Goal: Task Accomplishment & Management: Manage account settings

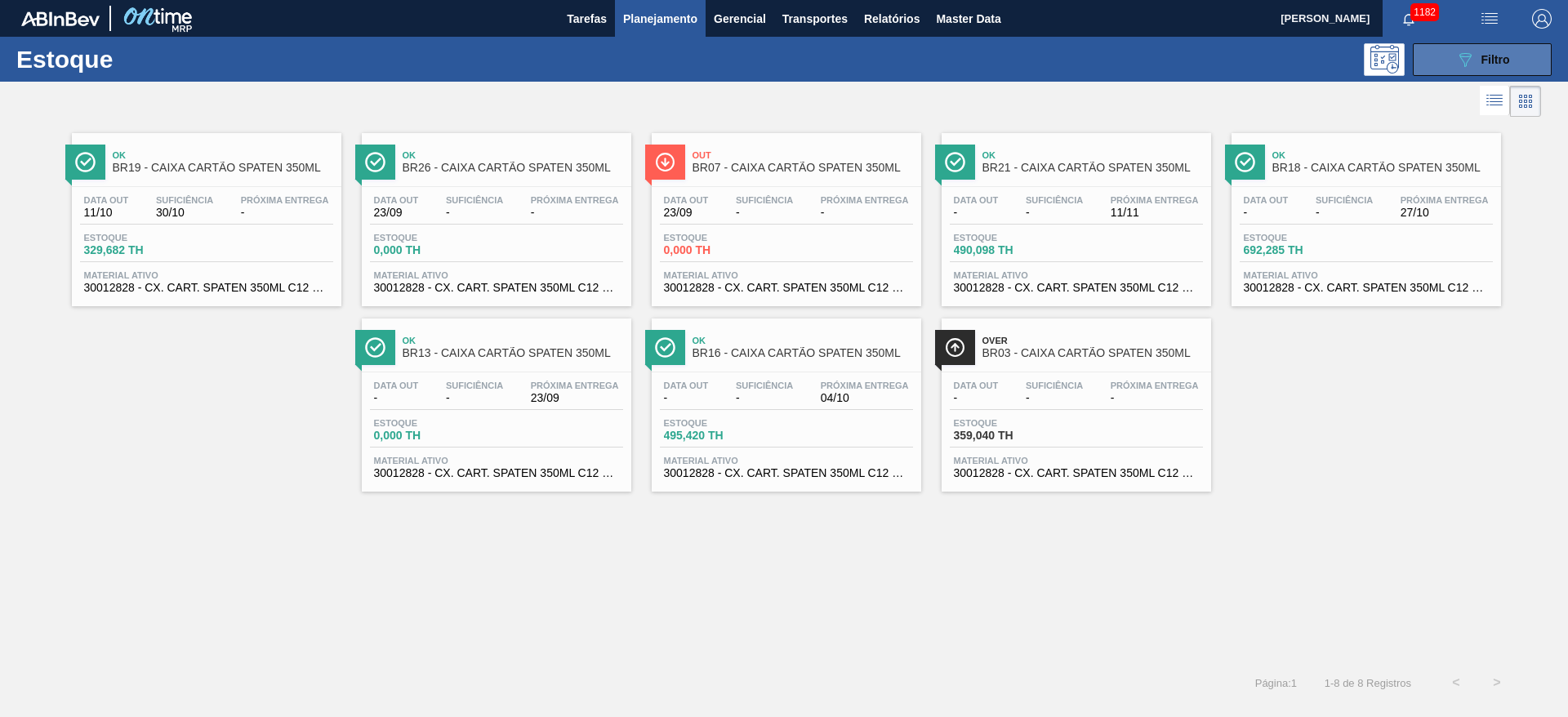
click at [1465, 58] on icon "089F7B8B-B2A5-4AFE-B5C0-19BA573D28AC" at bounding box center [1465, 60] width 20 height 20
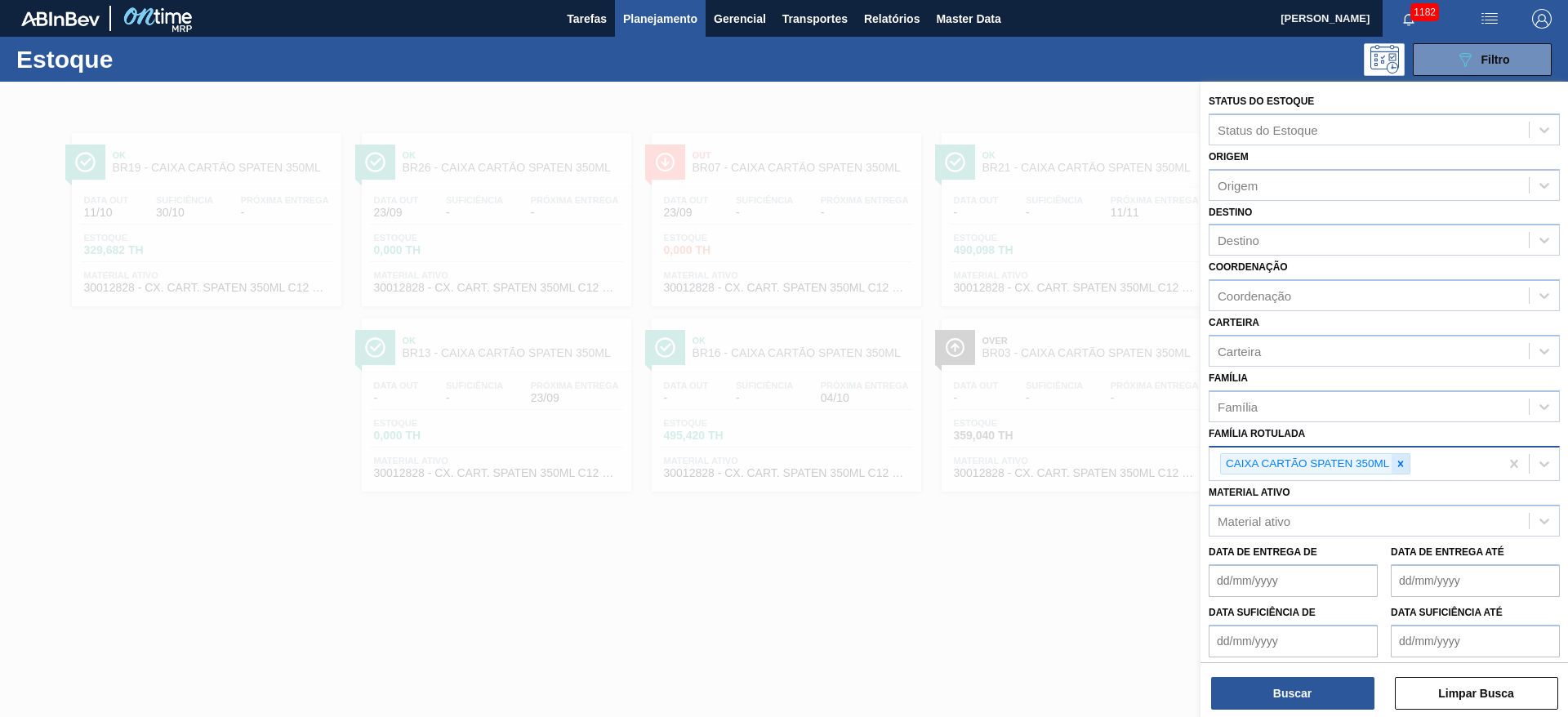
click at [1410, 459] on div at bounding box center [1400, 463] width 18 height 20
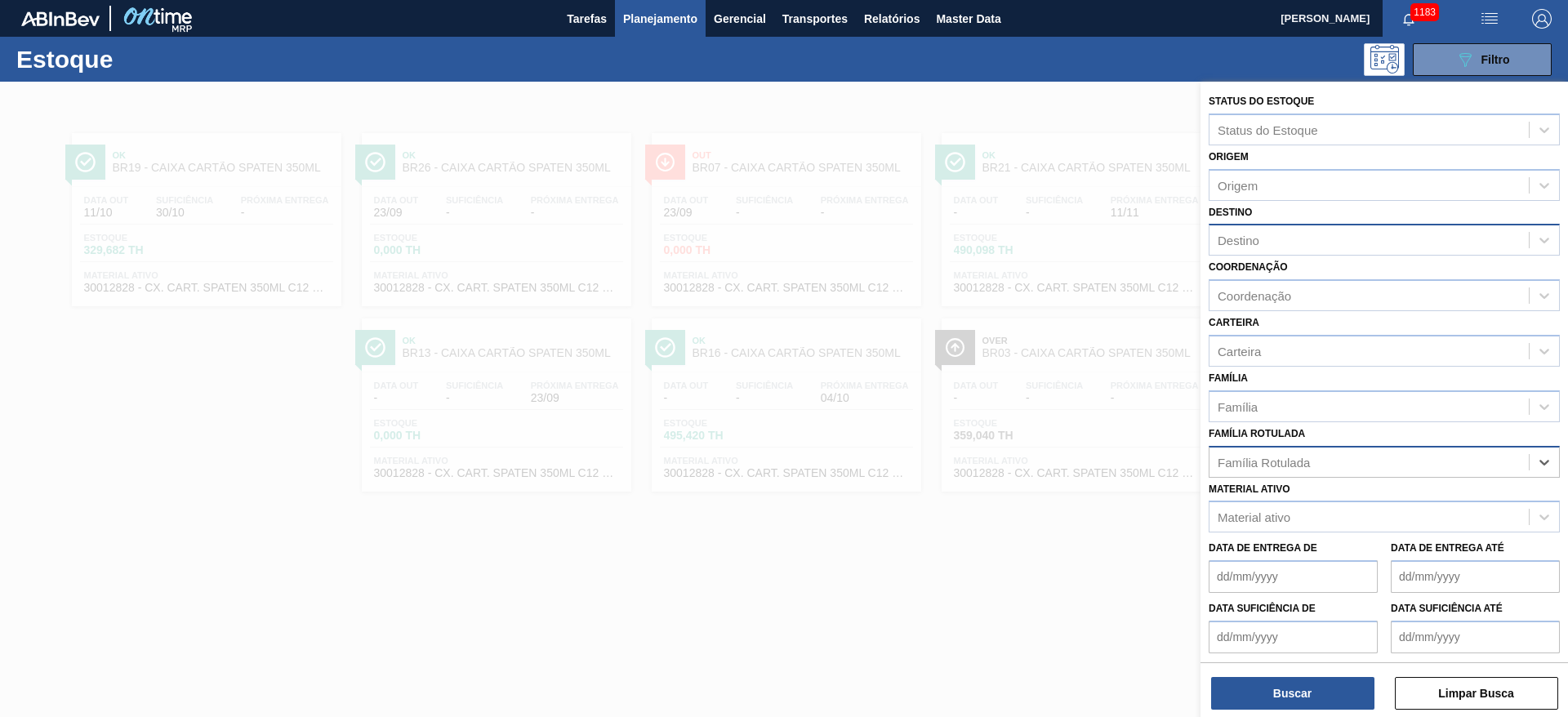
click at [1246, 243] on div "Destino" at bounding box center [1238, 240] width 42 height 14
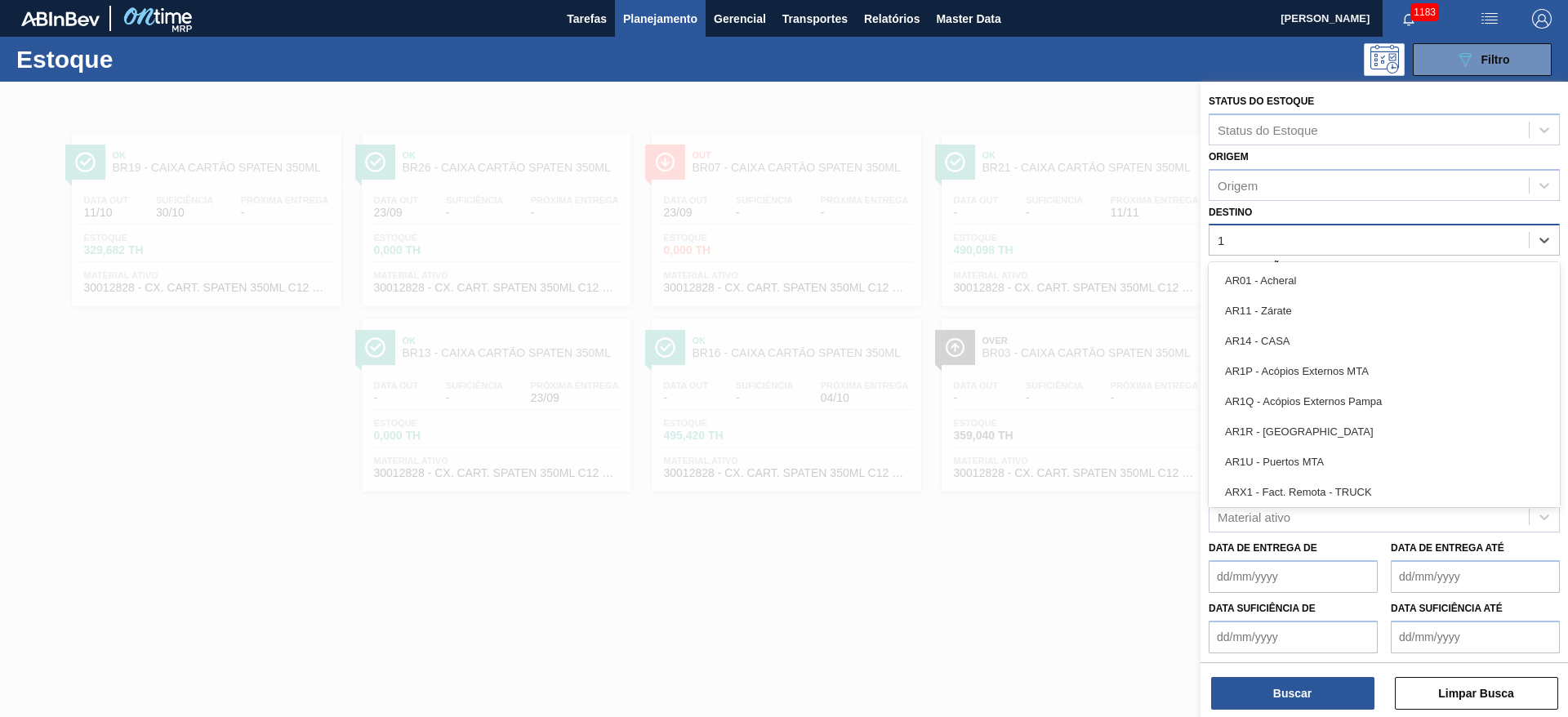
type input "12"
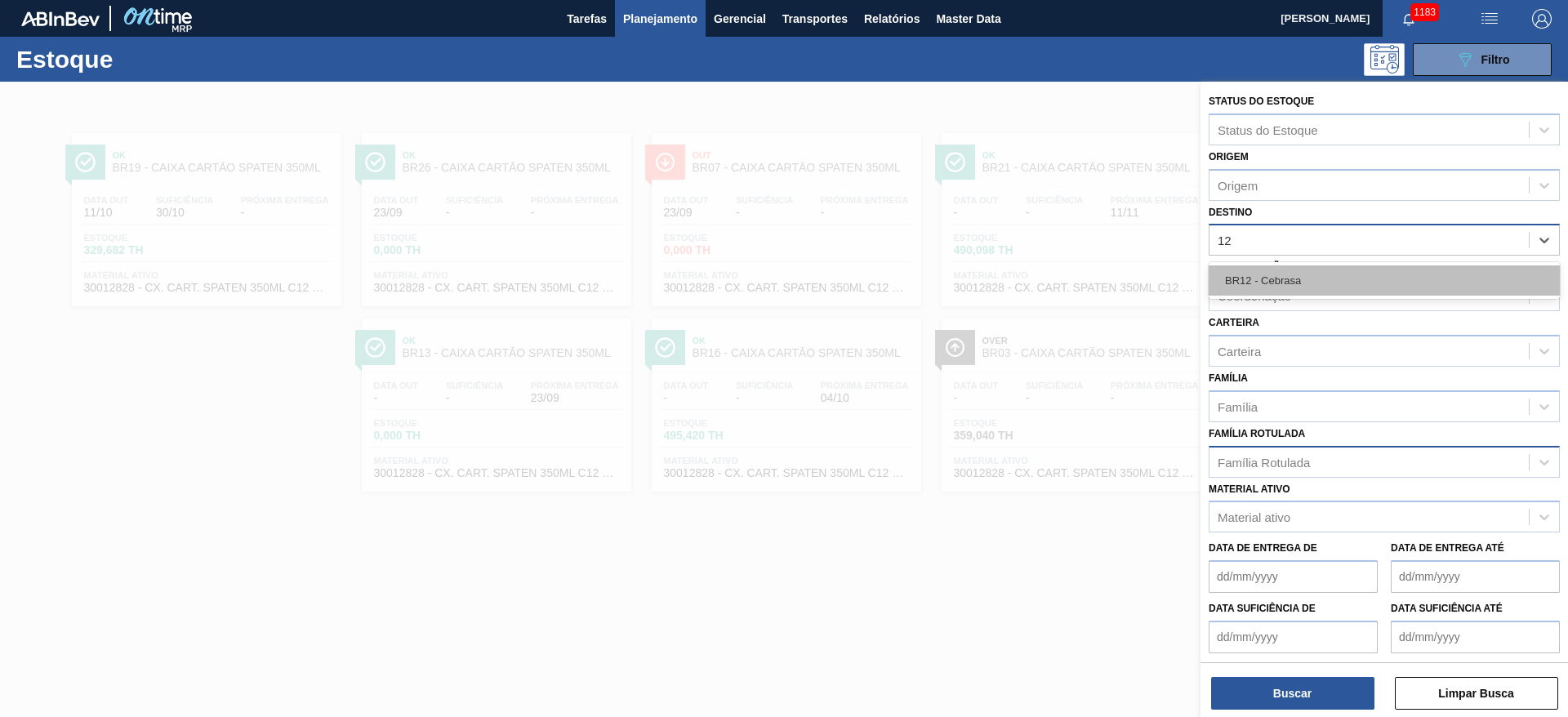
click at [1316, 278] on div "BR12 - Cebrasa" at bounding box center [1385, 280] width 351 height 30
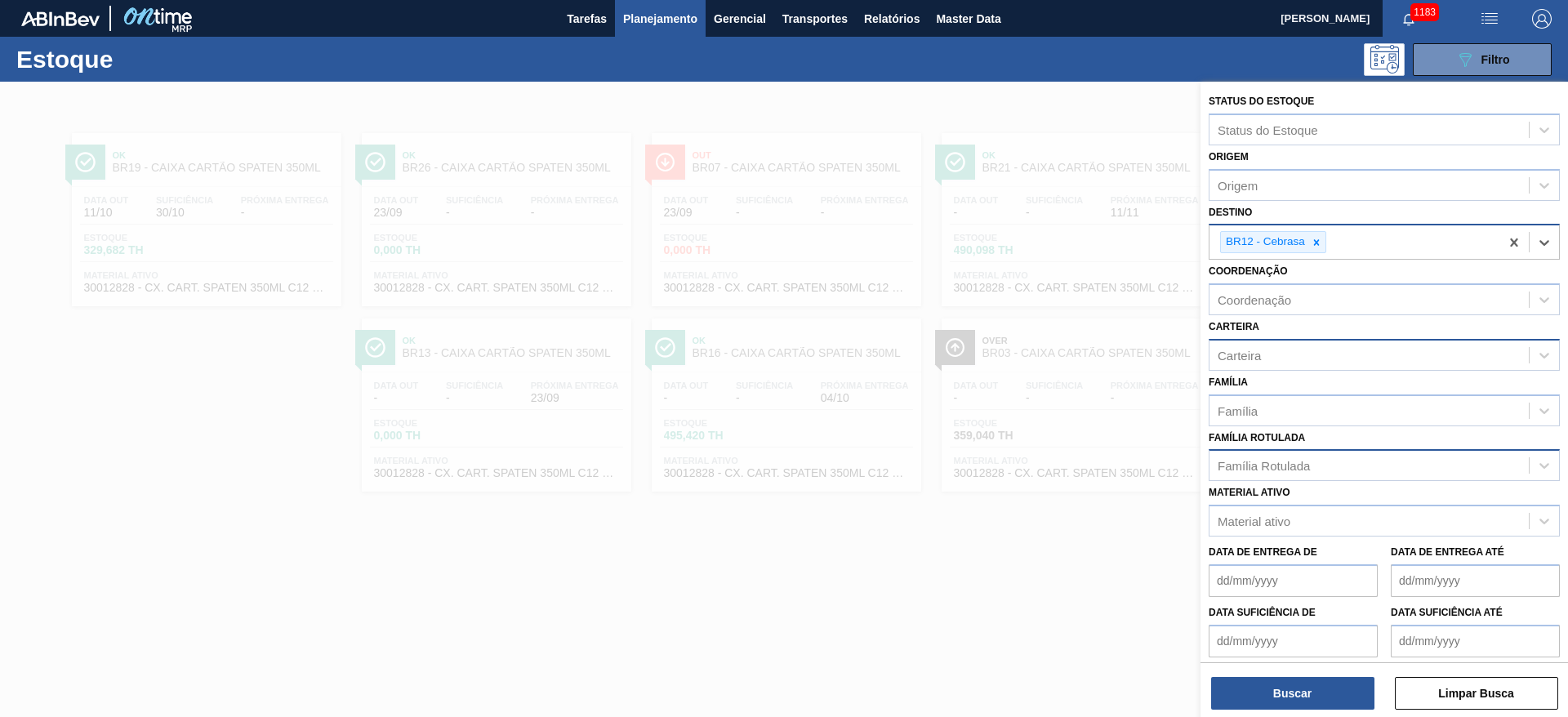
click at [1247, 343] on div "Carteira" at bounding box center [1369, 355] width 319 height 23
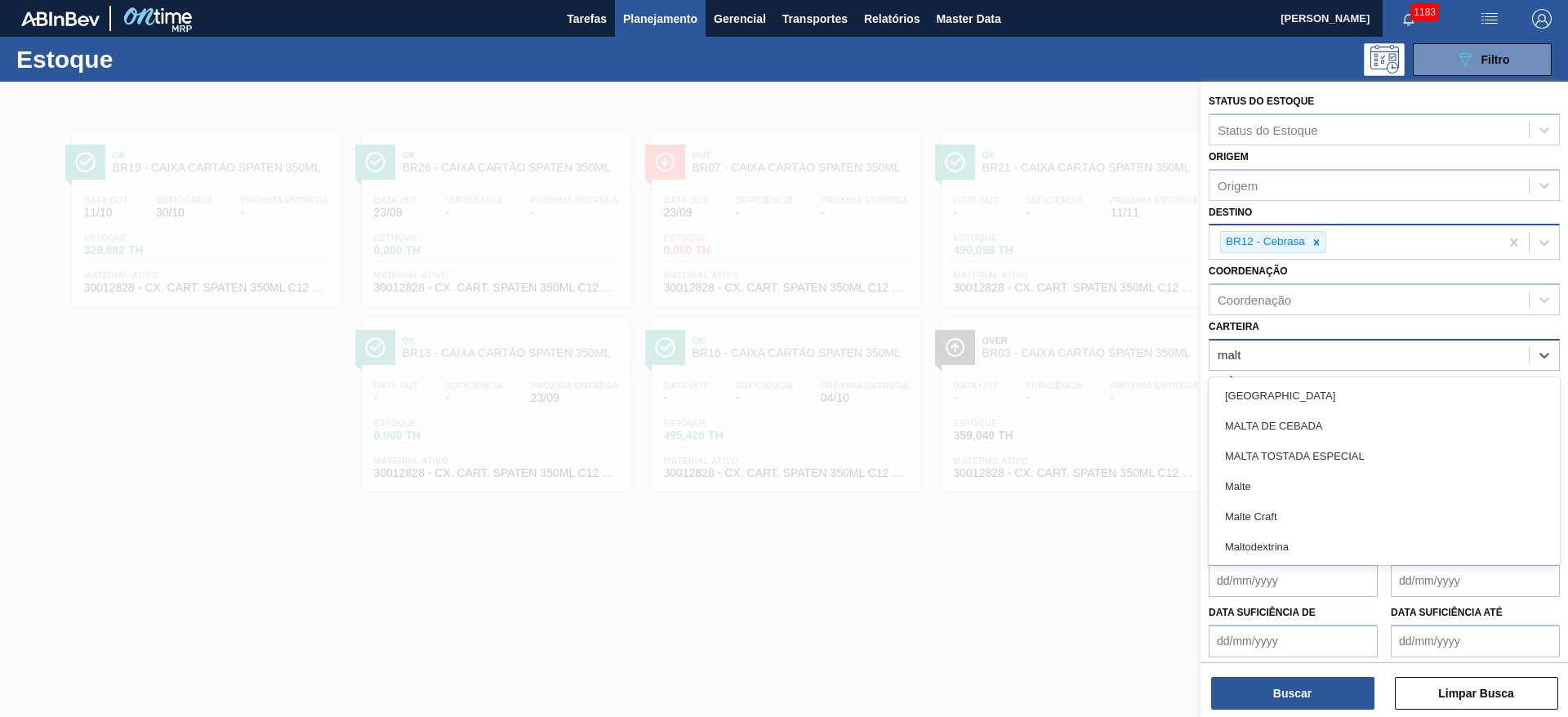
type input "malte"
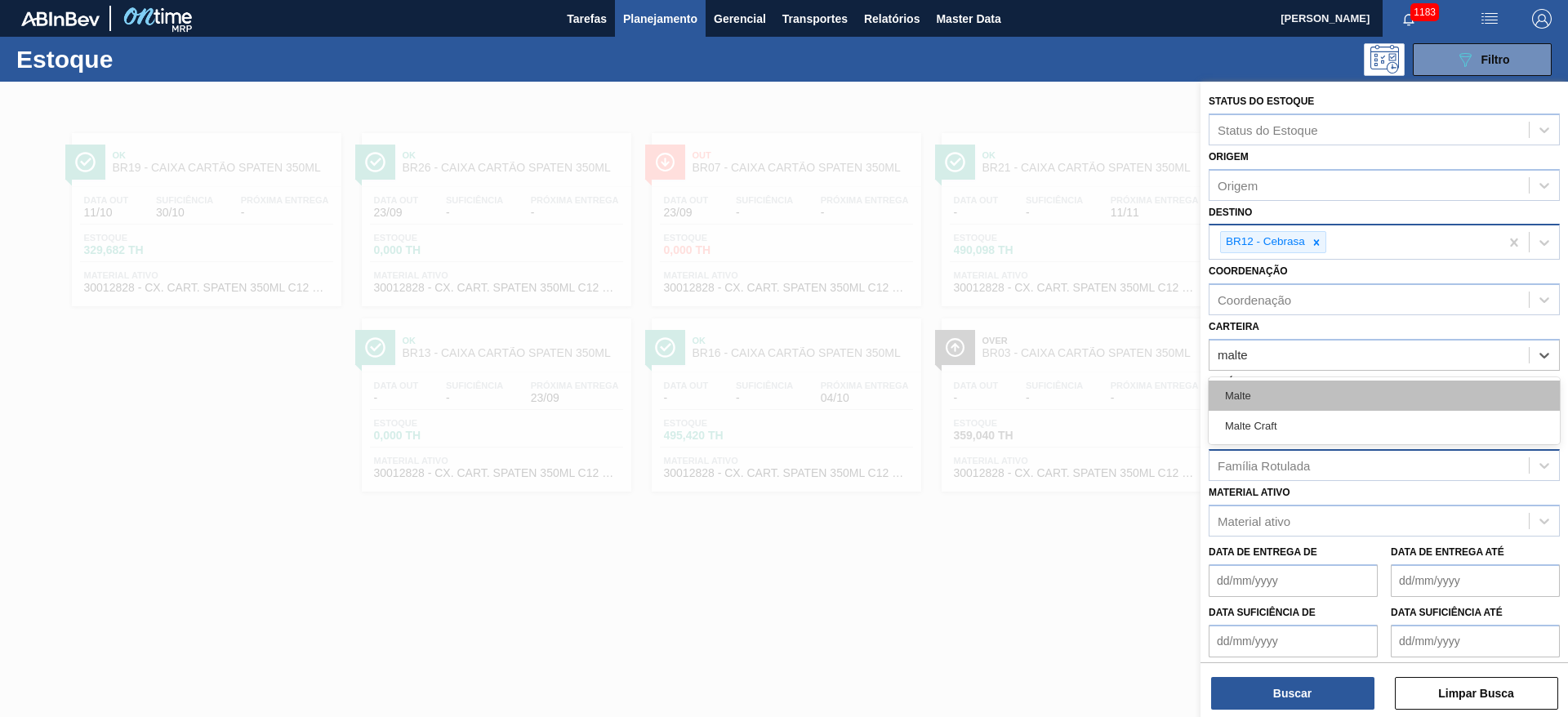
click at [1247, 392] on div "Malte" at bounding box center [1385, 395] width 351 height 30
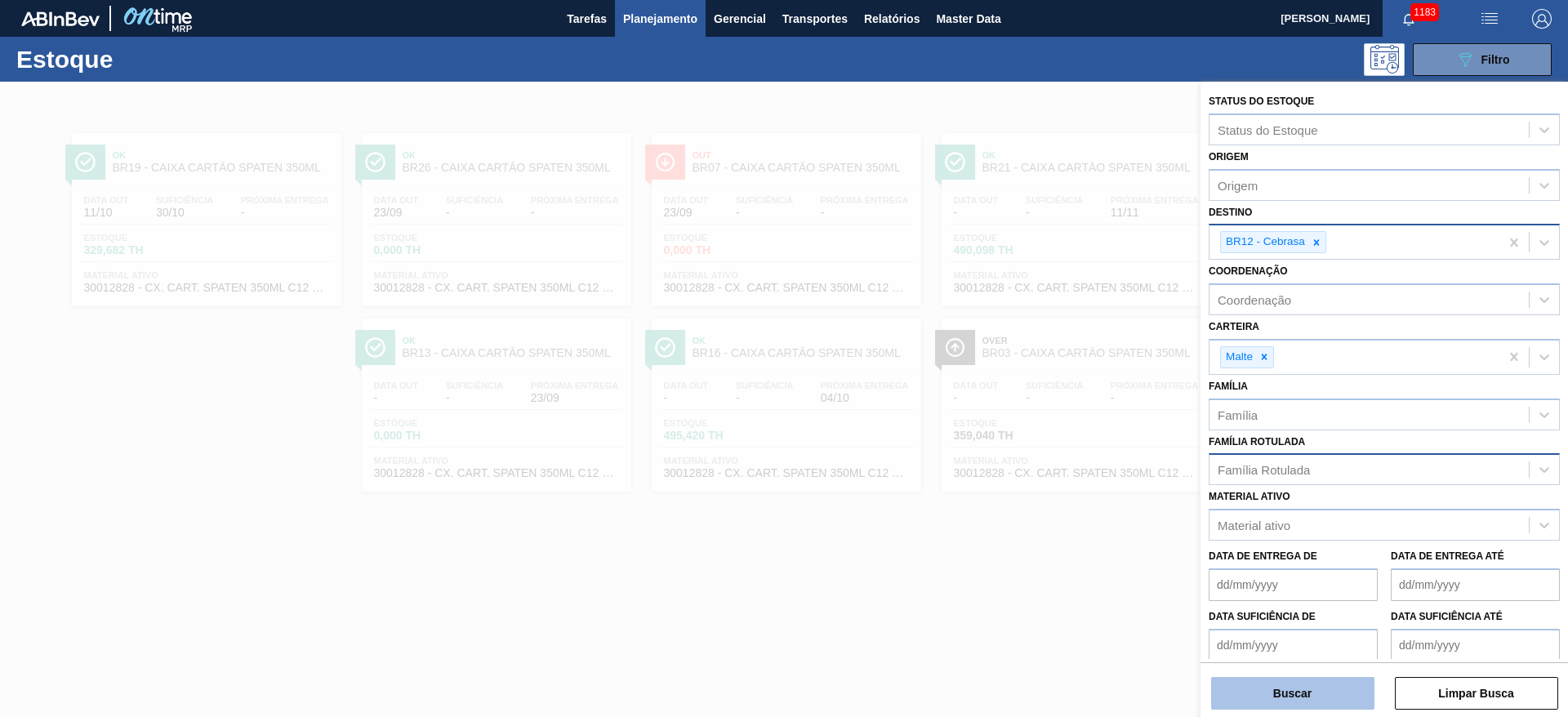
click at [1241, 693] on button "Buscar" at bounding box center [1292, 693] width 163 height 32
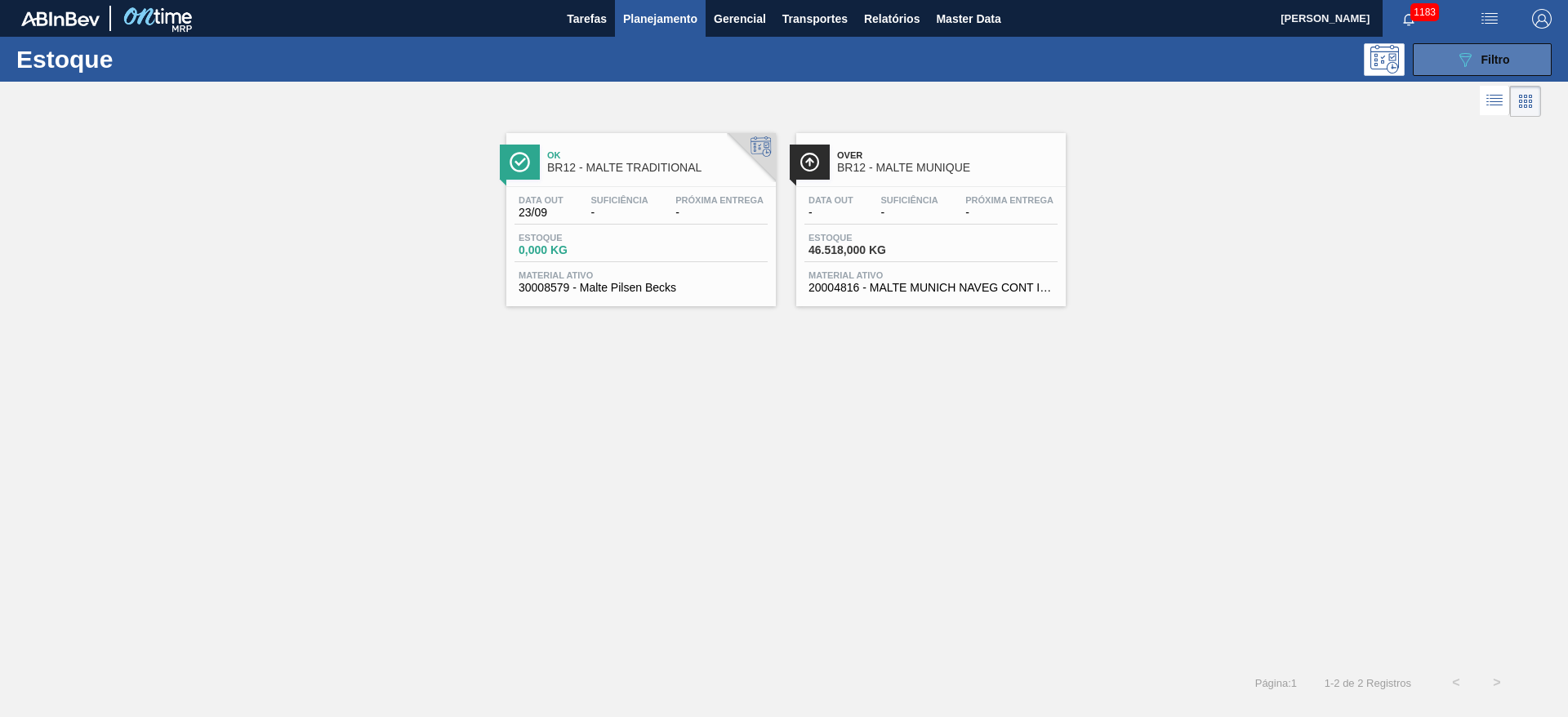
click at [1481, 58] on span "Filtro" at bounding box center [1495, 59] width 28 height 13
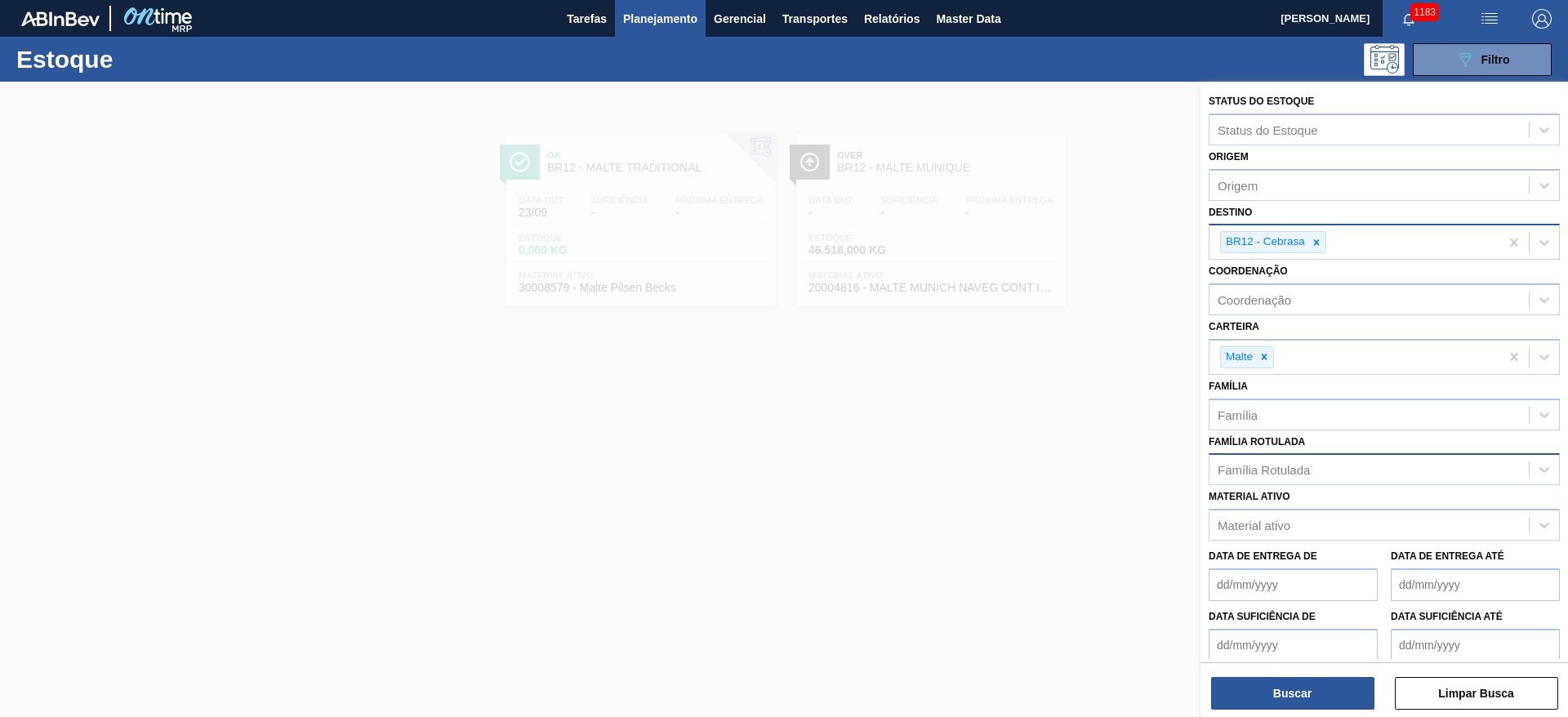
click at [924, 441] on div at bounding box center [784, 440] width 1568 height 717
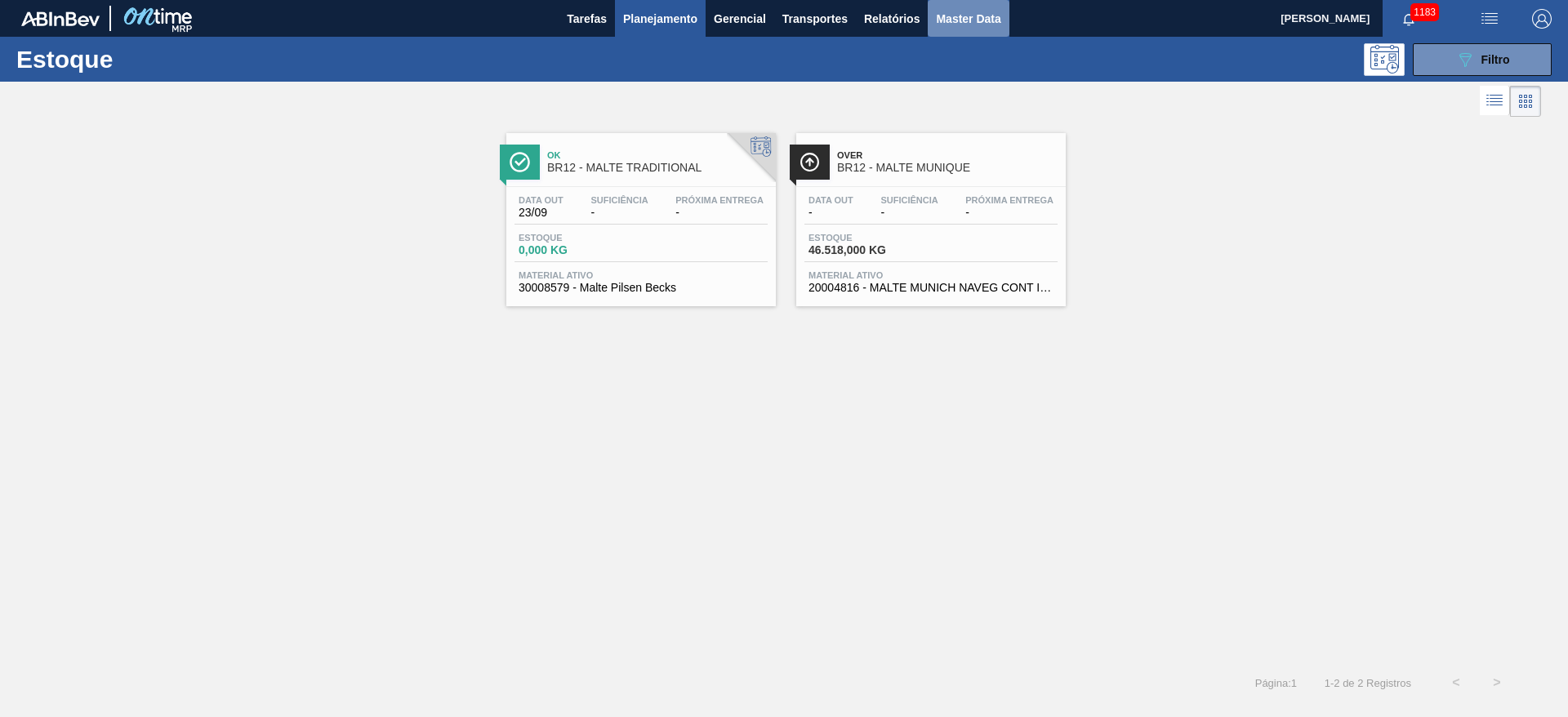
click at [968, 16] on span "Master Data" at bounding box center [968, 19] width 64 height 20
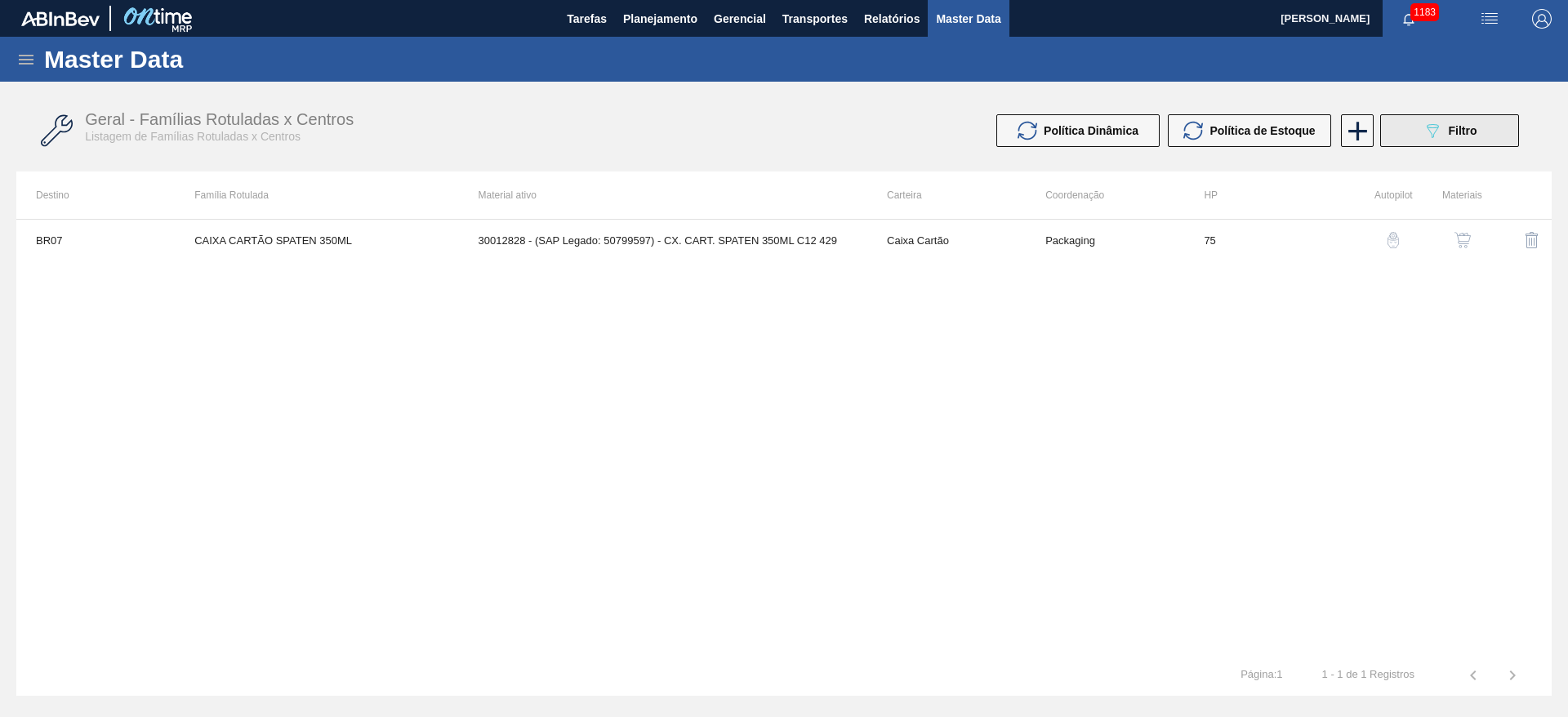
click at [1449, 135] on span "Filtro" at bounding box center [1463, 130] width 28 height 13
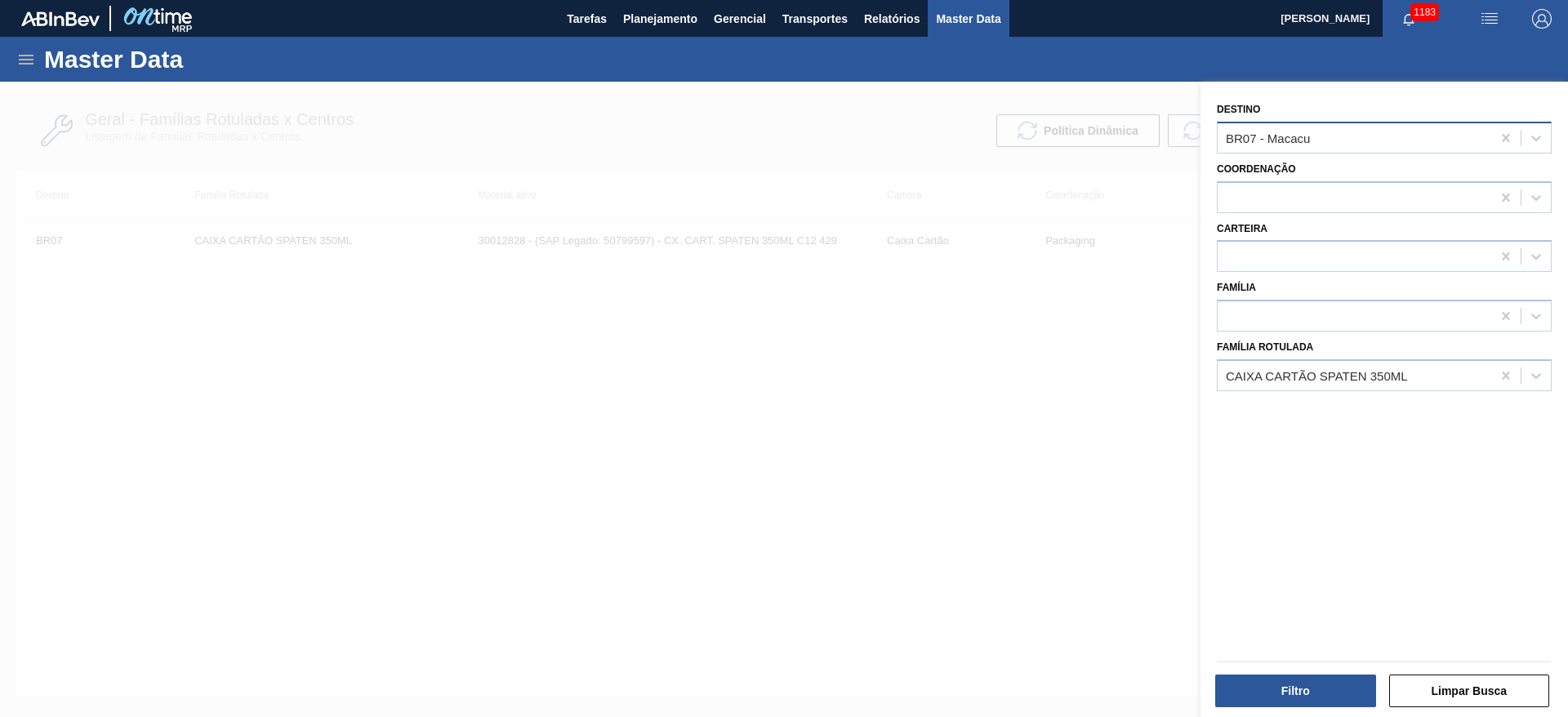
click at [1269, 136] on div "BR07 - Macacu" at bounding box center [1267, 138] width 84 height 14
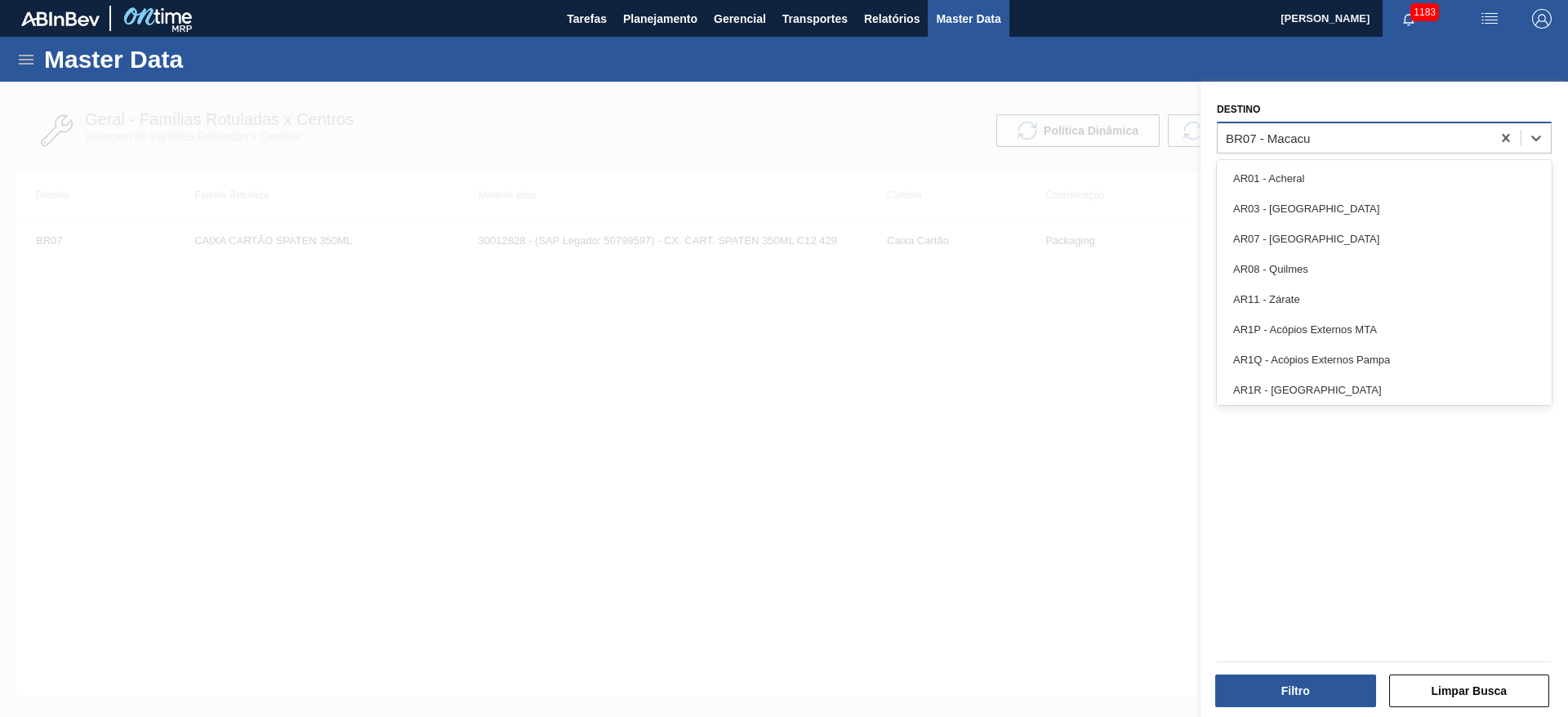
type input "12"
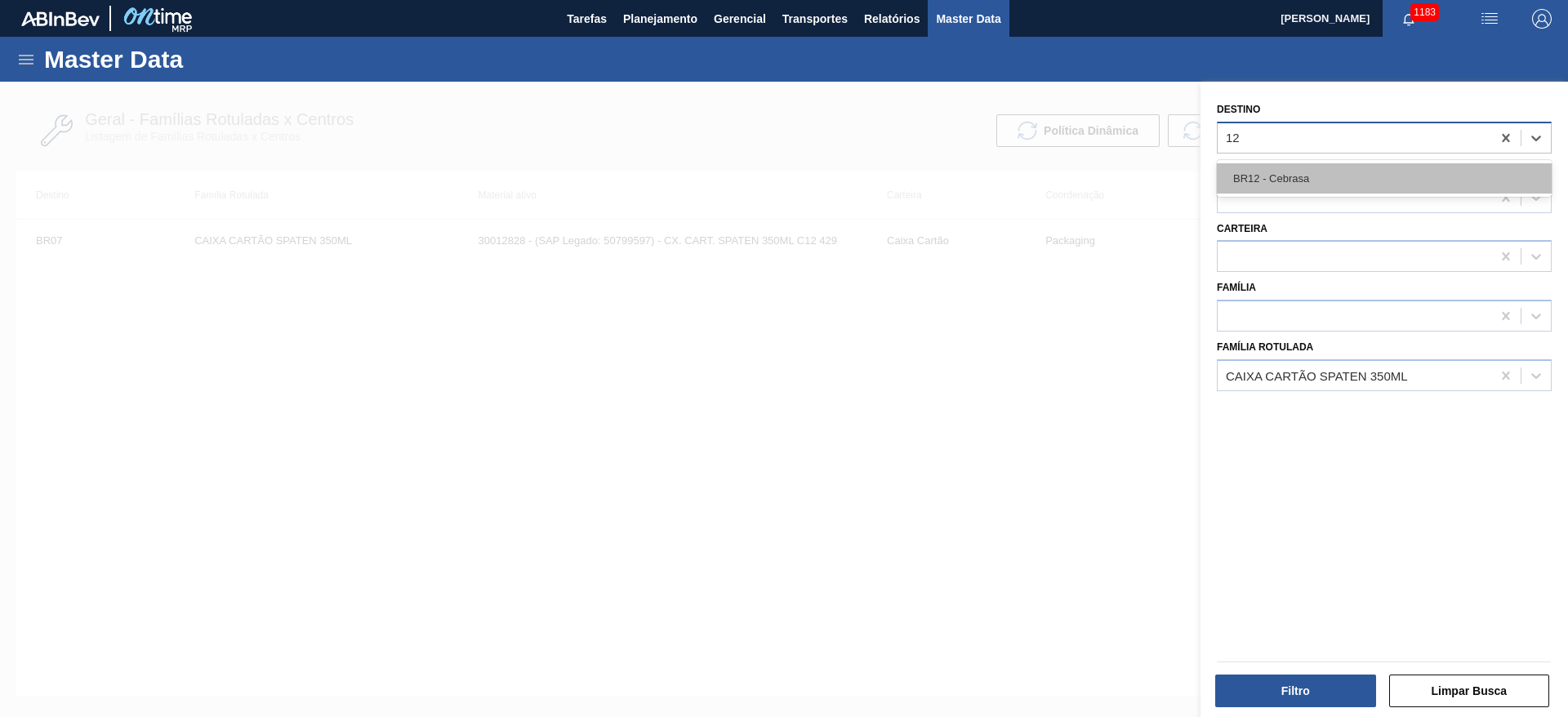
click at [1255, 168] on div "BR12 - Cebrasa" at bounding box center [1384, 178] width 335 height 30
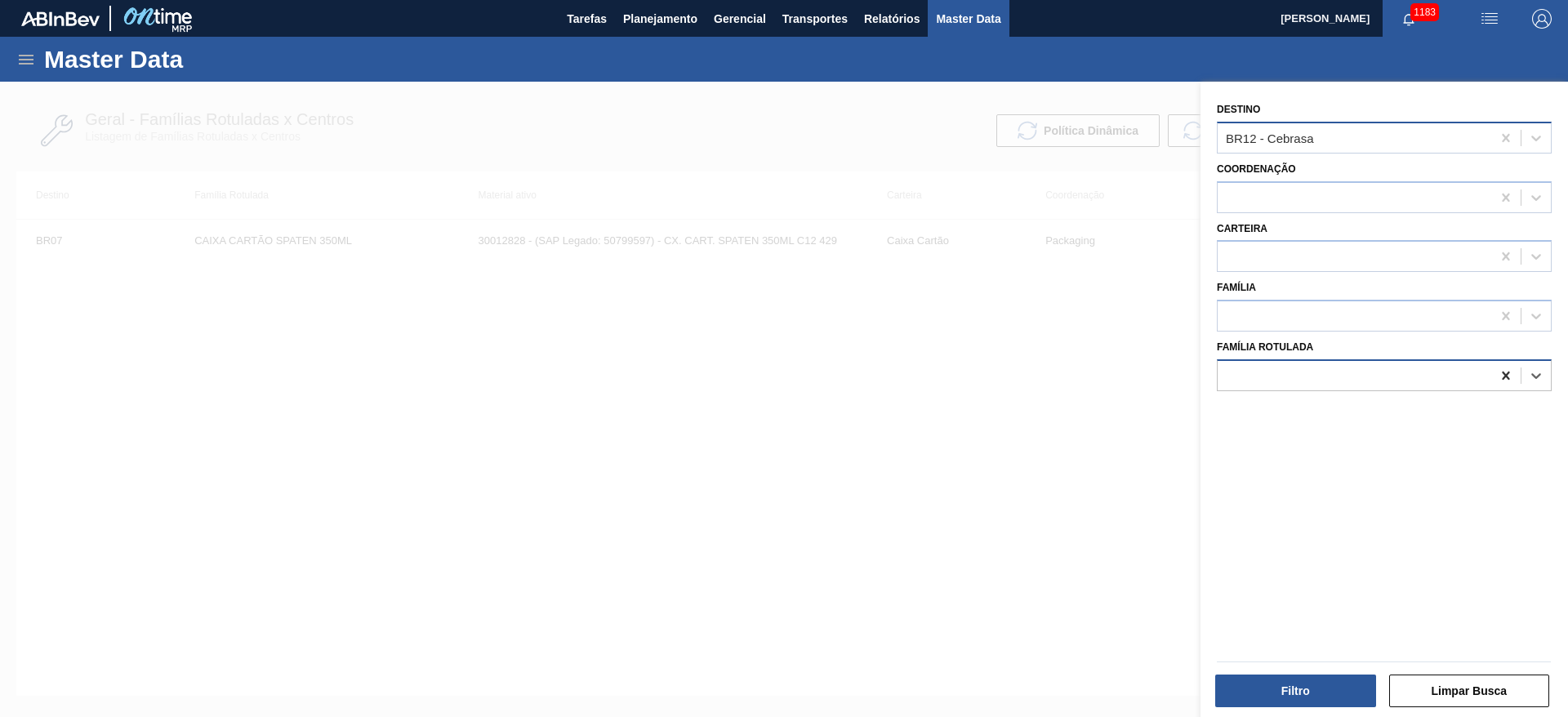
click at [1505, 372] on icon at bounding box center [1506, 376] width 17 height 17
click at [1250, 254] on div at bounding box center [1354, 257] width 273 height 23
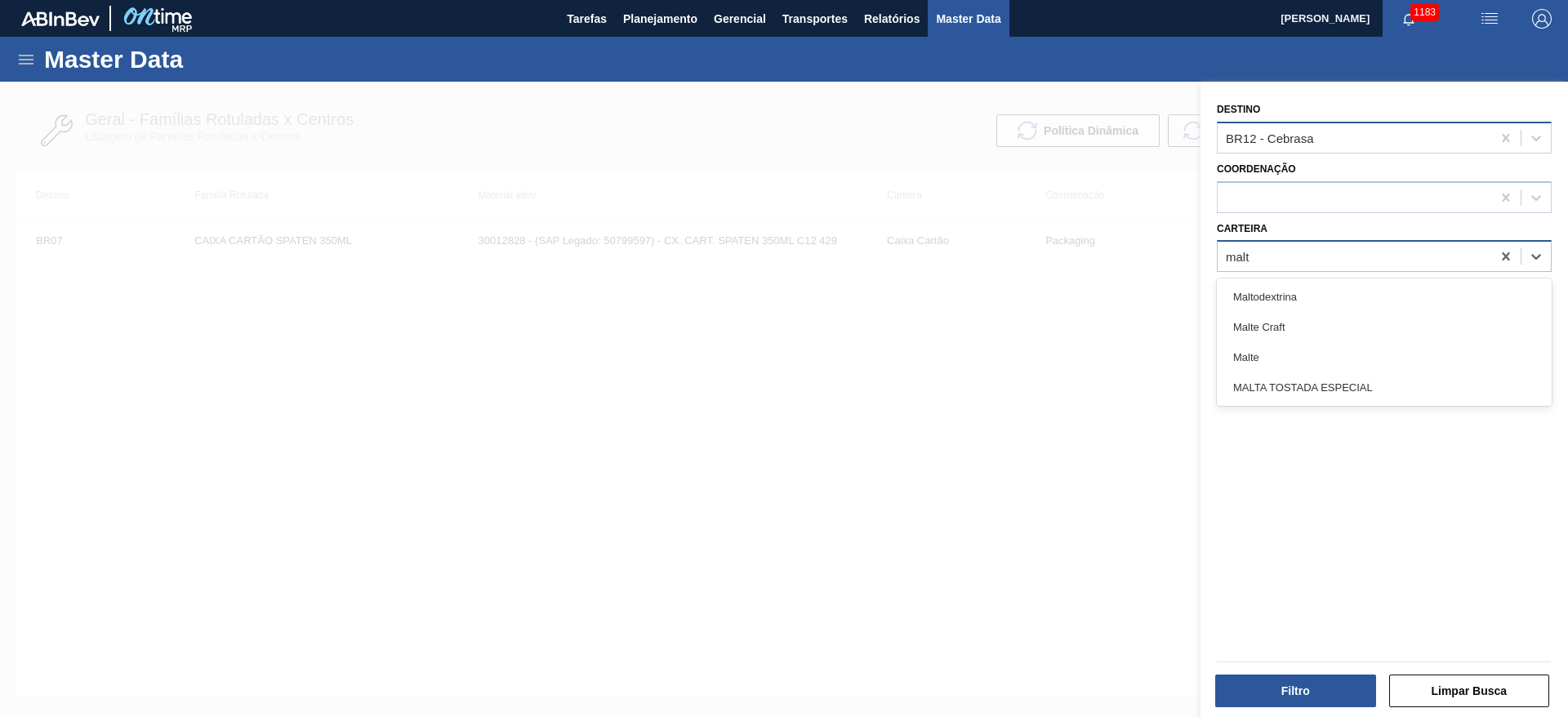
type input "malte"
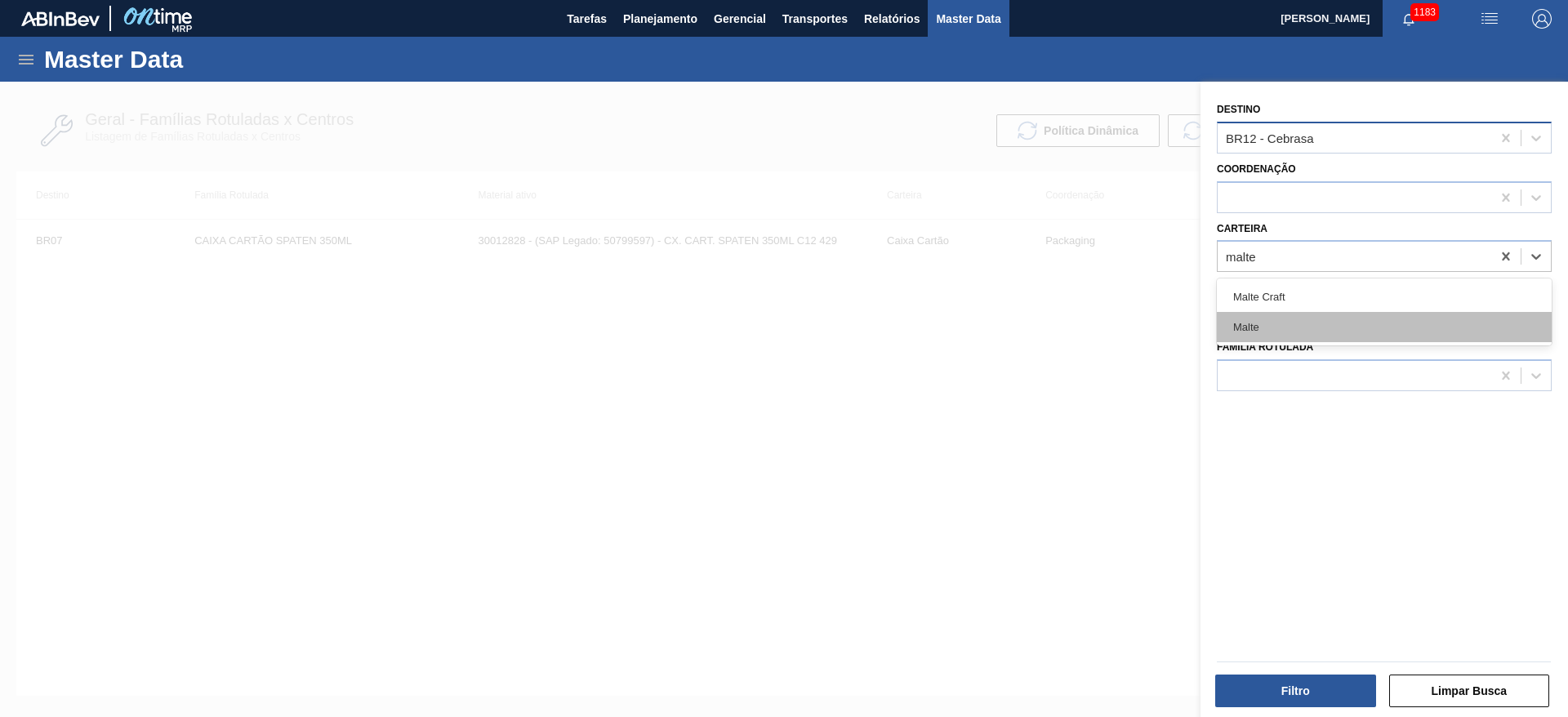
click at [1276, 337] on div "Malte" at bounding box center [1384, 327] width 335 height 30
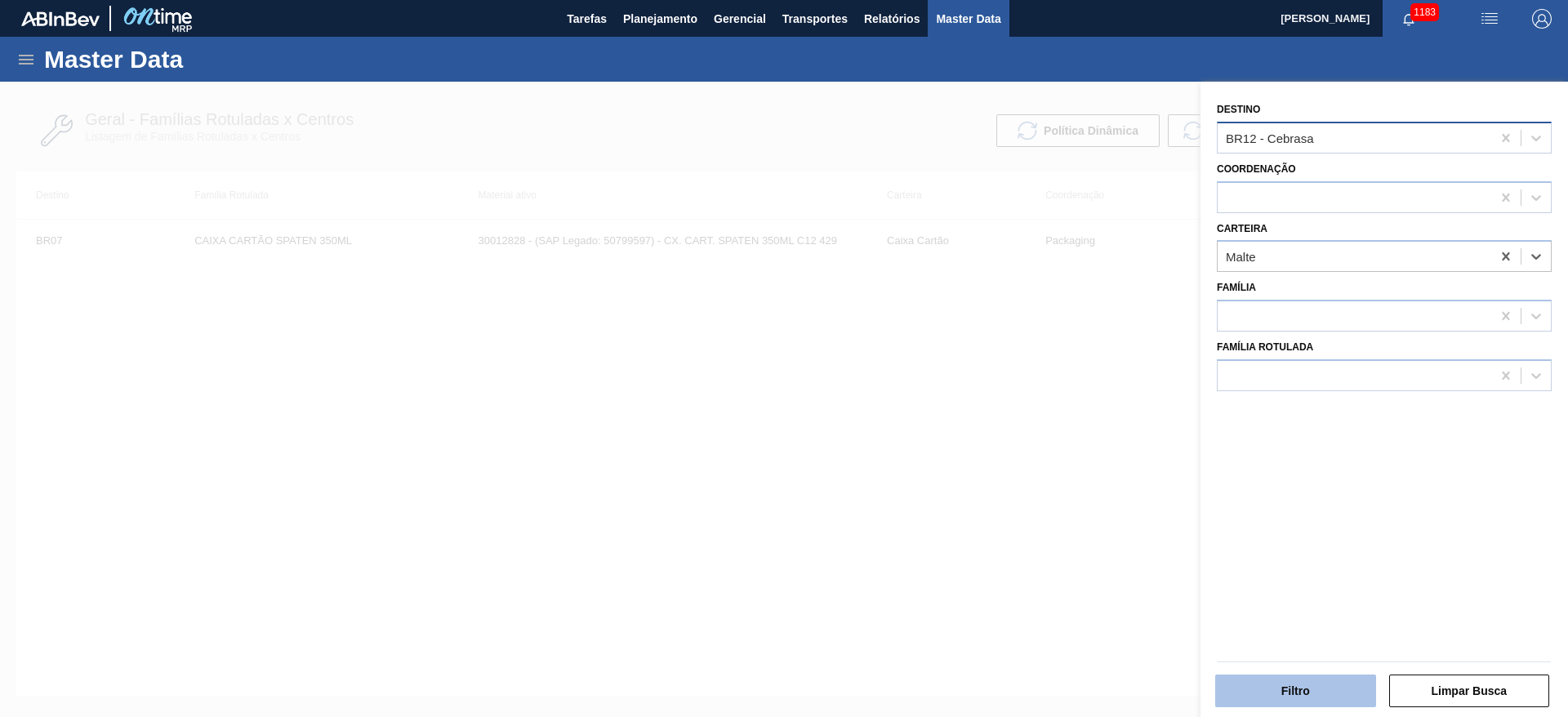
click at [1266, 678] on button "Filtro" at bounding box center [1295, 690] width 161 height 32
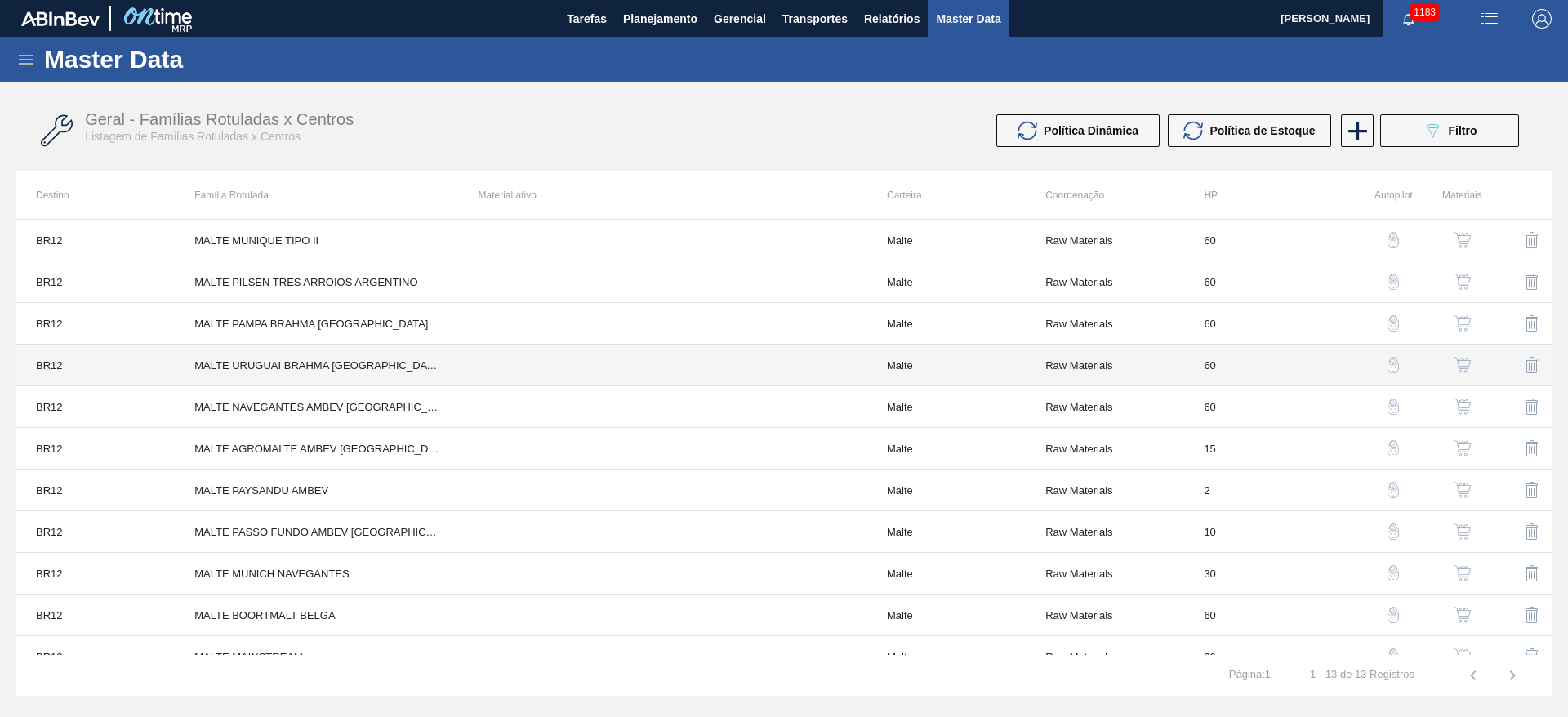
scroll to position [105, 0]
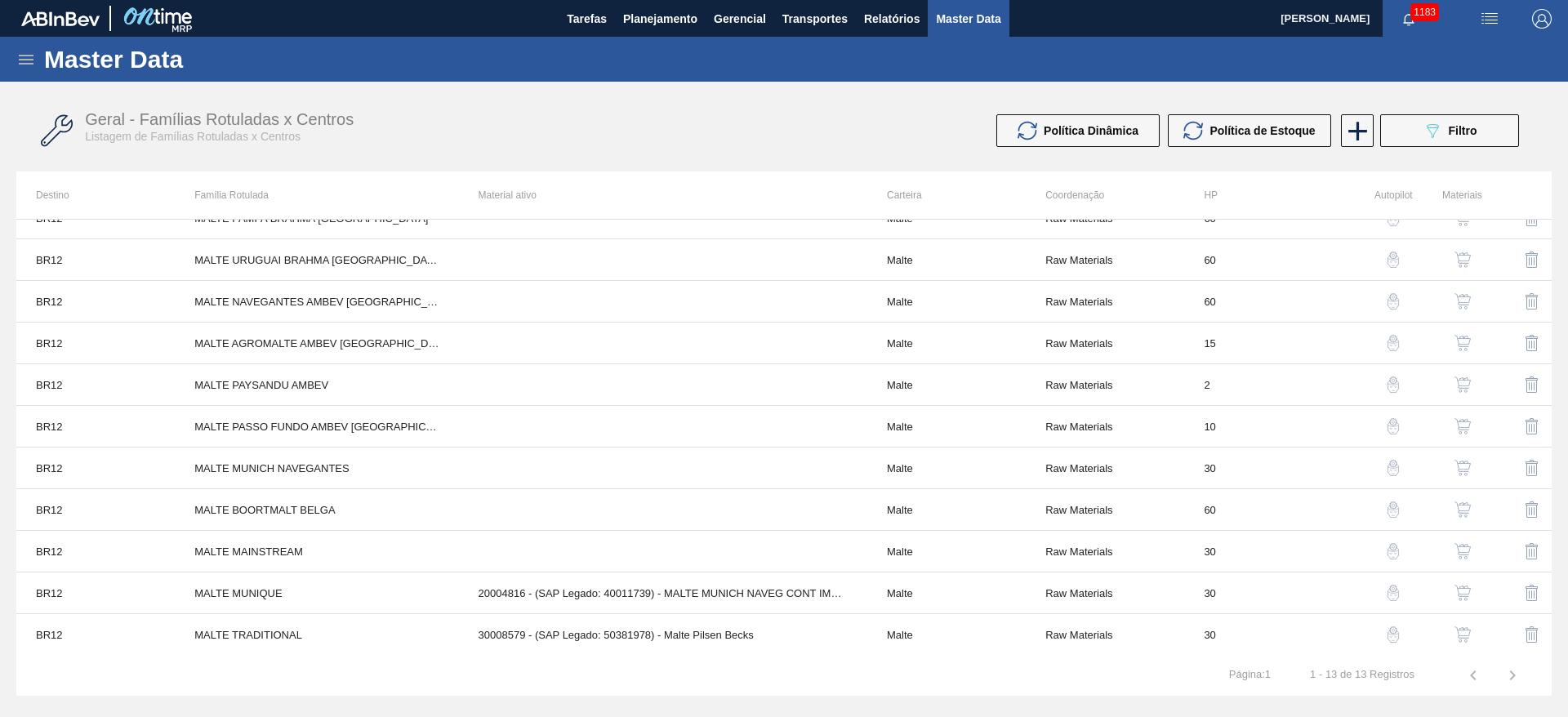
click at [1460, 551] on img "button" at bounding box center [1463, 551] width 17 height 17
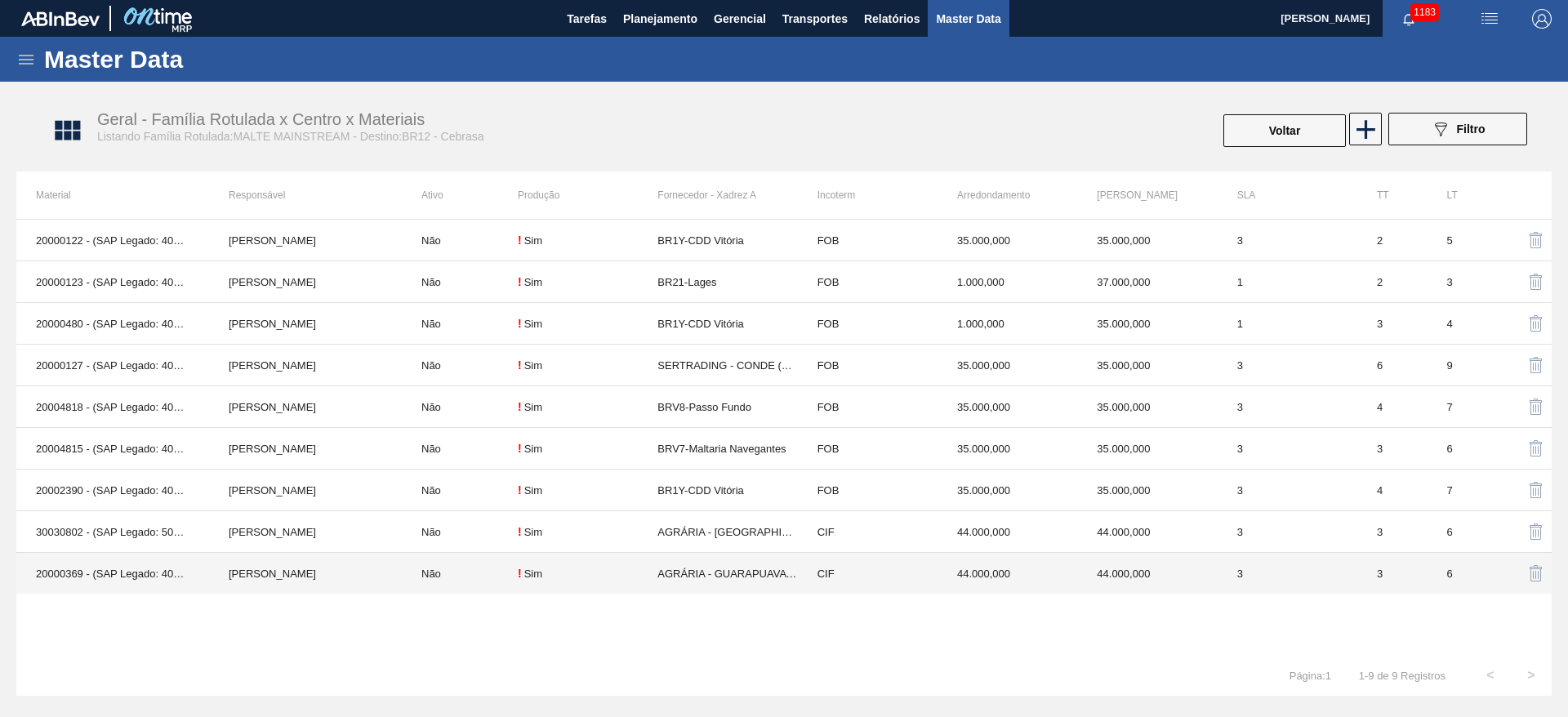
click at [557, 567] on div "! Sim" at bounding box center [587, 573] width 140 height 13
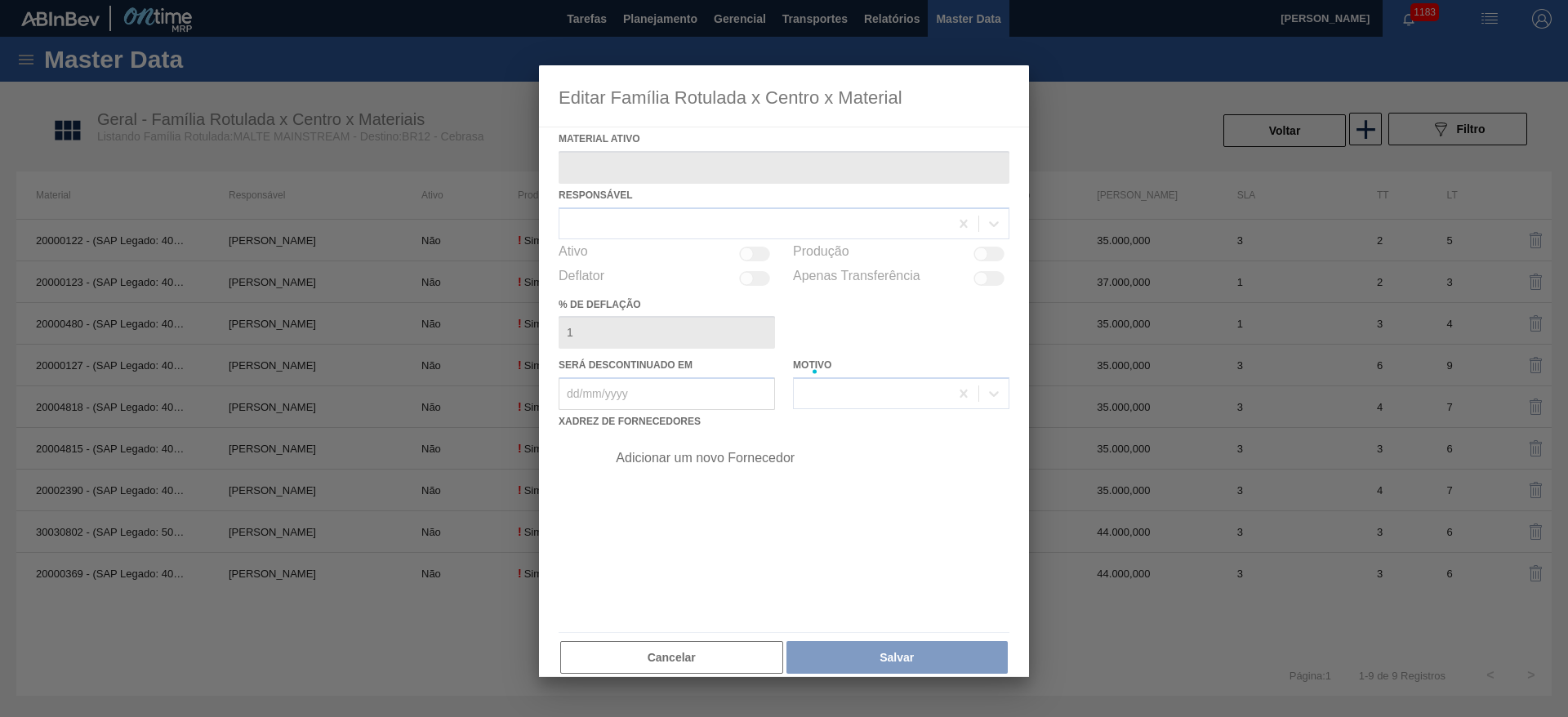
type ativo "20000369 - (SAP Legado: 40001354) - MALTE AGROMALTE AMBEV [GEOGRAPHIC_DATA] GRA…"
checkbox input "true"
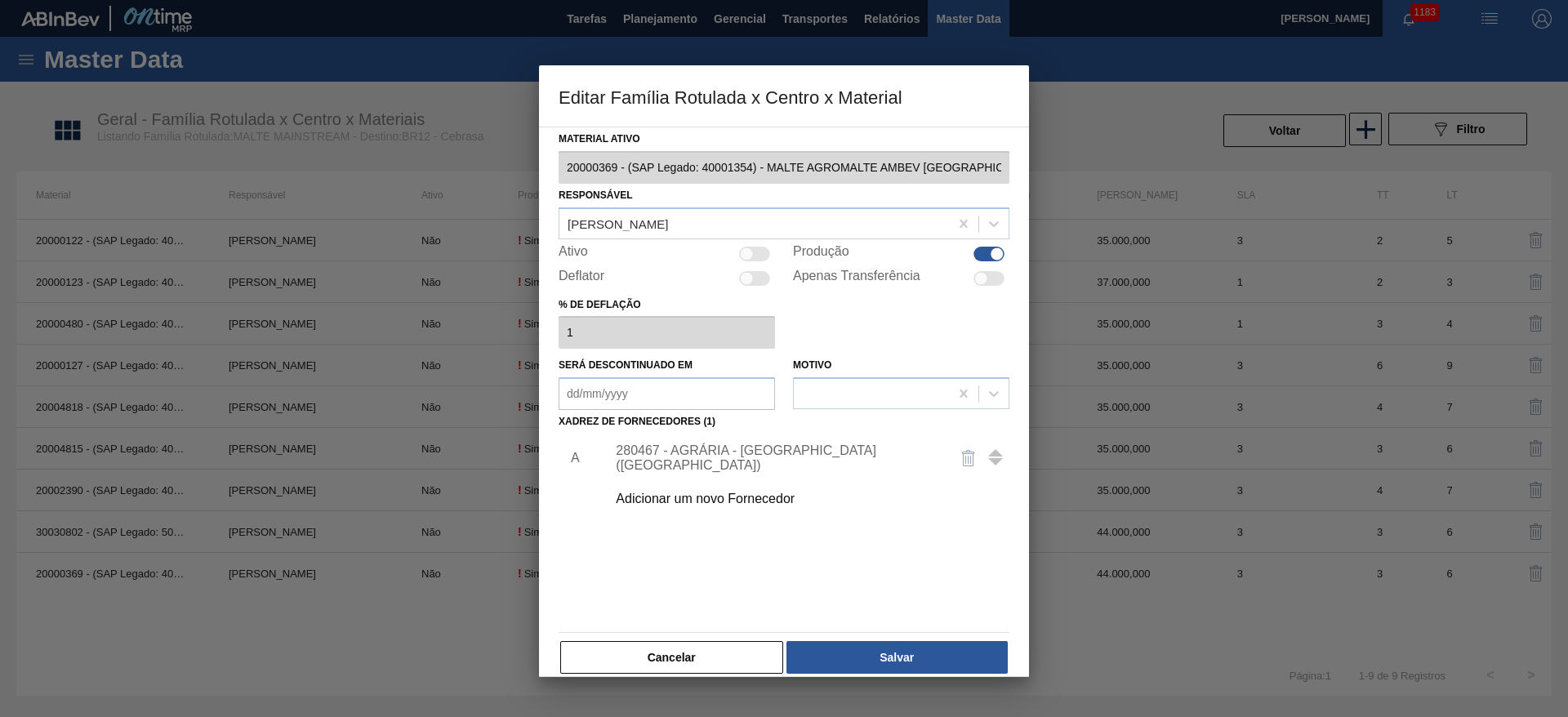
click at [756, 247] on div at bounding box center [754, 254] width 31 height 15
checkbox input "true"
click at [709, 457] on div "280467 - AGRÁRIA - [GEOGRAPHIC_DATA] ([GEOGRAPHIC_DATA])" at bounding box center [776, 458] width 320 height 29
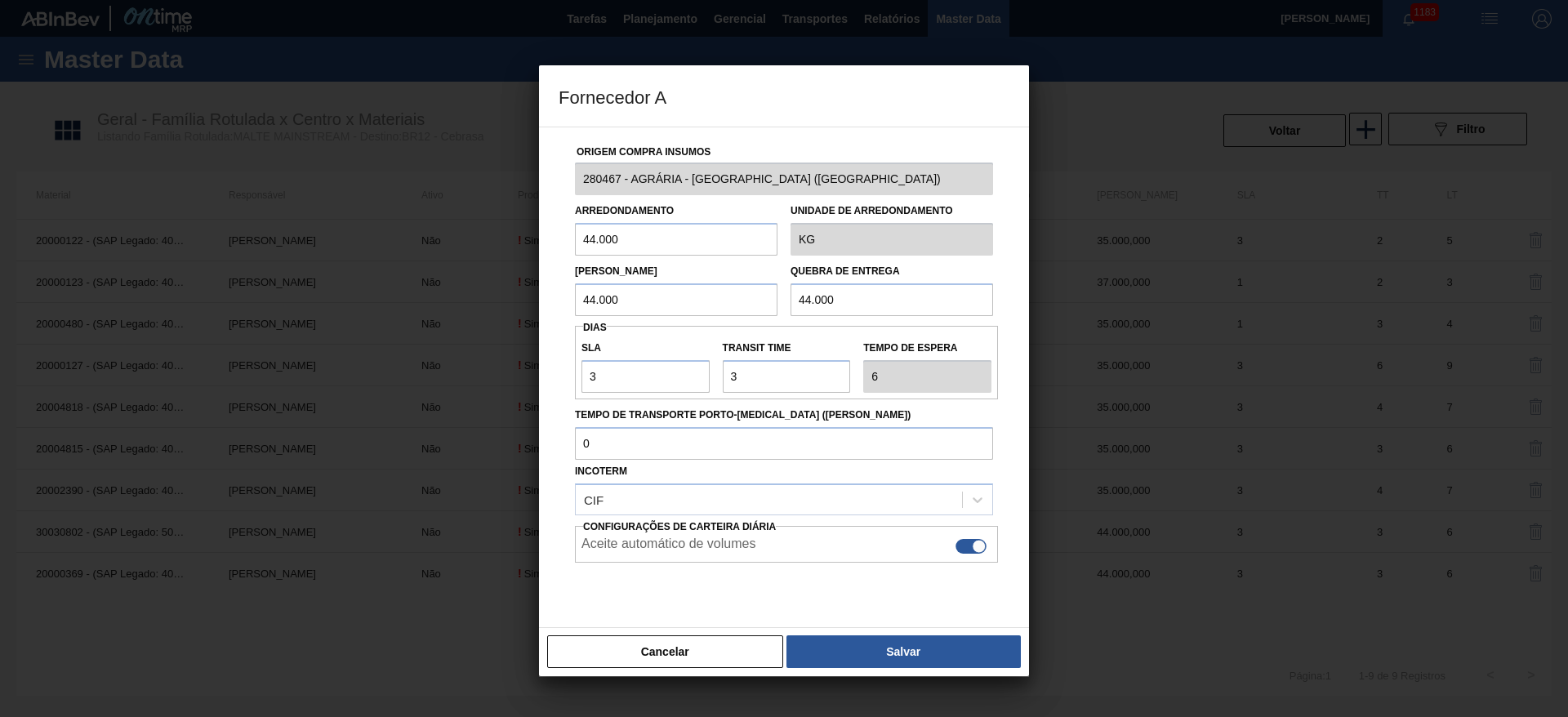
drag, startPoint x: 633, startPoint y: 235, endPoint x: 405, endPoint y: 278, distance: 232.0
click at [405, 278] on div "Fornecedor A Origem Compra Insumos 280467 - AGRÁRIA - GUARAPUAVA ([GEOGRAPHIC_D…" at bounding box center [784, 358] width 1568 height 717
type input "35.000"
drag, startPoint x: 649, startPoint y: 233, endPoint x: 477, endPoint y: 240, distance: 172.1
click at [477, 240] on div "Fornecedor A Origem Compra Insumos 280467 - AGRÁRIA - GUARAPUAVA ([GEOGRAPHIC_D…" at bounding box center [784, 358] width 1568 height 717
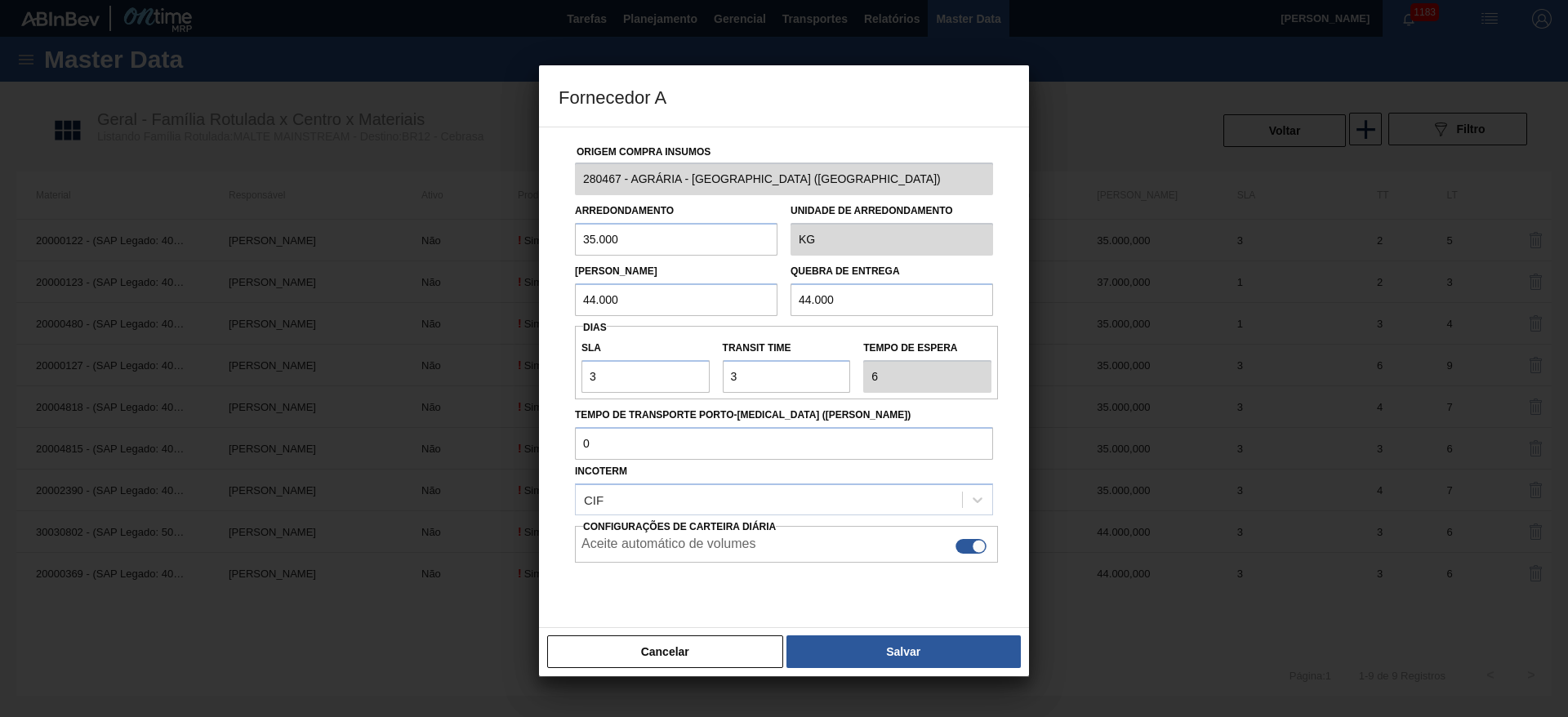
drag, startPoint x: 659, startPoint y: 302, endPoint x: 484, endPoint y: 288, distance: 175.6
click at [484, 288] on div "Fornecedor A Origem Compra Insumos 280467 - AGRÁRIA - GUARAPUAVA ([GEOGRAPHIC_D…" at bounding box center [784, 358] width 1568 height 717
paste input "35"
type input "35.000"
drag, startPoint x: 758, startPoint y: 313, endPoint x: 689, endPoint y: 321, distance: 69.5
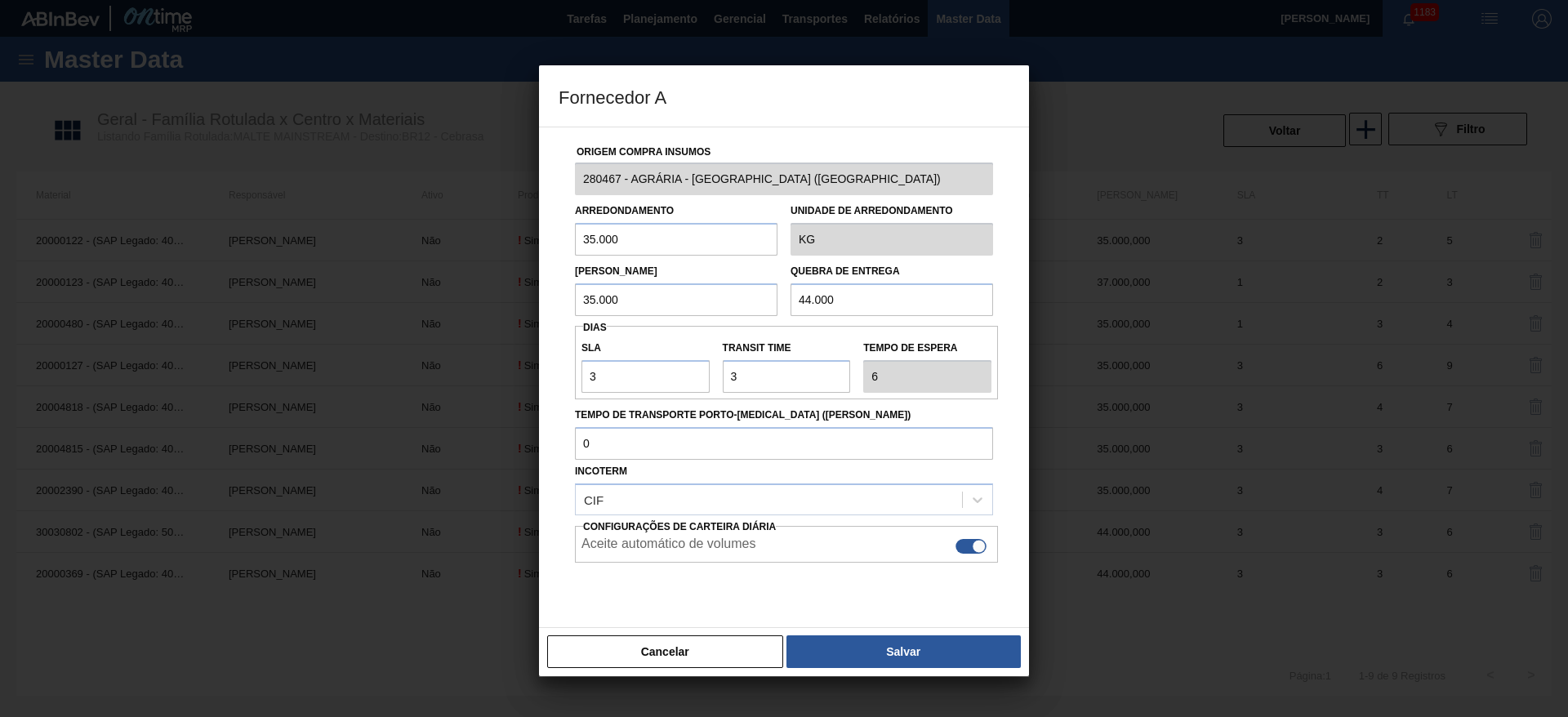
click at [691, 321] on div "Origem Compra Insumos 280467 - AGRÁRIA - [GEOGRAPHIC_DATA] (PR) Arredondamento …" at bounding box center [784, 386] width 451 height 517
paste input "35"
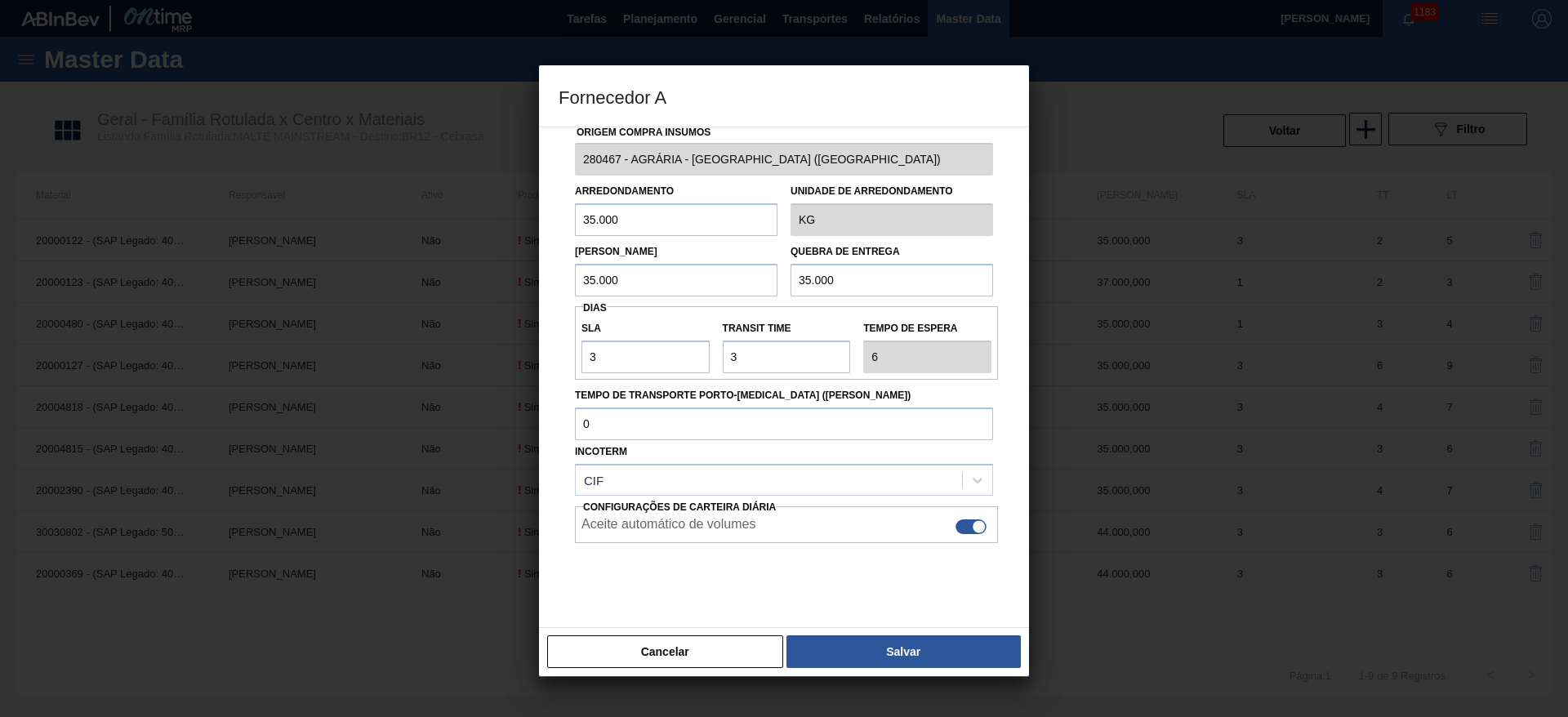
scroll to position [37, 0]
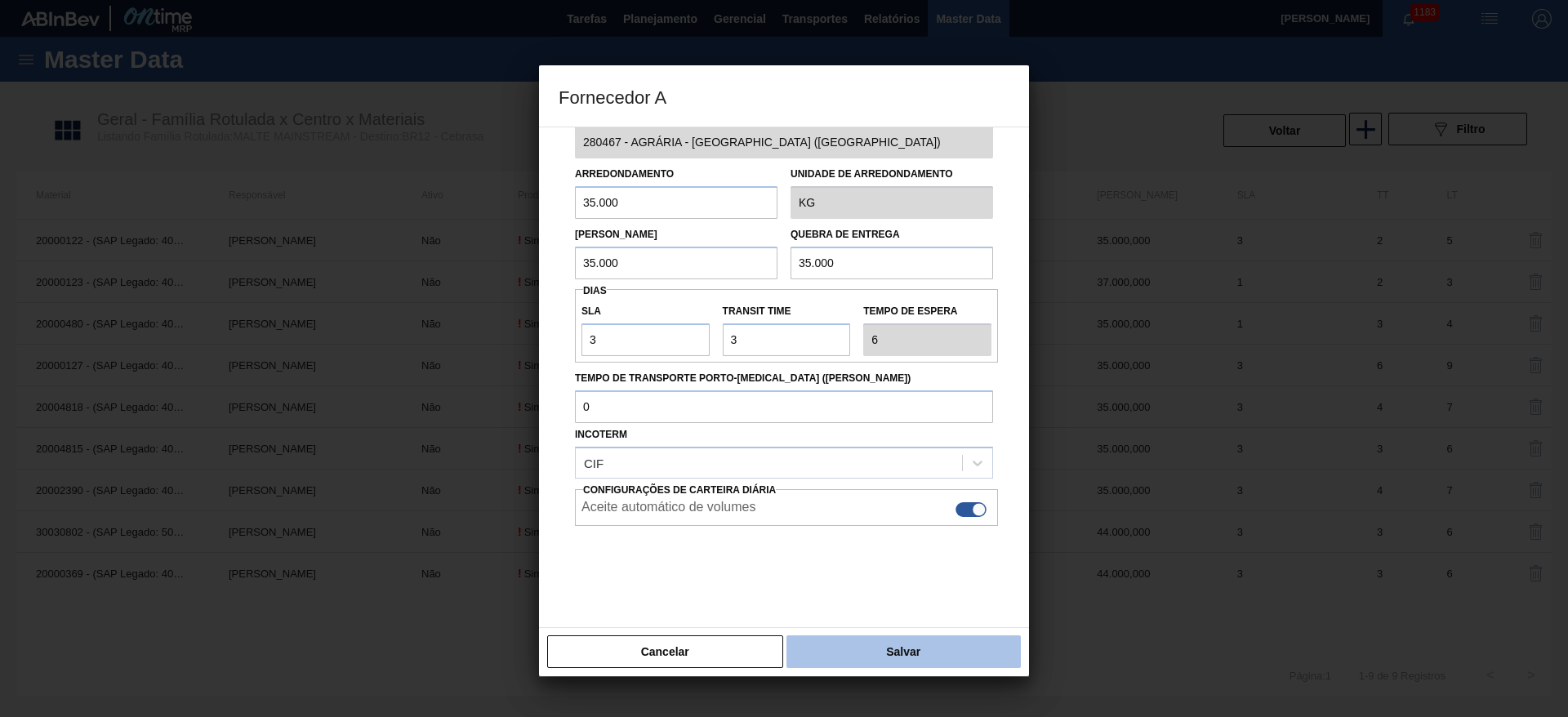
type input "35.000"
click at [864, 656] on button "Salvar" at bounding box center [904, 651] width 234 height 32
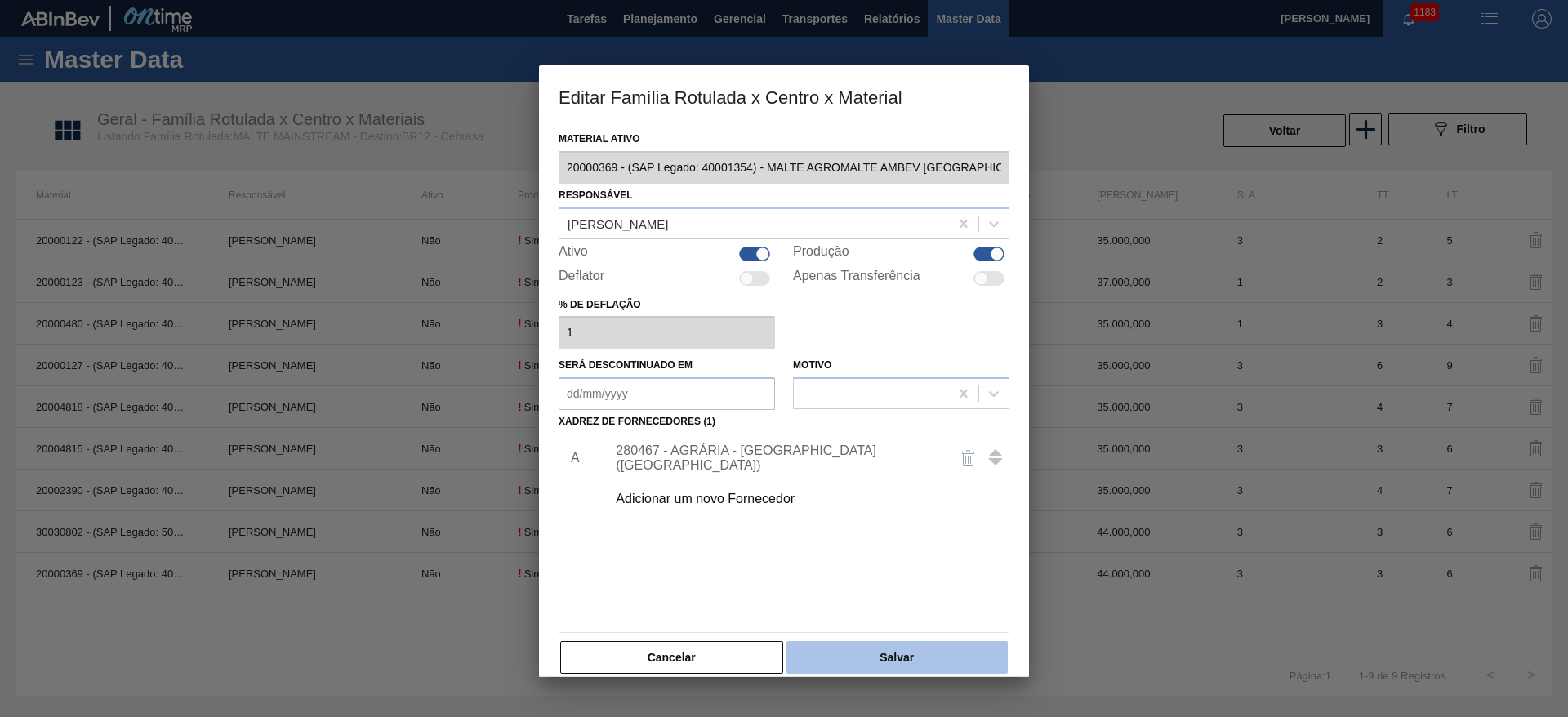
click at [890, 646] on button "Salvar" at bounding box center [897, 657] width 221 height 32
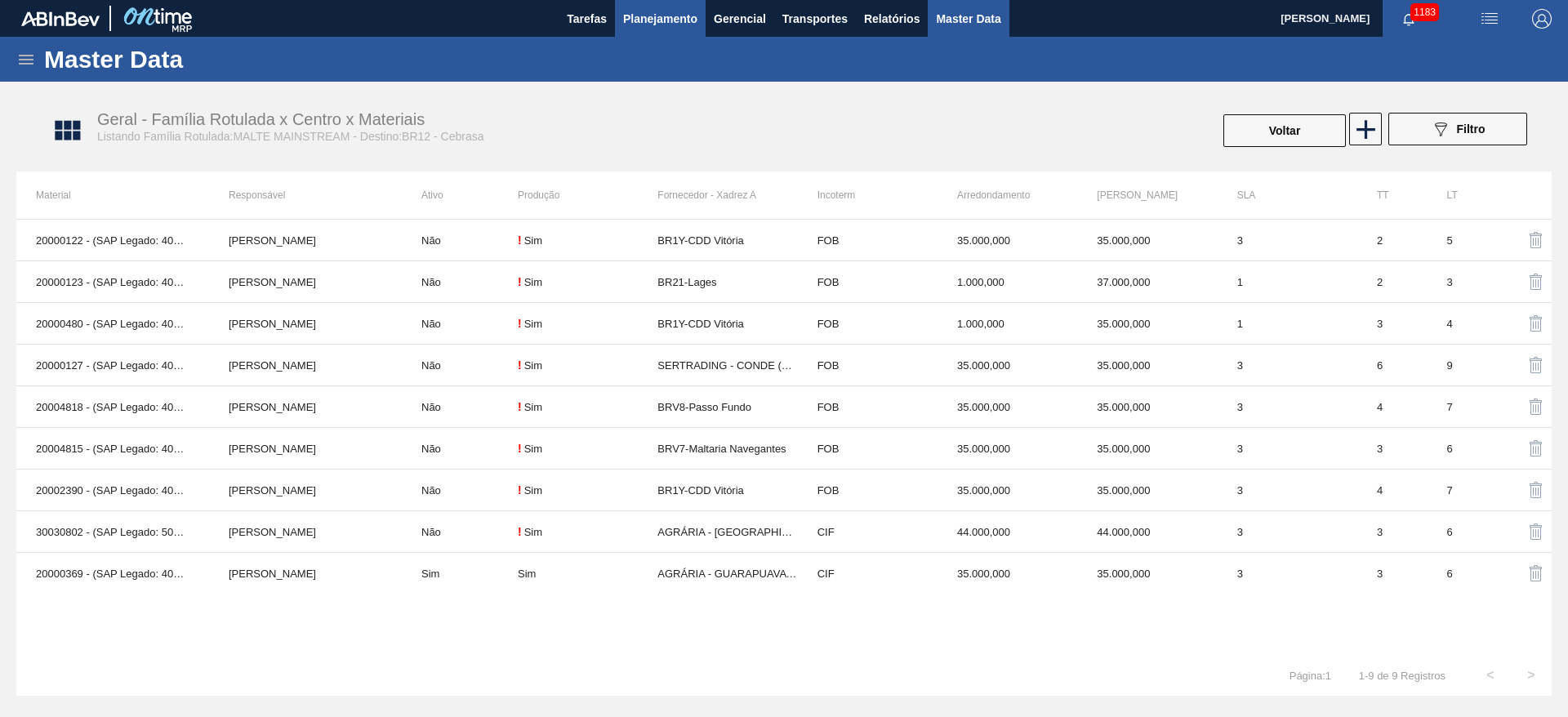
click at [659, 11] on span "Planejamento" at bounding box center [661, 19] width 74 height 20
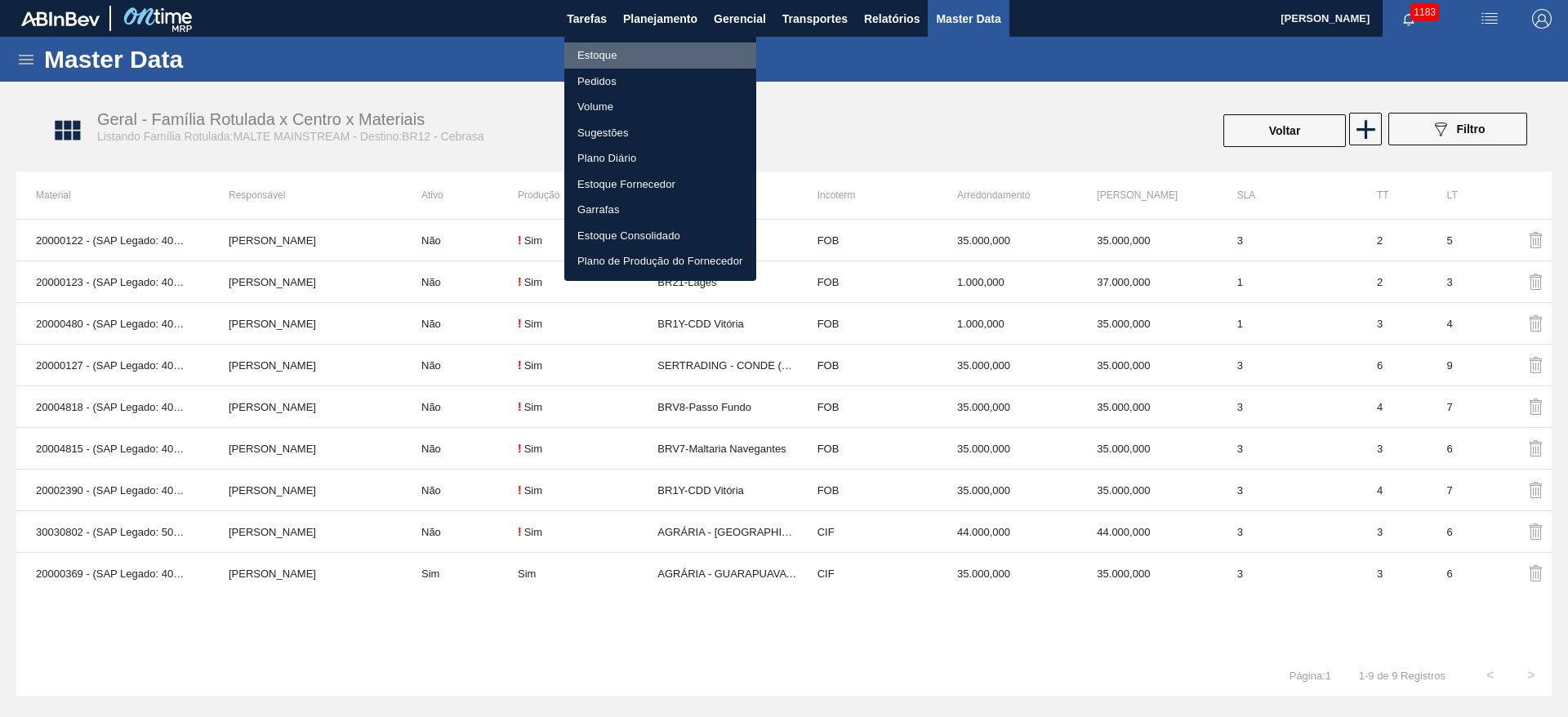
click at [602, 51] on li "Estoque" at bounding box center [660, 56] width 192 height 26
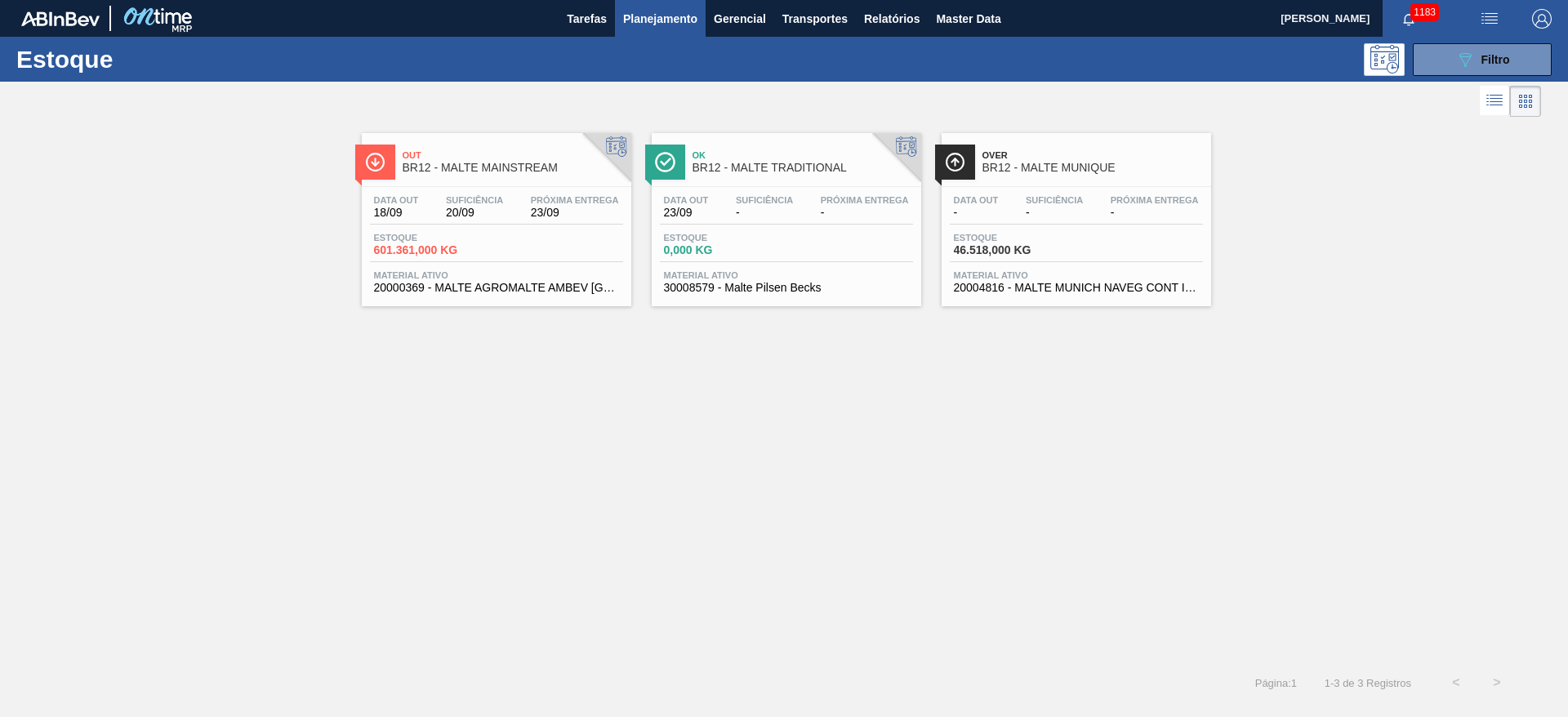
click at [428, 215] on div "Data out 18/09 Suficiência 20/09 Próxima Entrega 23/09" at bounding box center [496, 210] width 253 height 29
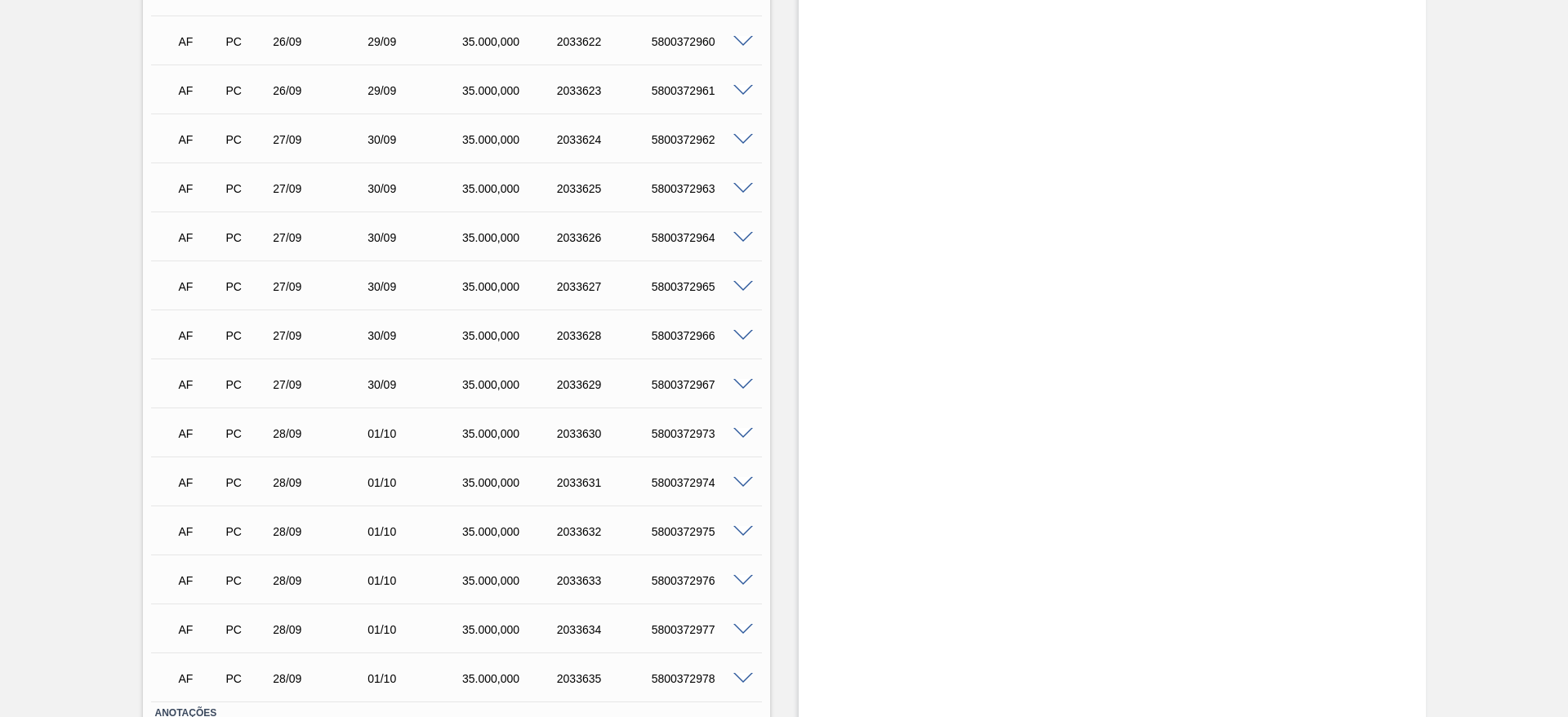
scroll to position [3425, 0]
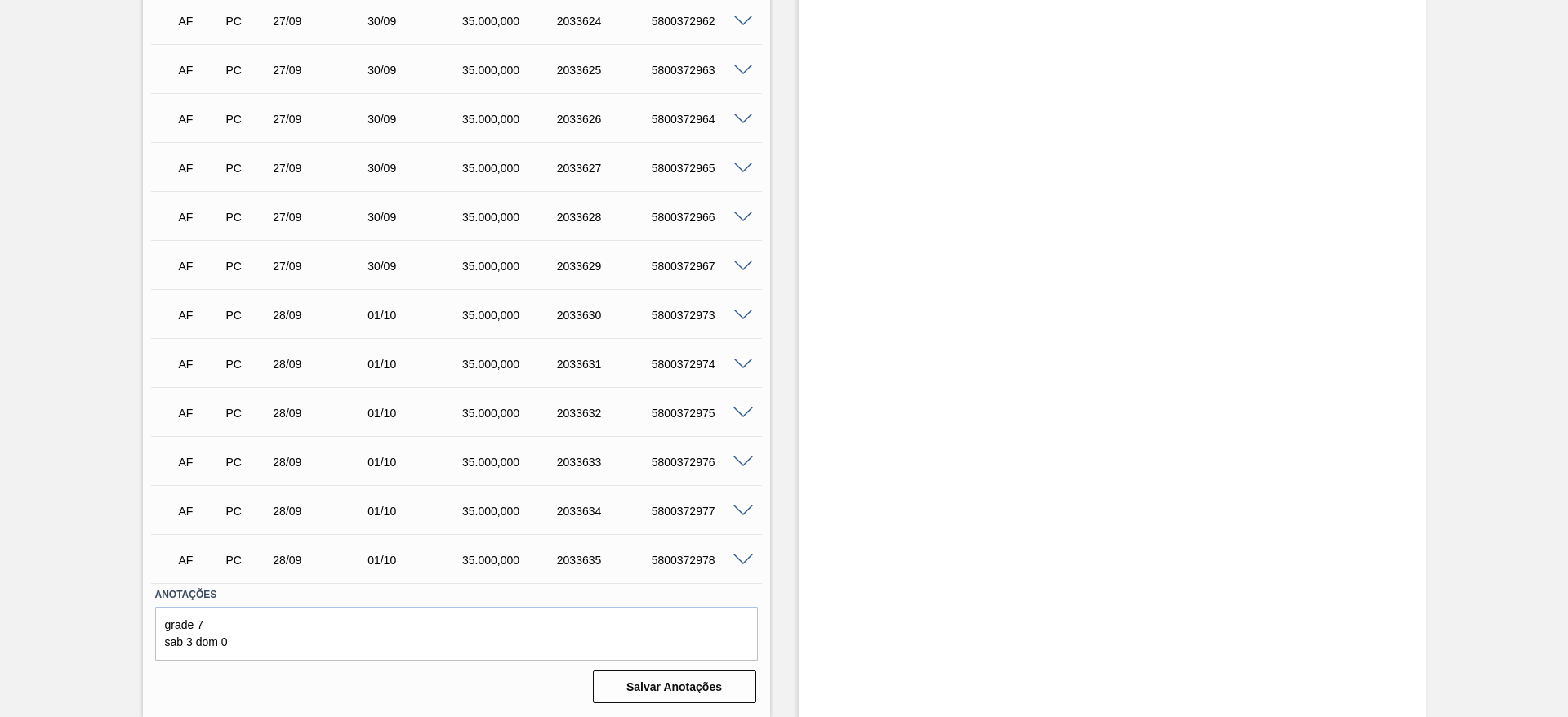
click at [742, 363] on span at bounding box center [744, 364] width 20 height 13
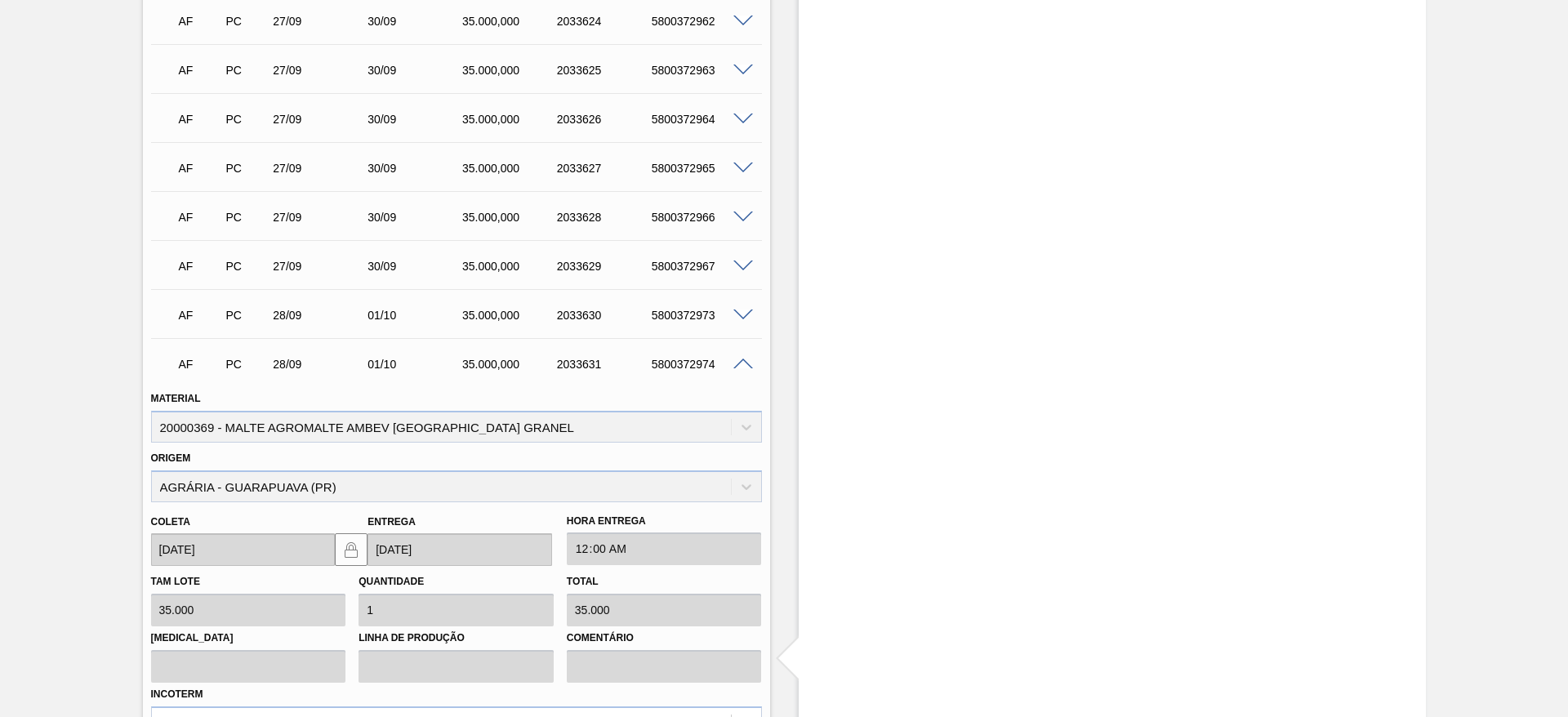
click at [739, 367] on span at bounding box center [744, 364] width 20 height 13
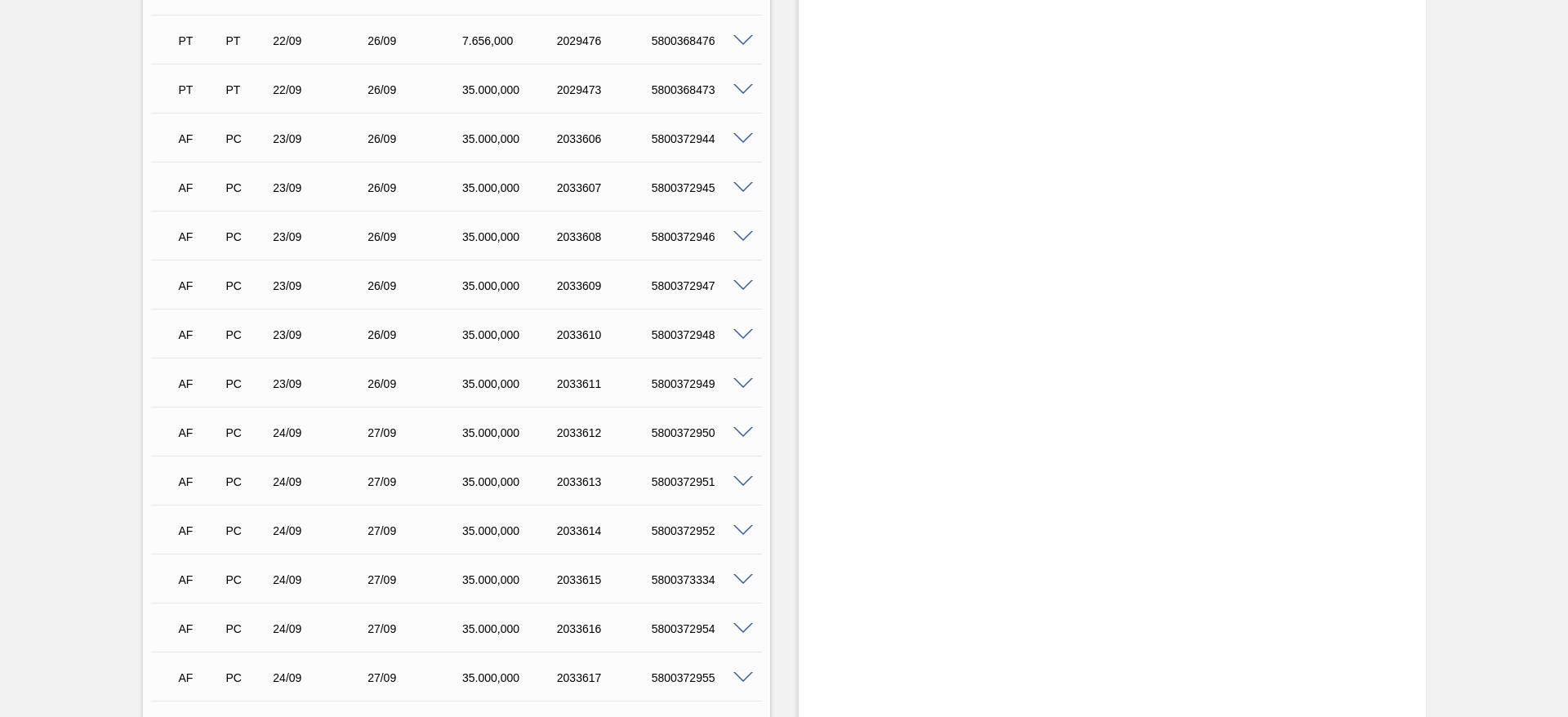
scroll to position [2323, 0]
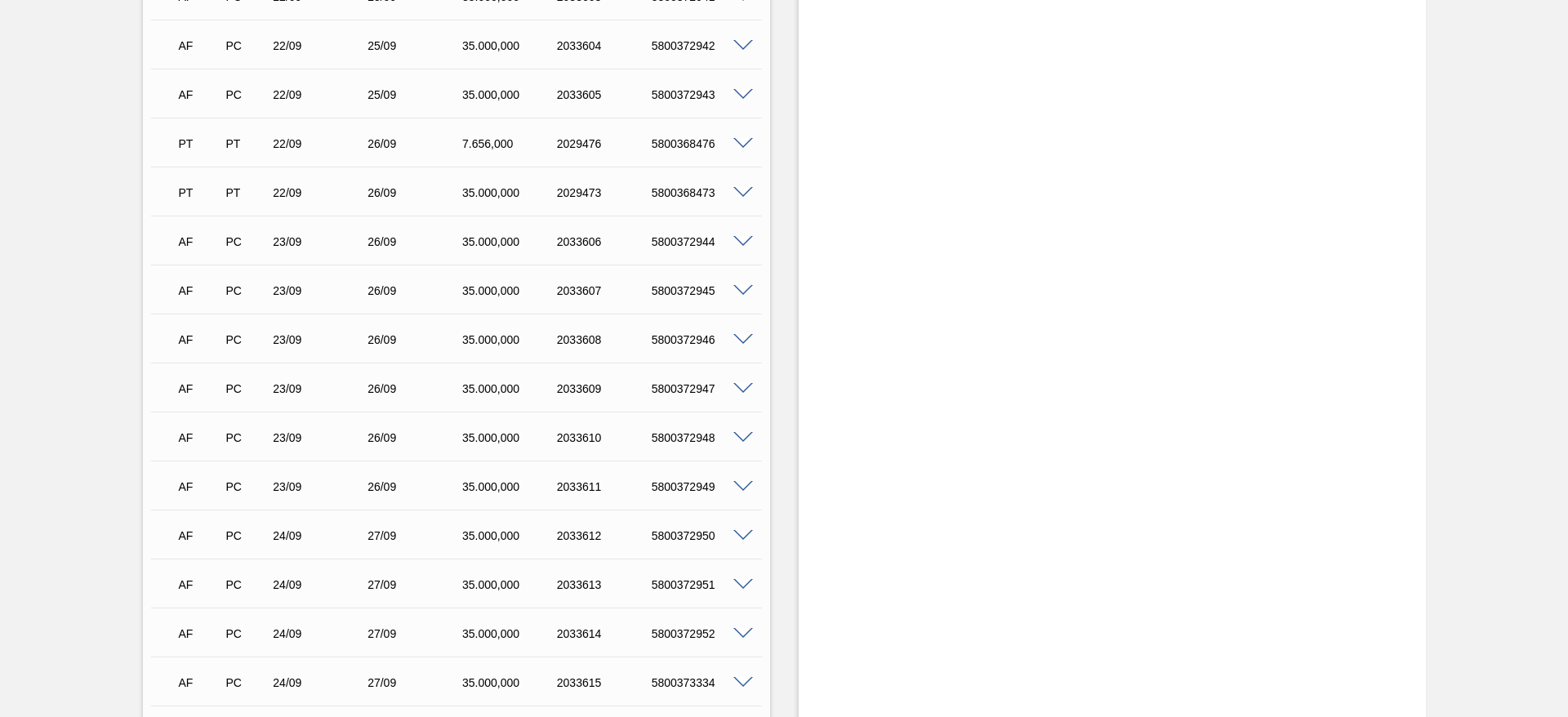
click at [744, 286] on span at bounding box center [744, 291] width 20 height 13
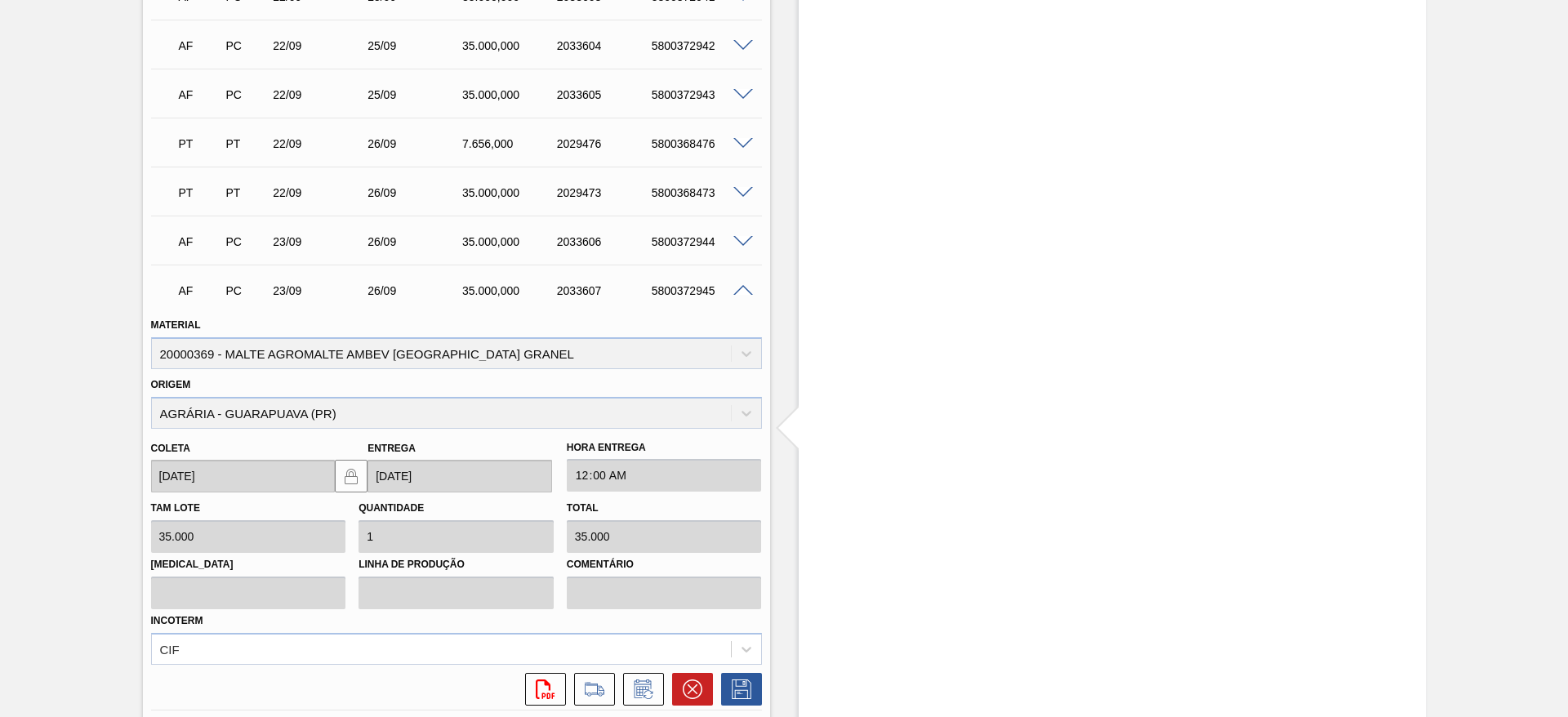
click at [744, 286] on span at bounding box center [744, 291] width 20 height 13
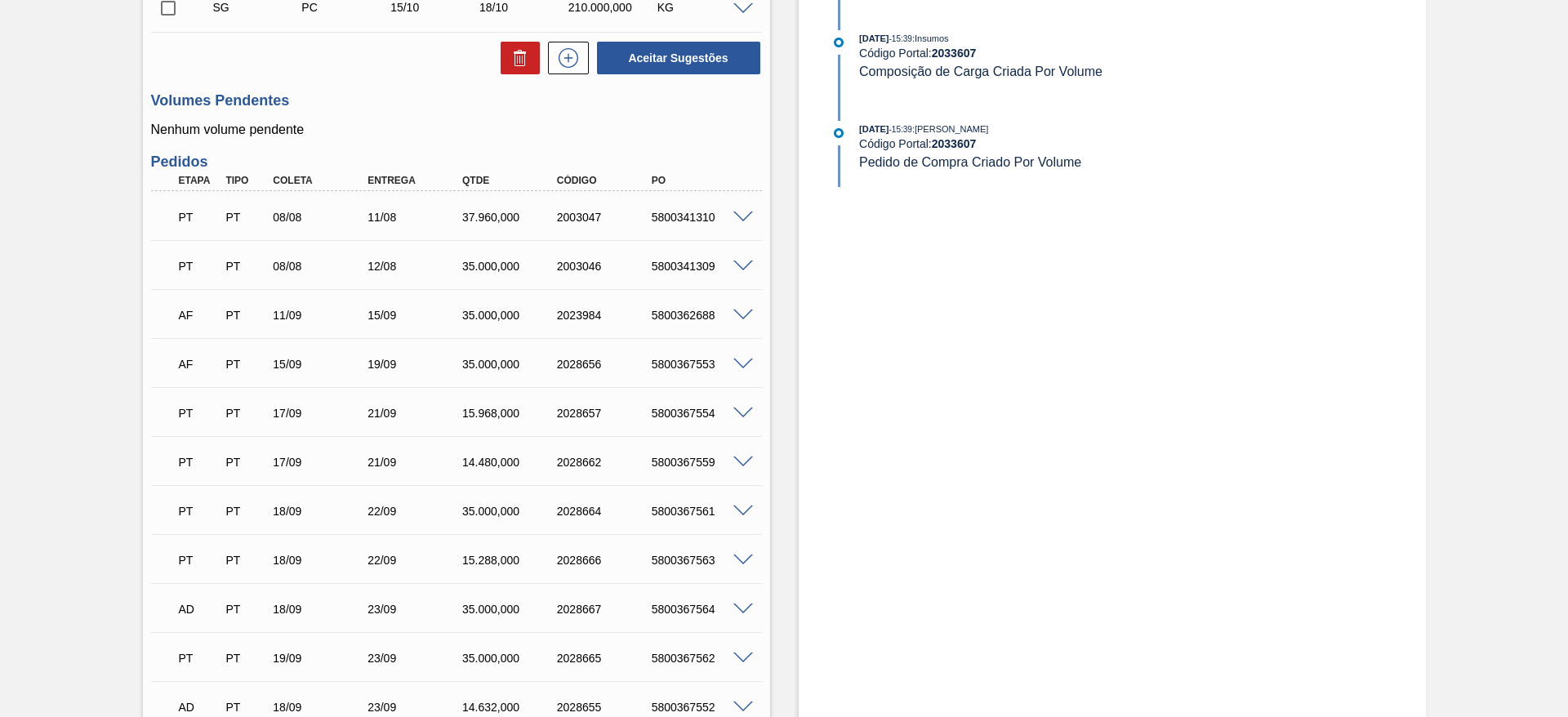
scroll to position [1343, 0]
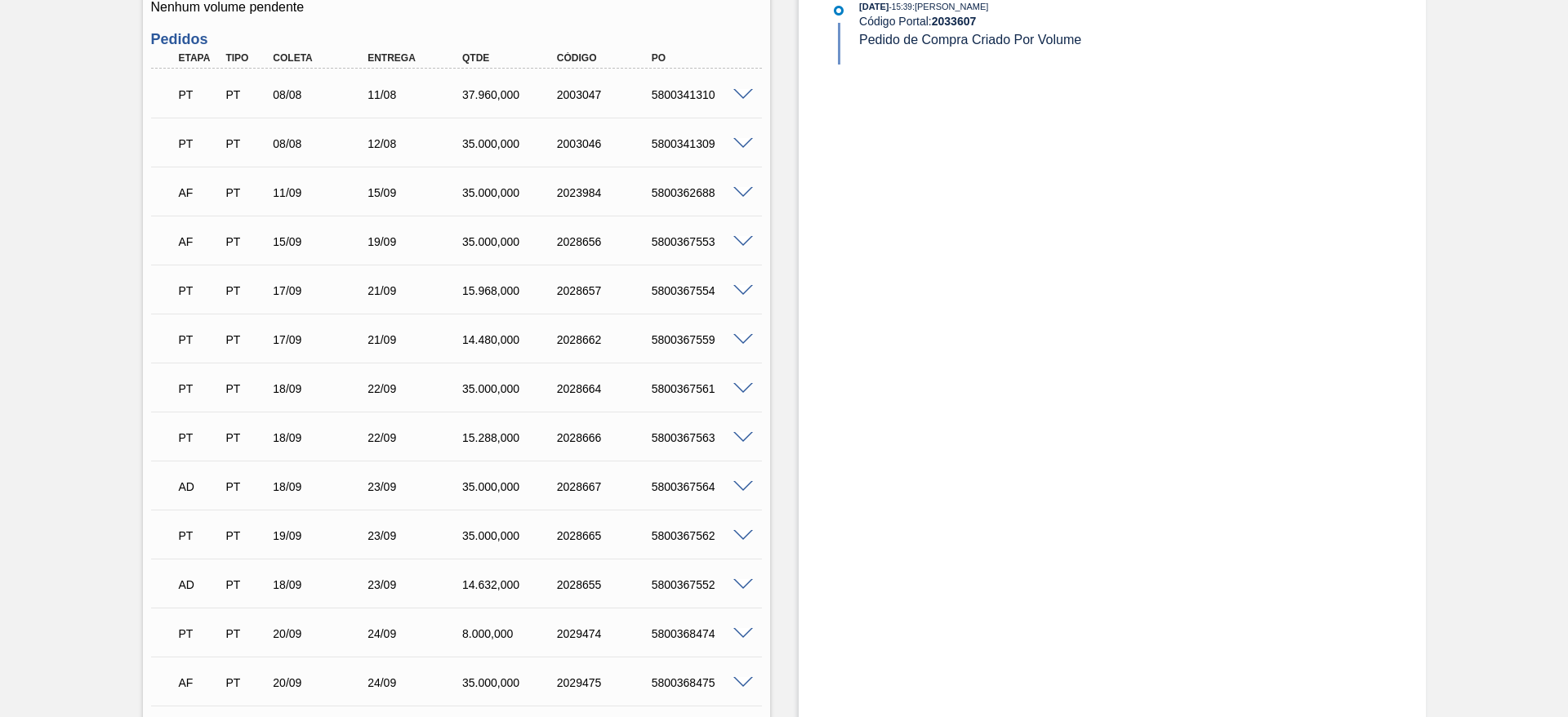
click at [742, 192] on span at bounding box center [744, 193] width 20 height 13
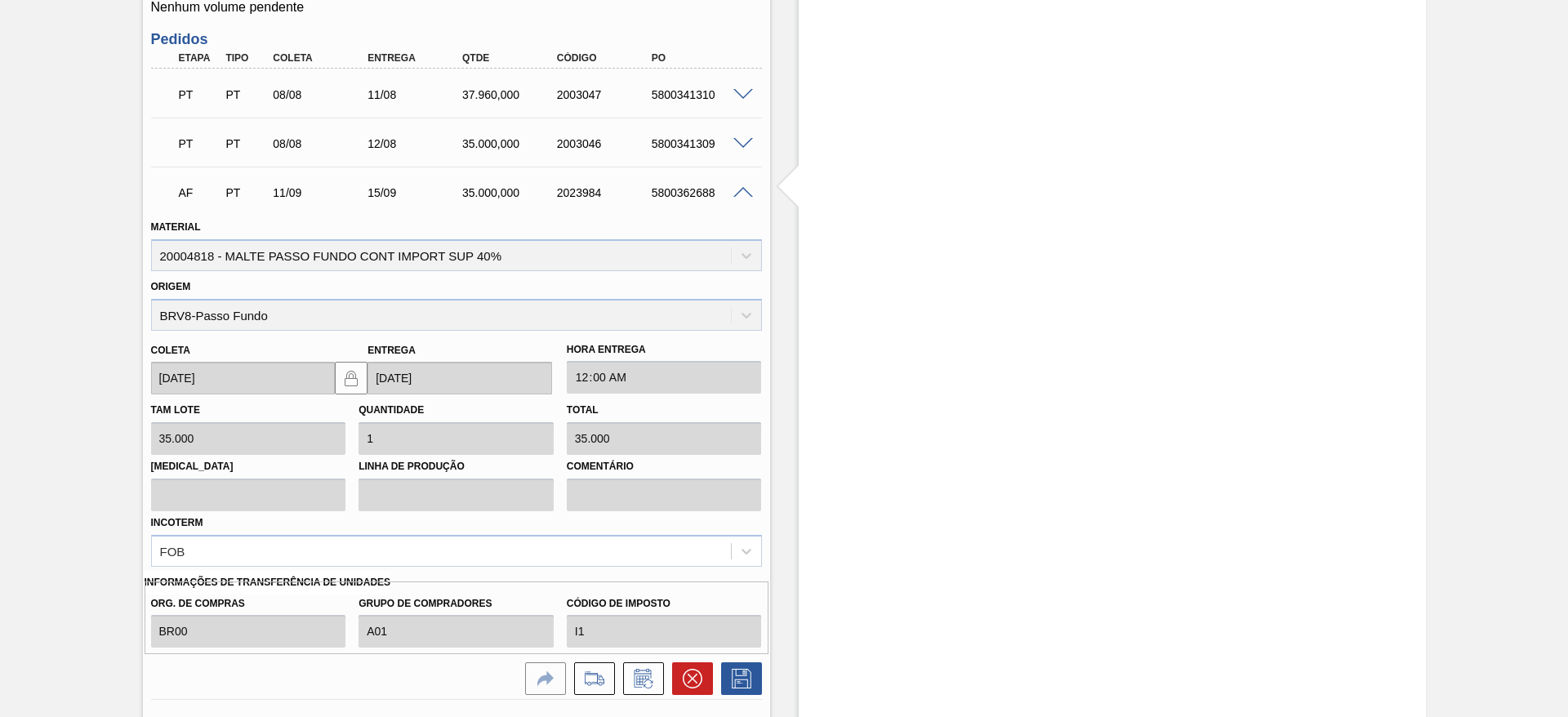
click at [742, 192] on span at bounding box center [744, 193] width 20 height 13
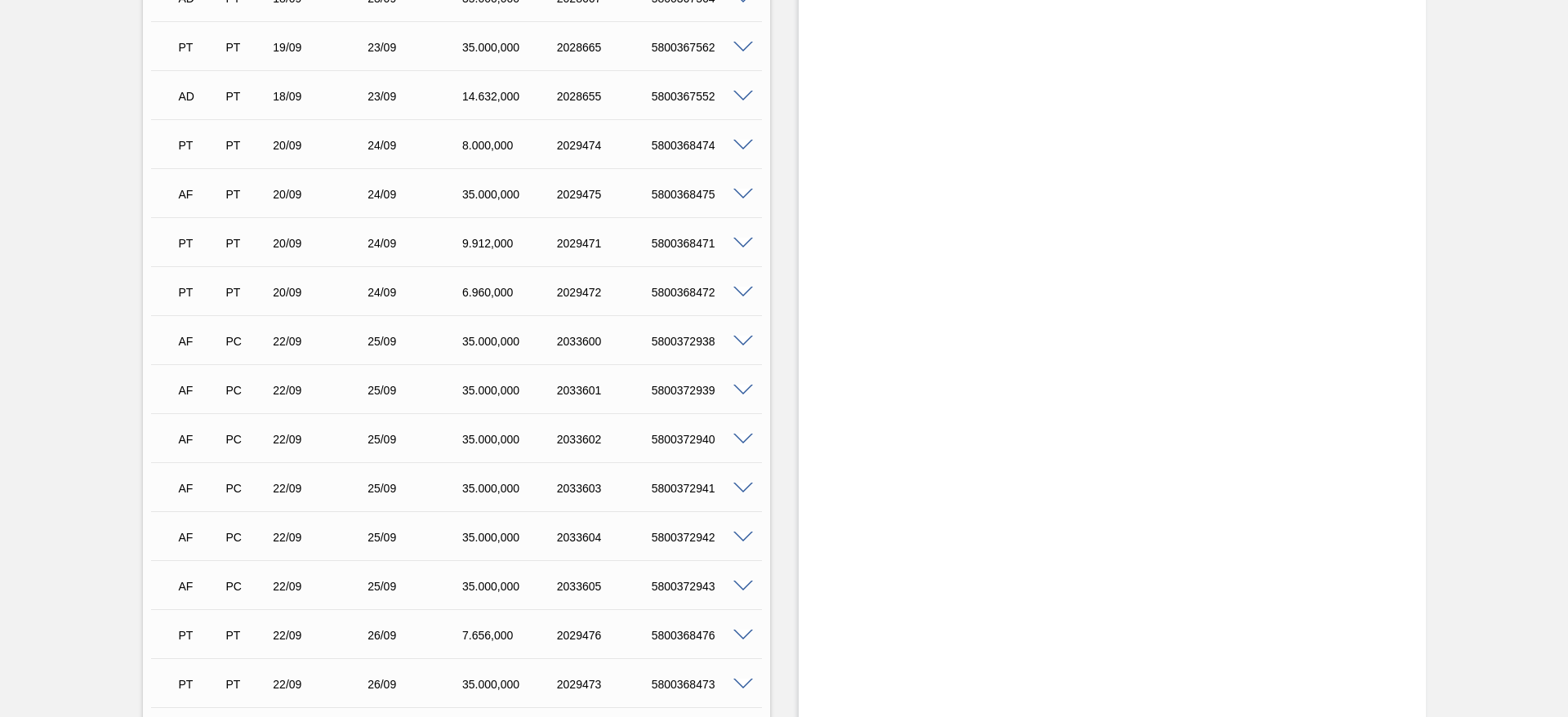
scroll to position [1833, 0]
click at [742, 193] on span at bounding box center [744, 193] width 20 height 13
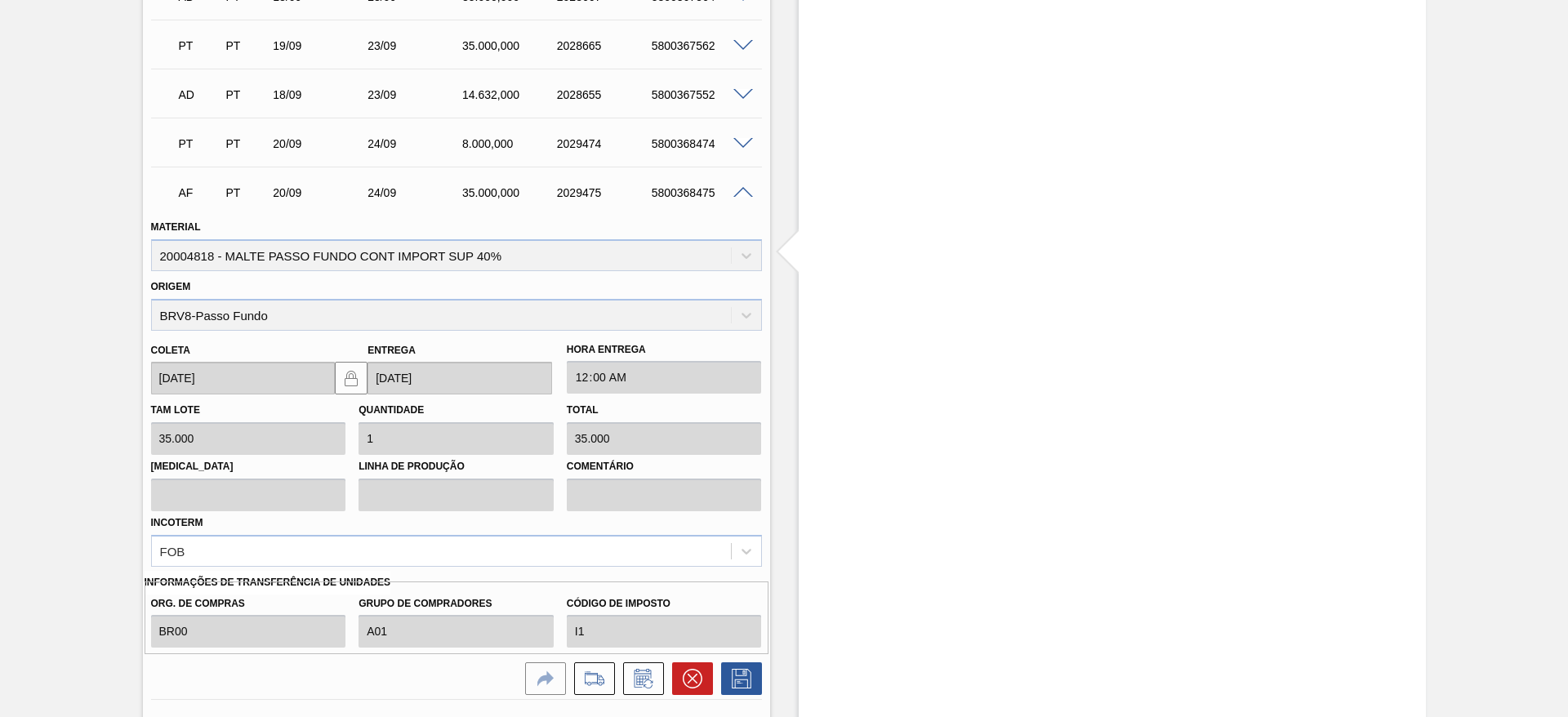
click at [742, 193] on span at bounding box center [744, 193] width 20 height 13
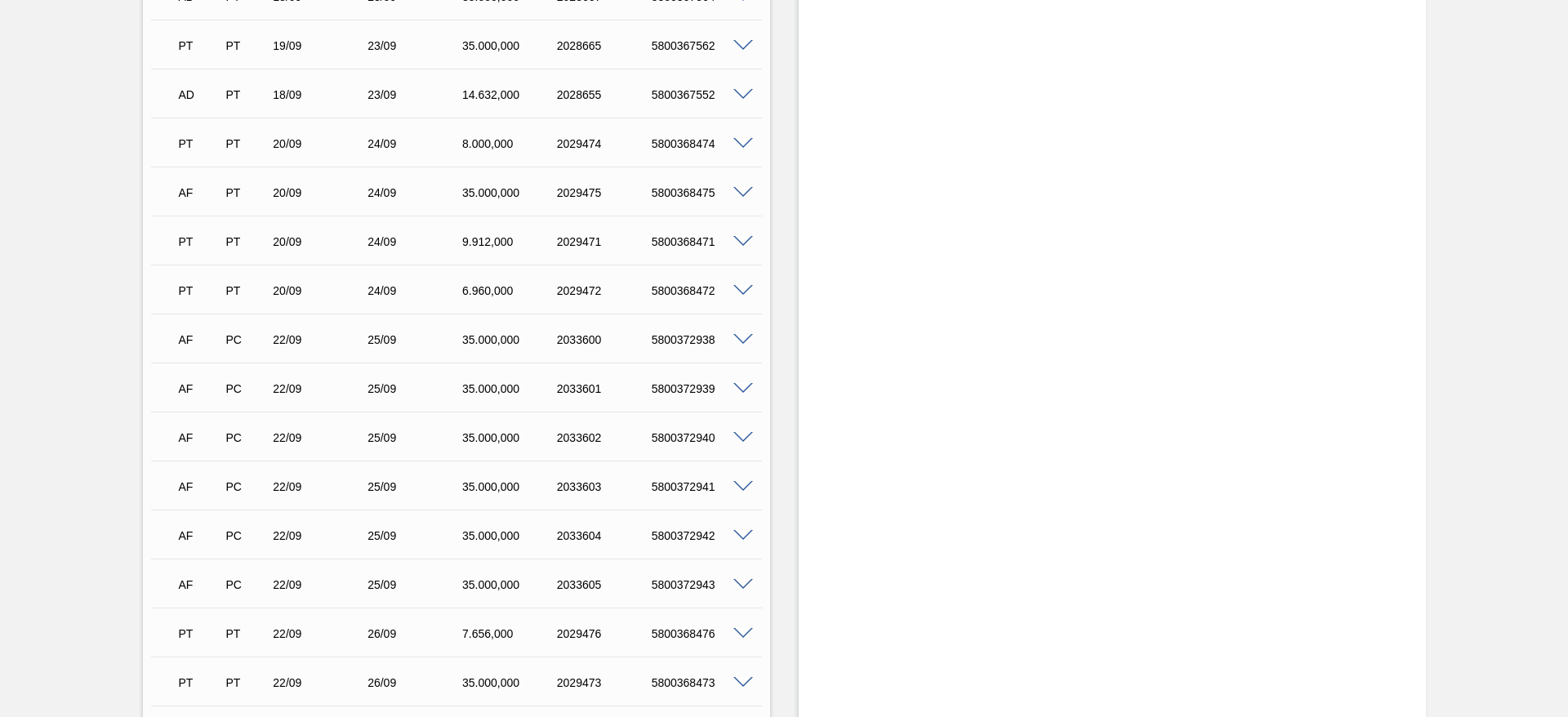
click at [742, 240] on span at bounding box center [744, 242] width 20 height 13
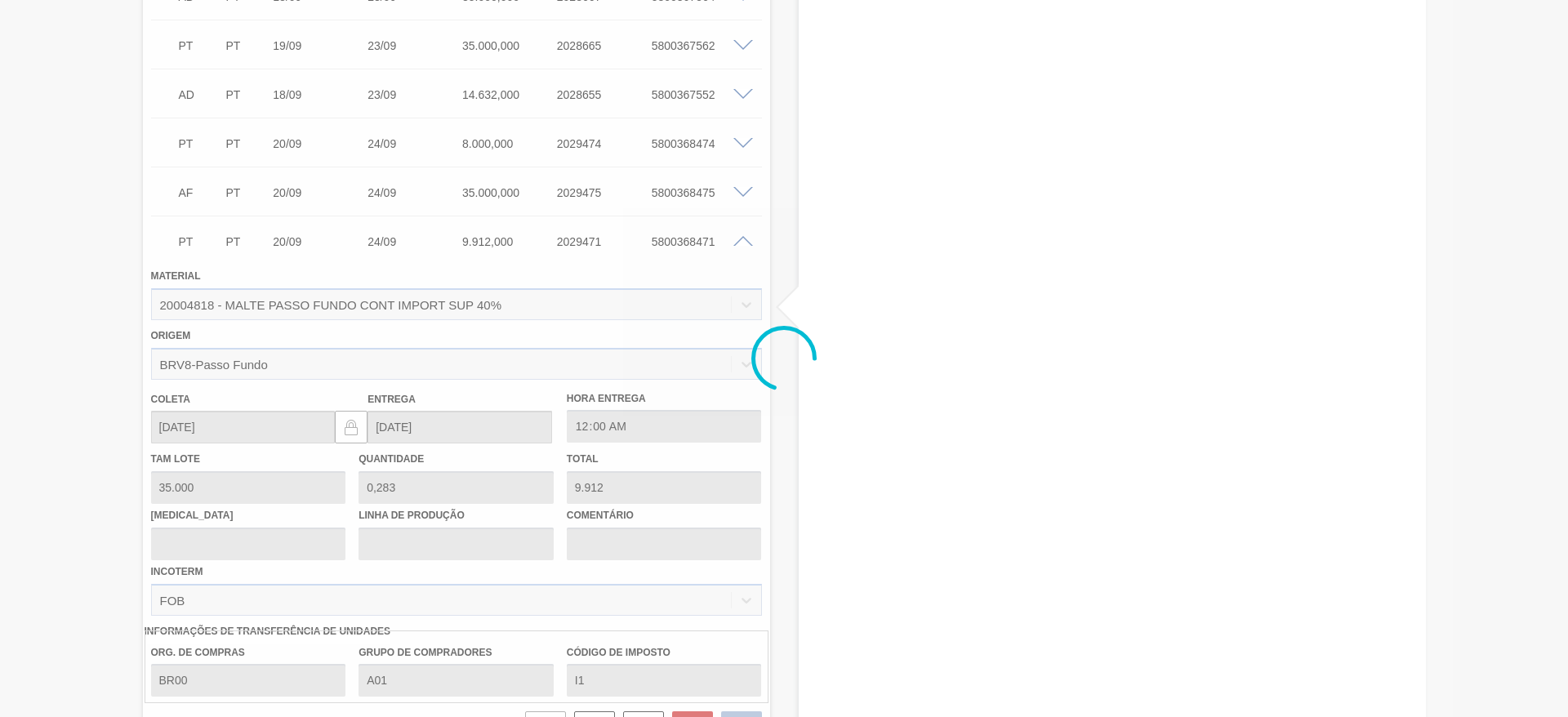
click at [742, 239] on div at bounding box center [784, 358] width 1568 height 717
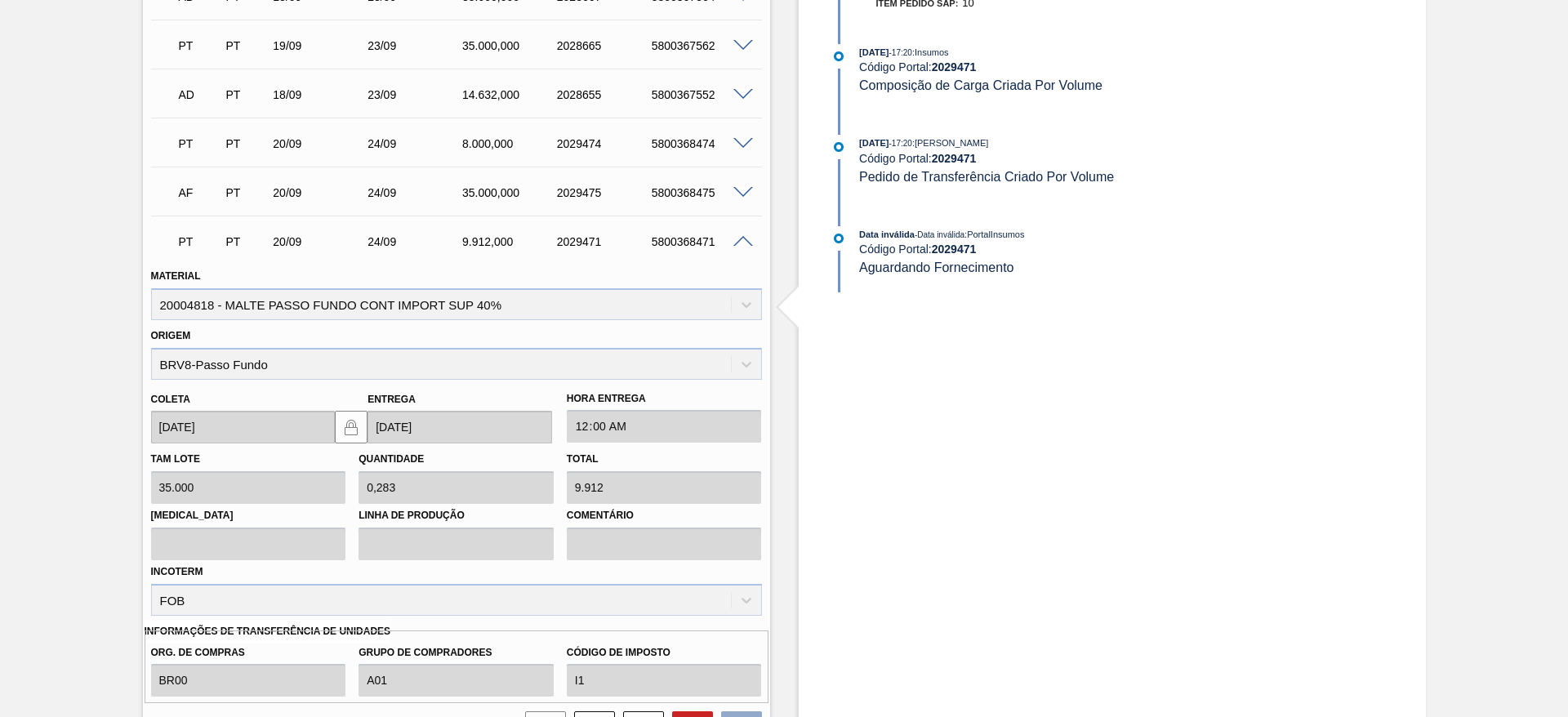
click at [742, 239] on span at bounding box center [744, 242] width 20 height 13
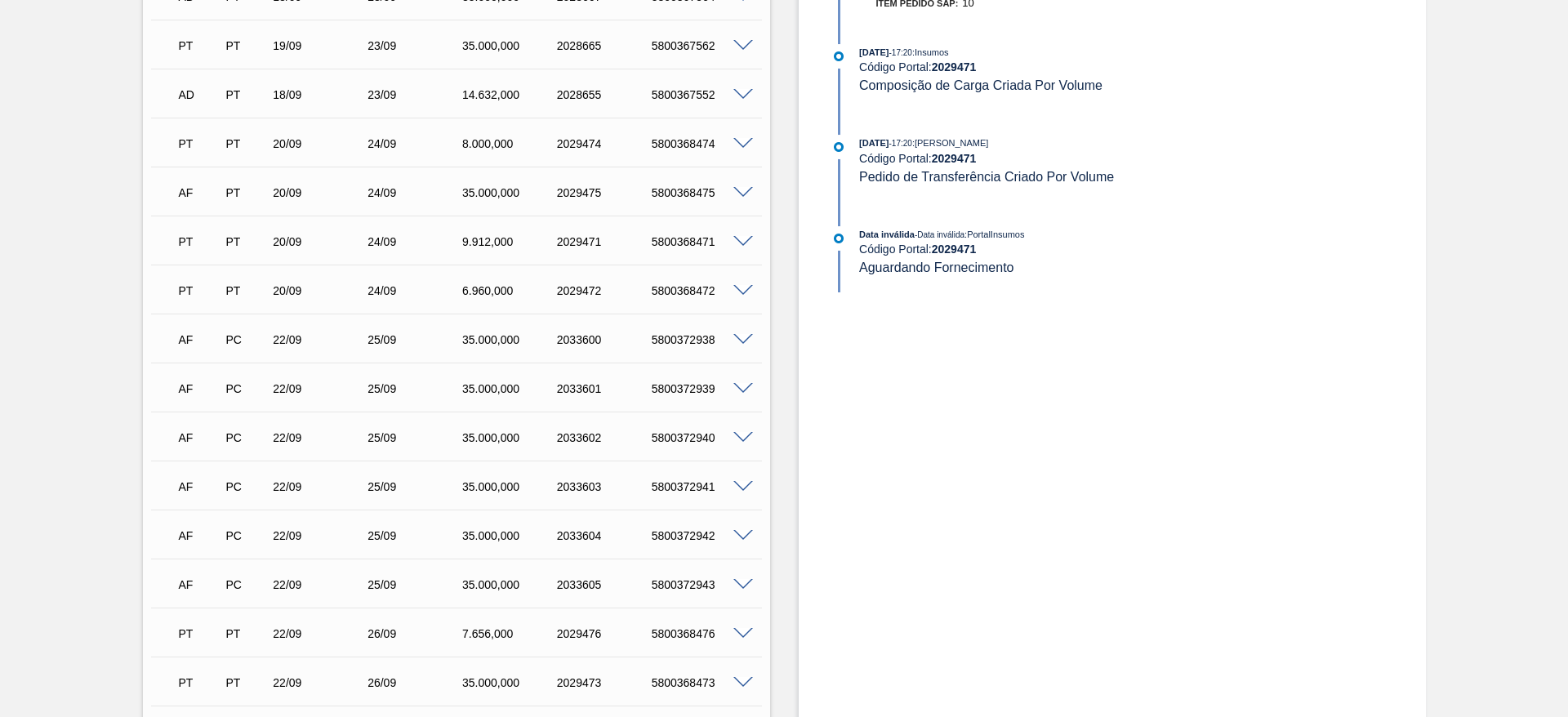
click at [747, 339] on span at bounding box center [744, 339] width 20 height 13
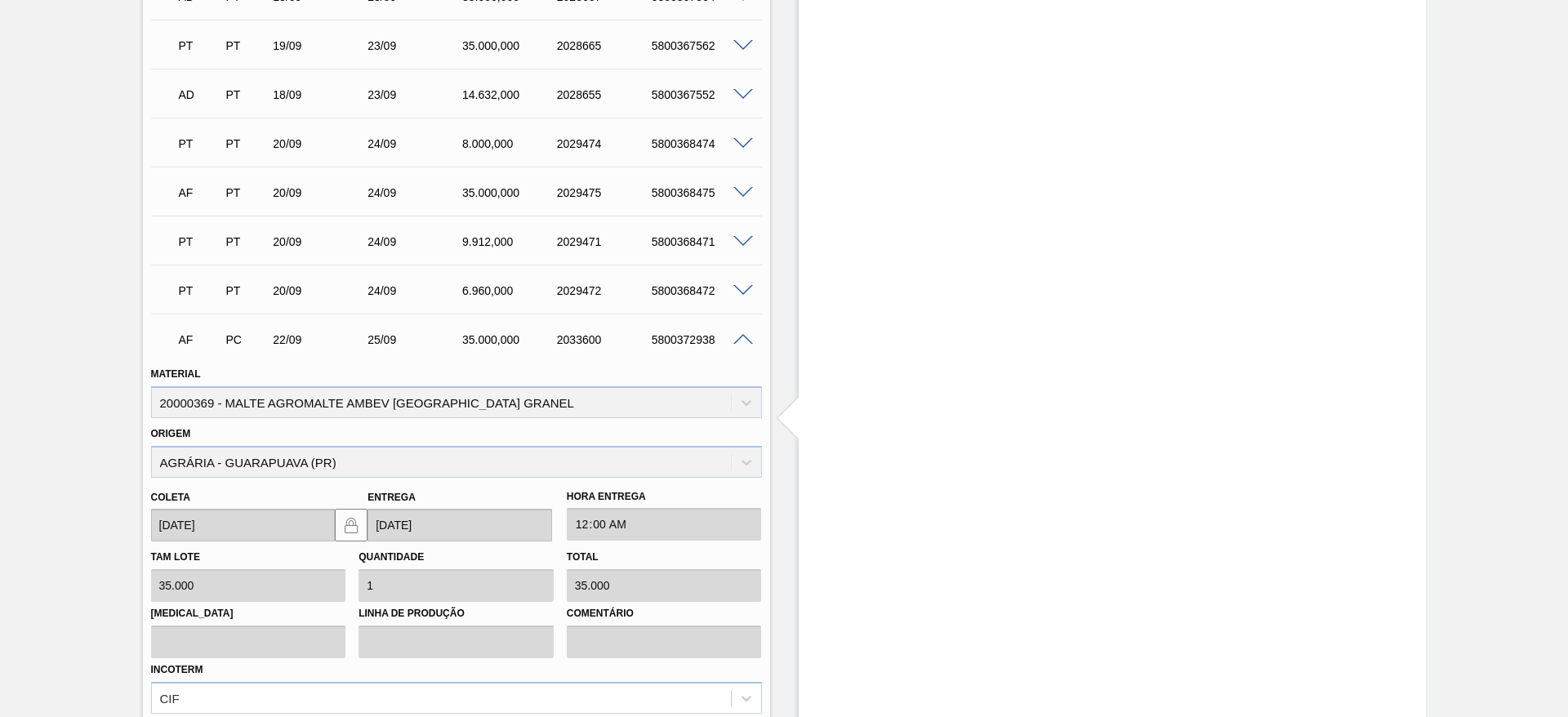
click at [747, 339] on span at bounding box center [744, 339] width 20 height 13
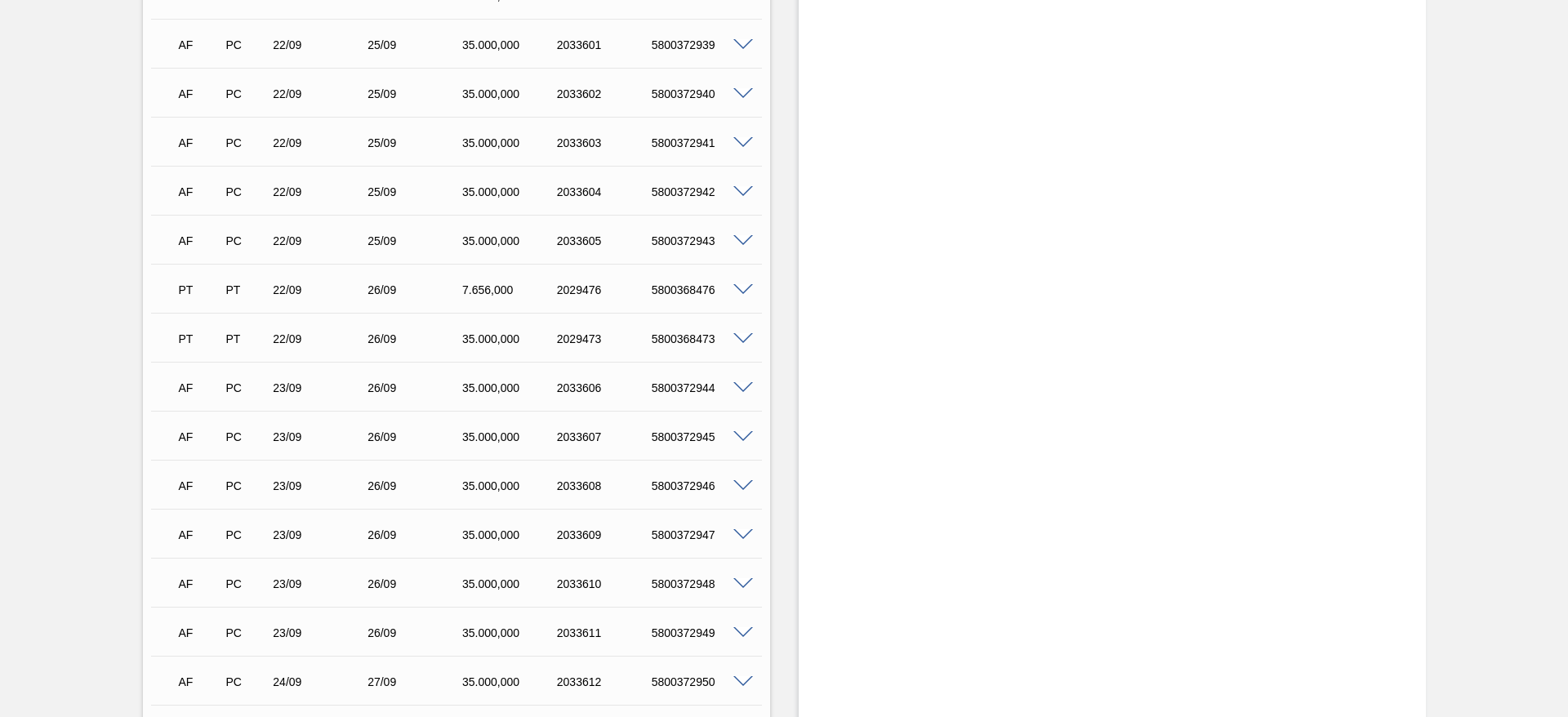
scroll to position [2201, 0]
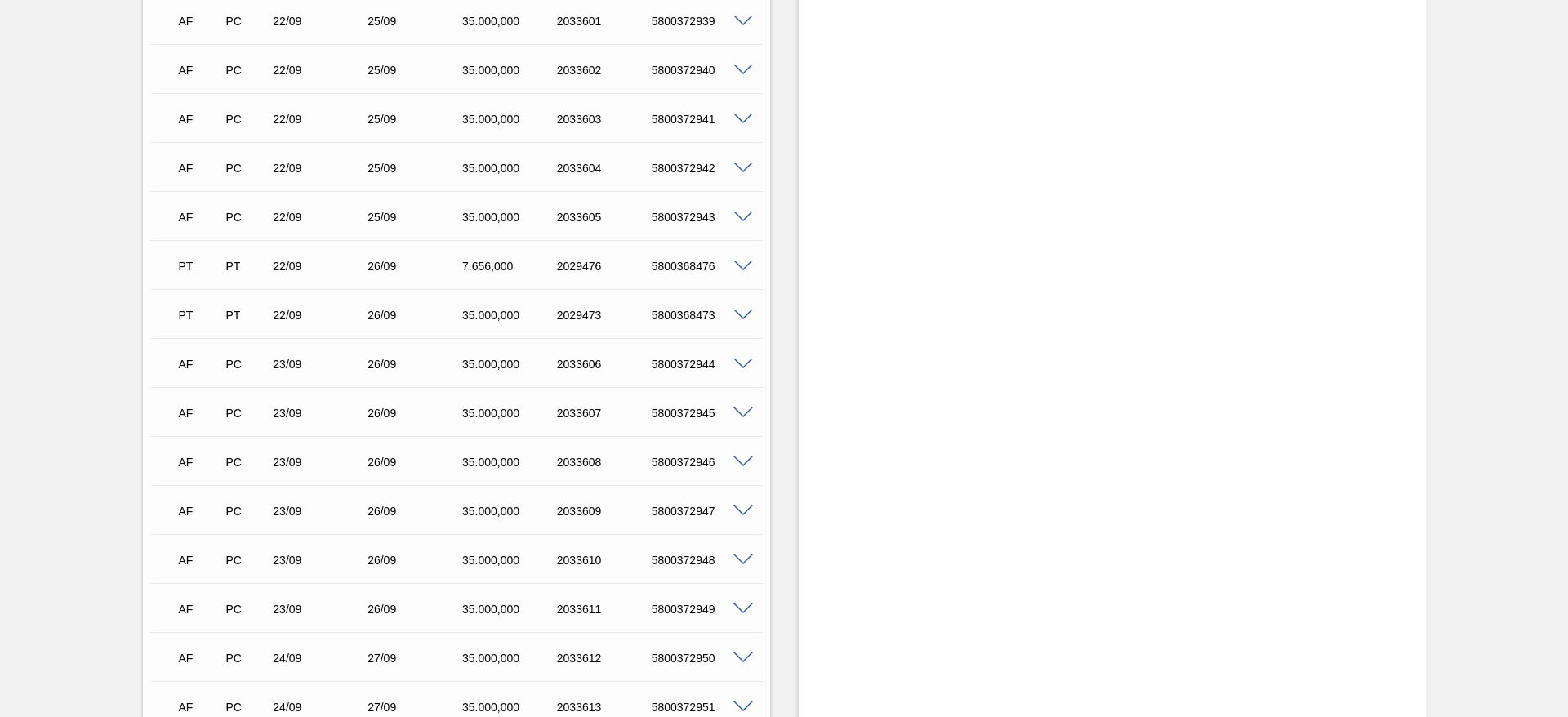
click at [741, 263] on span at bounding box center [744, 266] width 20 height 13
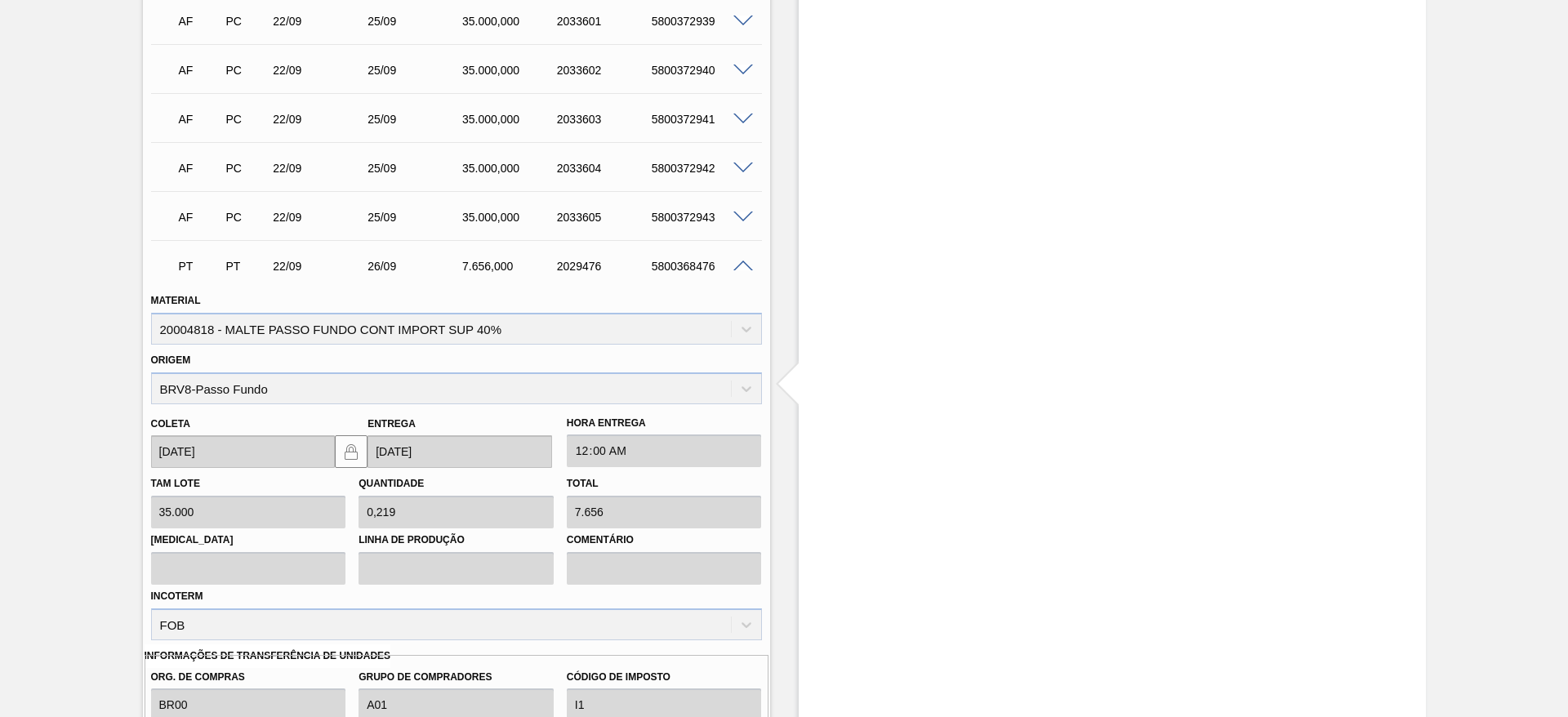
click at [741, 263] on span at bounding box center [744, 266] width 20 height 13
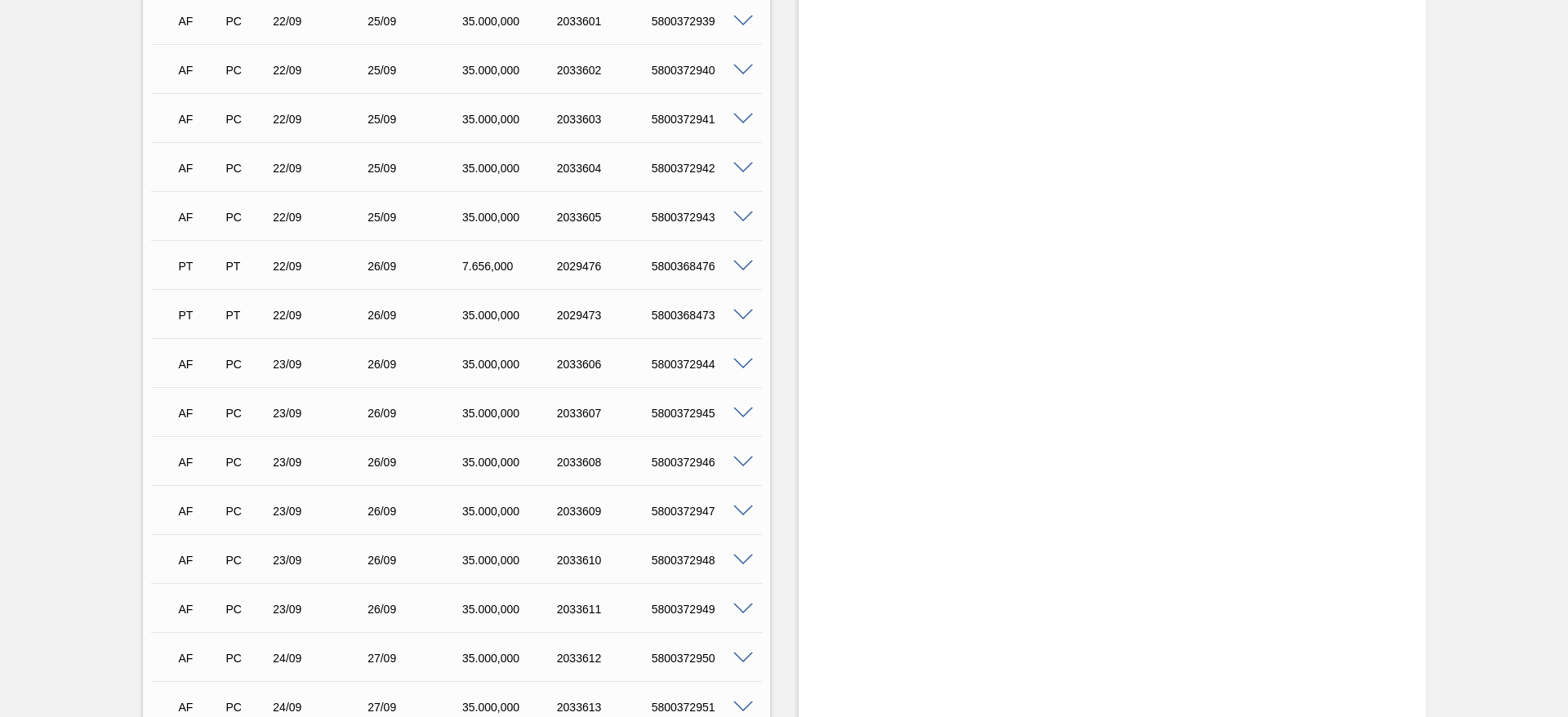
click at [744, 317] on span at bounding box center [744, 315] width 20 height 13
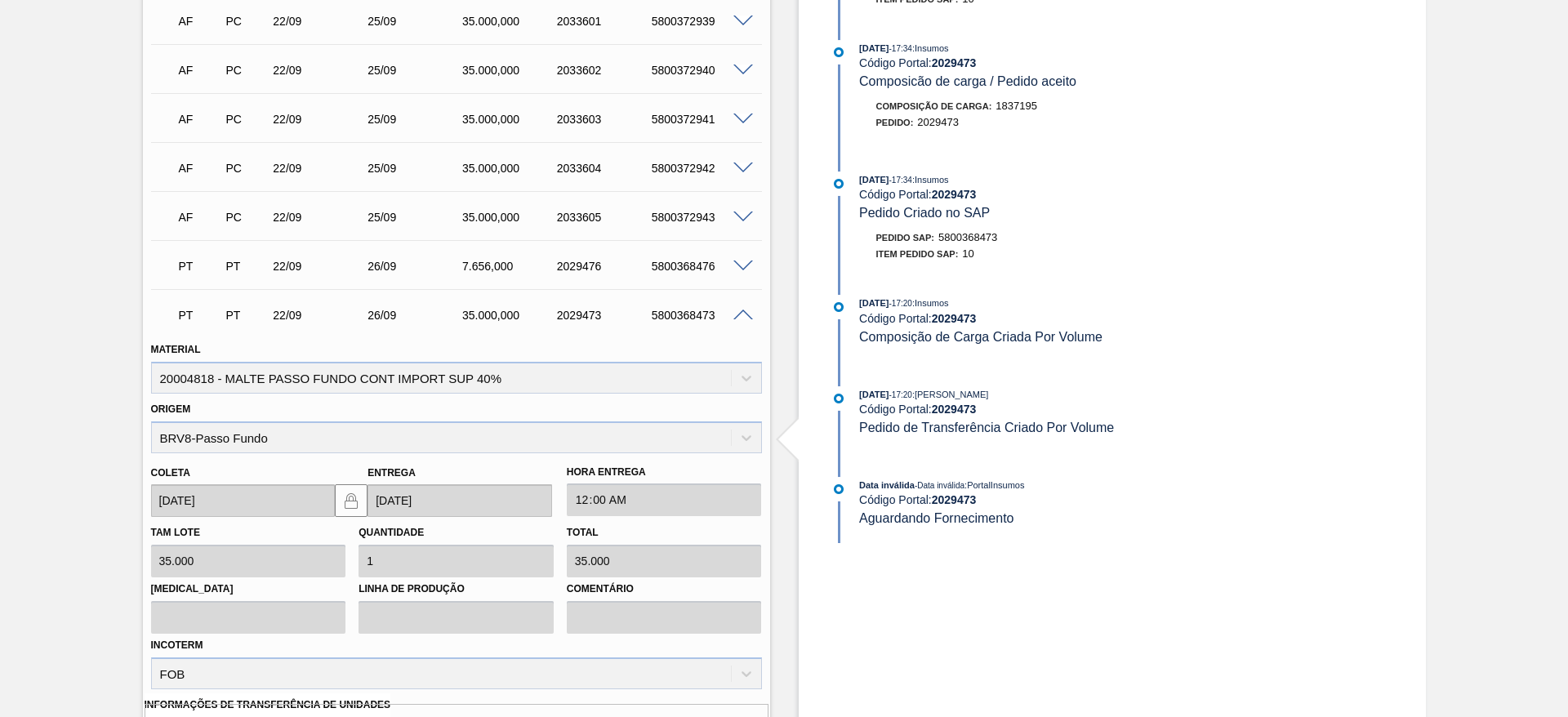
click at [744, 317] on span at bounding box center [744, 315] width 20 height 13
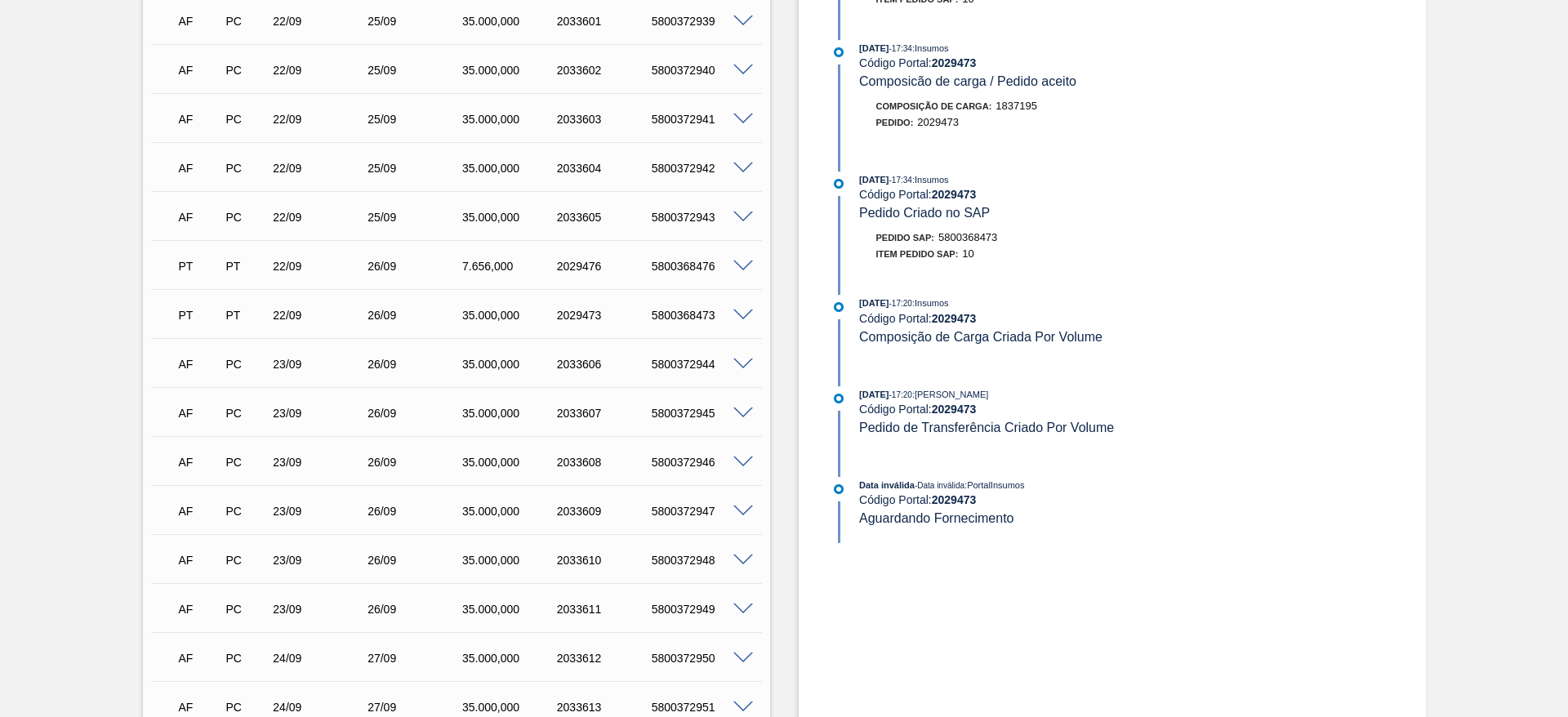
scroll to position [2446, 0]
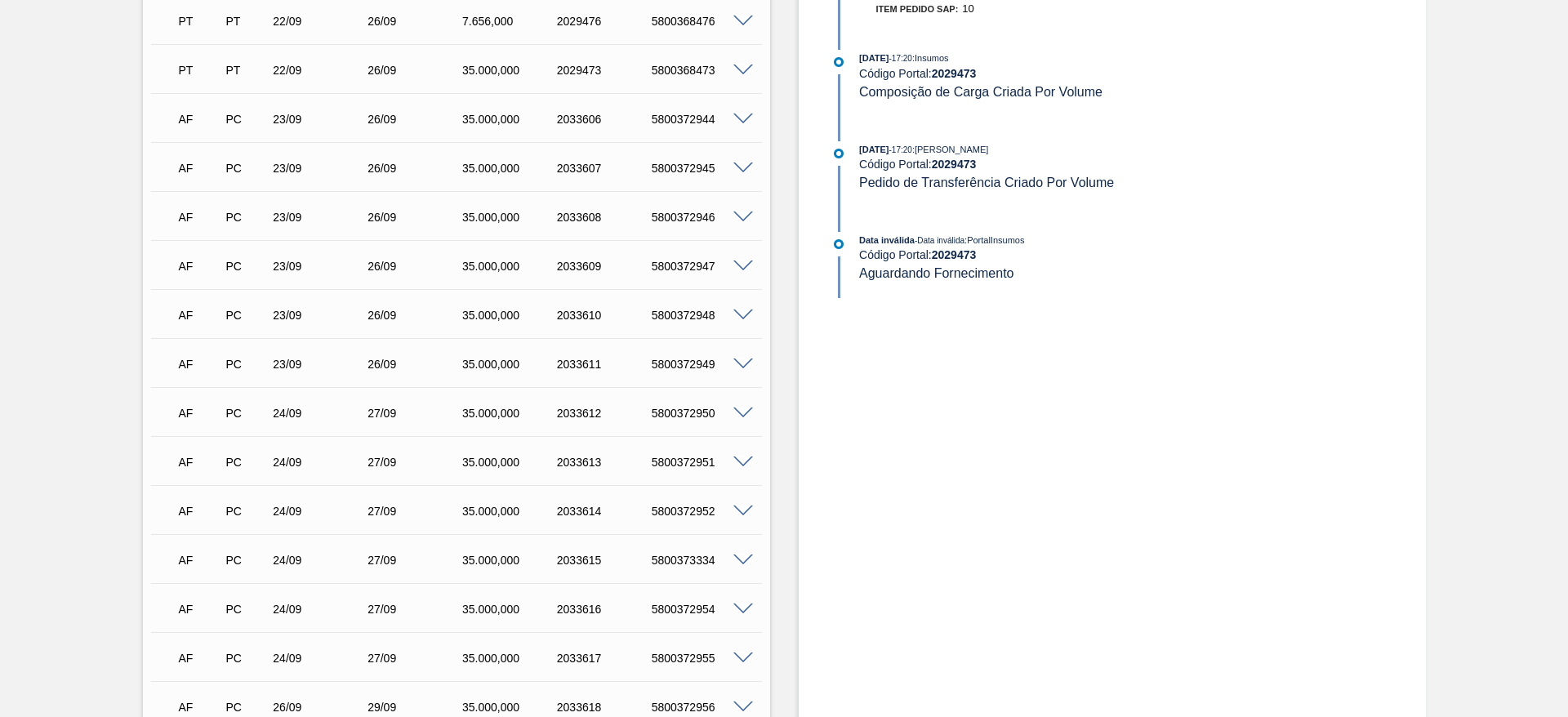
click at [740, 221] on div "5800372946" at bounding box center [701, 217] width 106 height 13
click at [741, 218] on span at bounding box center [744, 218] width 20 height 13
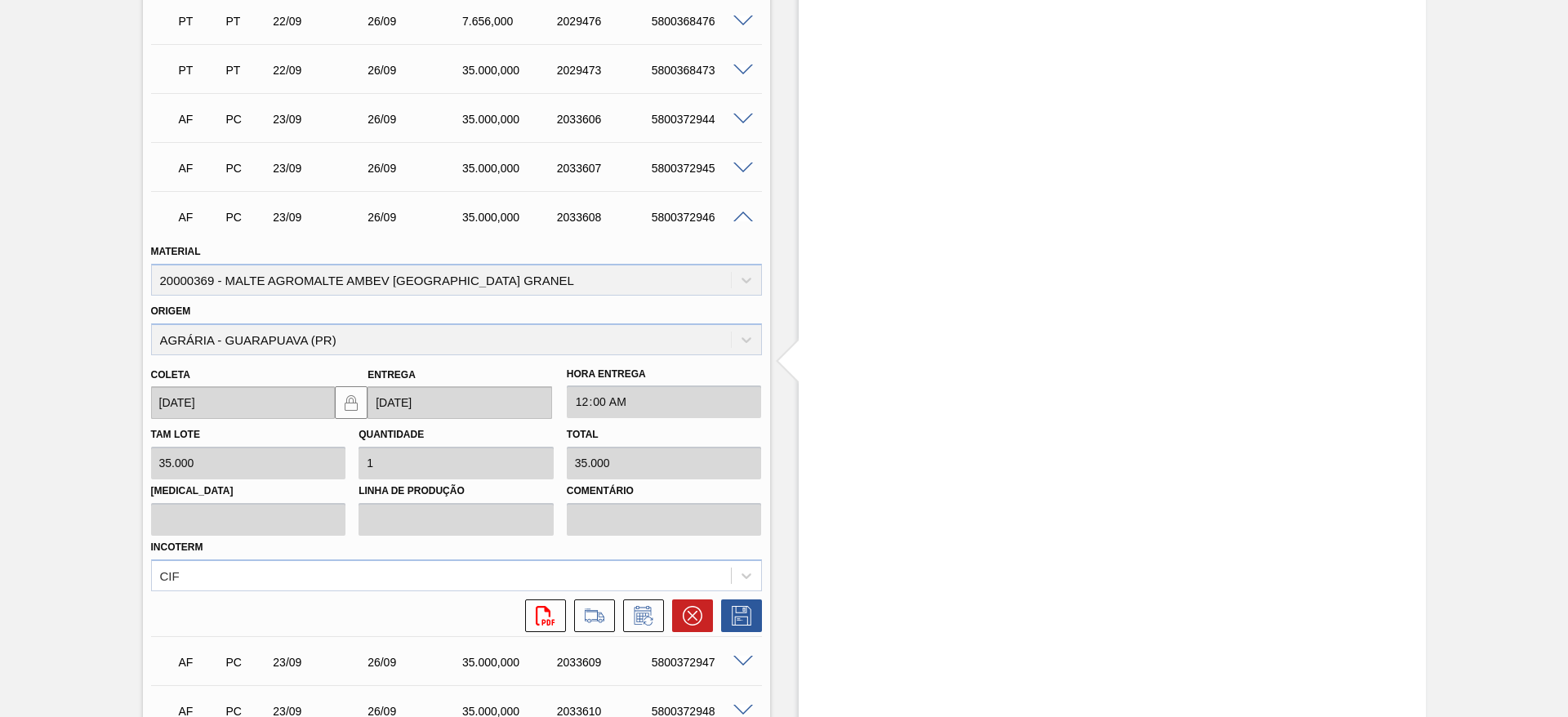
click at [741, 218] on span at bounding box center [744, 218] width 20 height 13
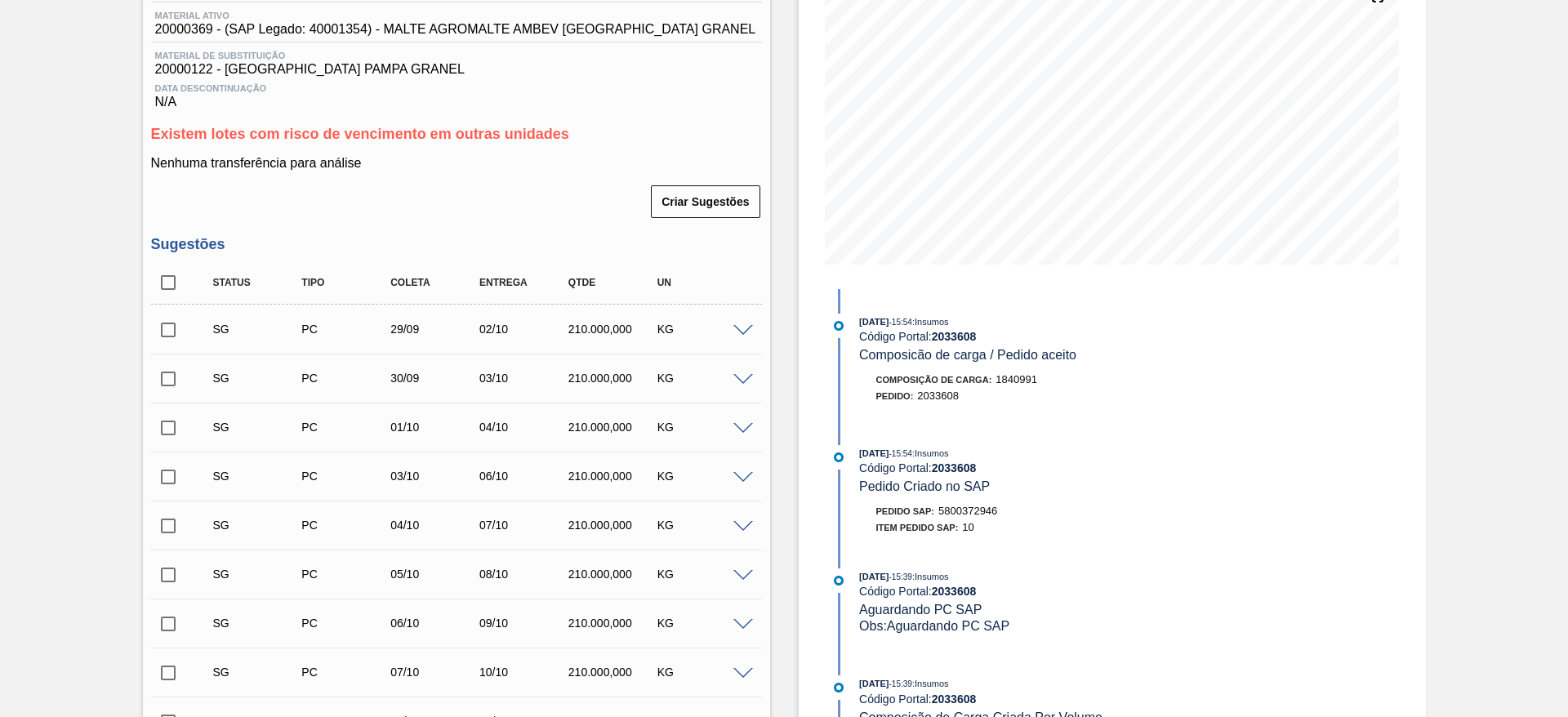
scroll to position [0, 0]
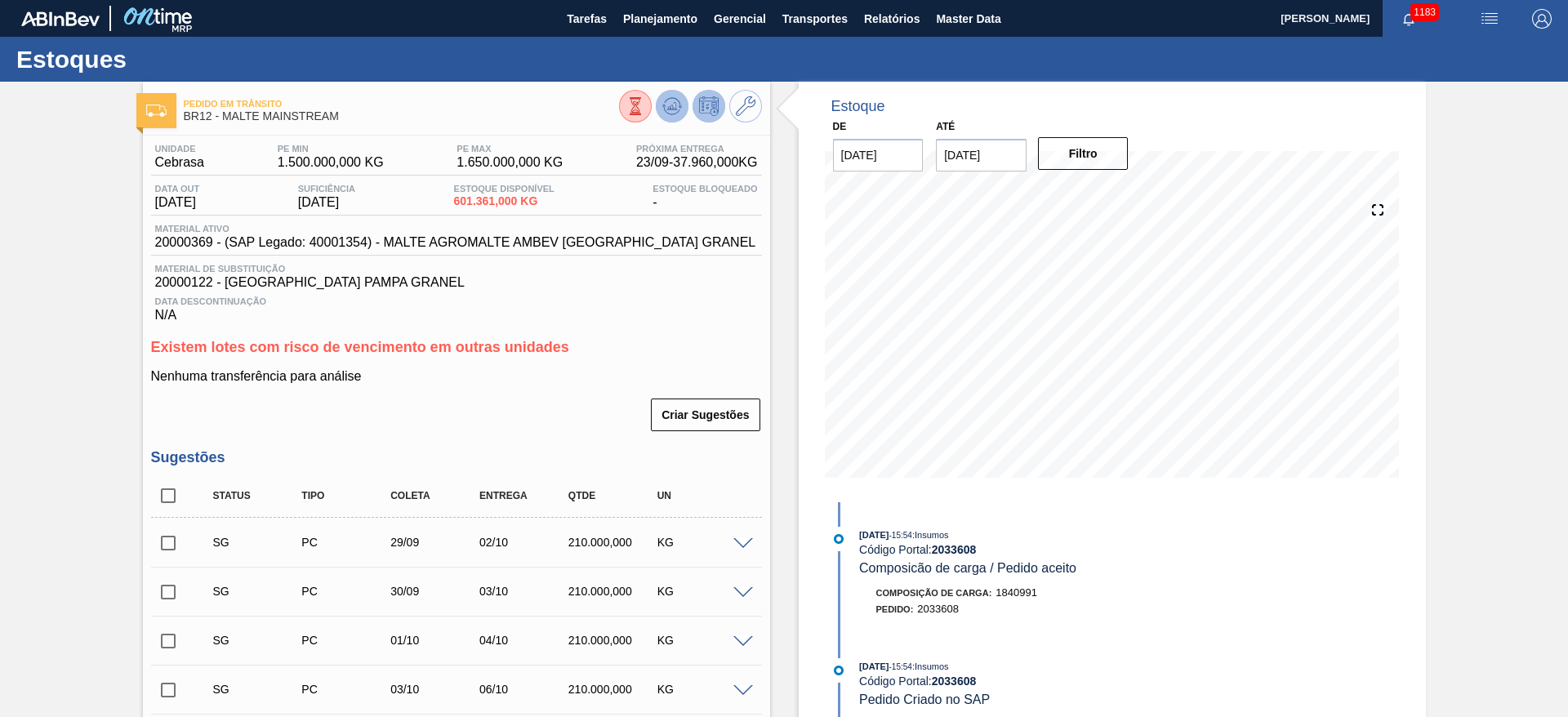
click at [679, 105] on icon at bounding box center [672, 106] width 20 height 20
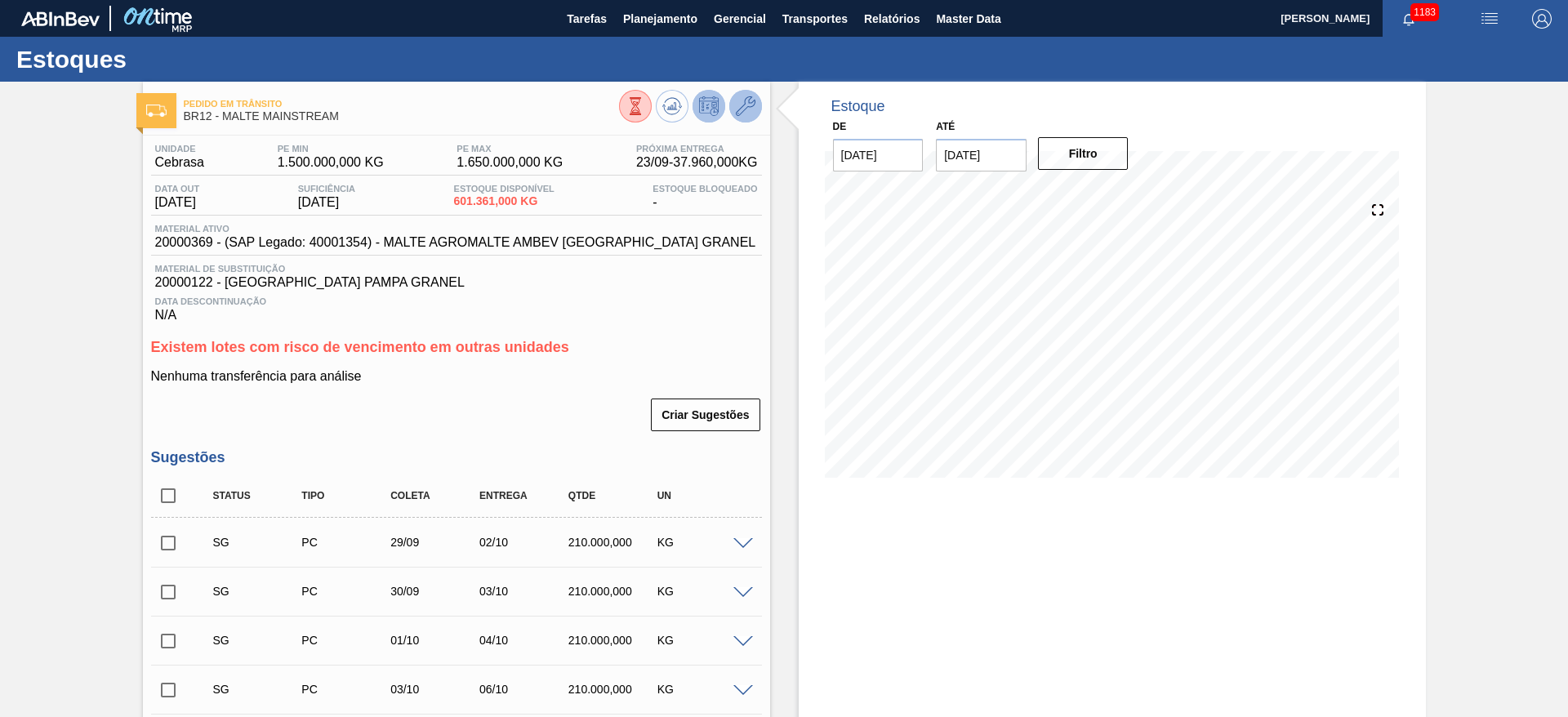
click at [741, 104] on icon at bounding box center [745, 106] width 20 height 20
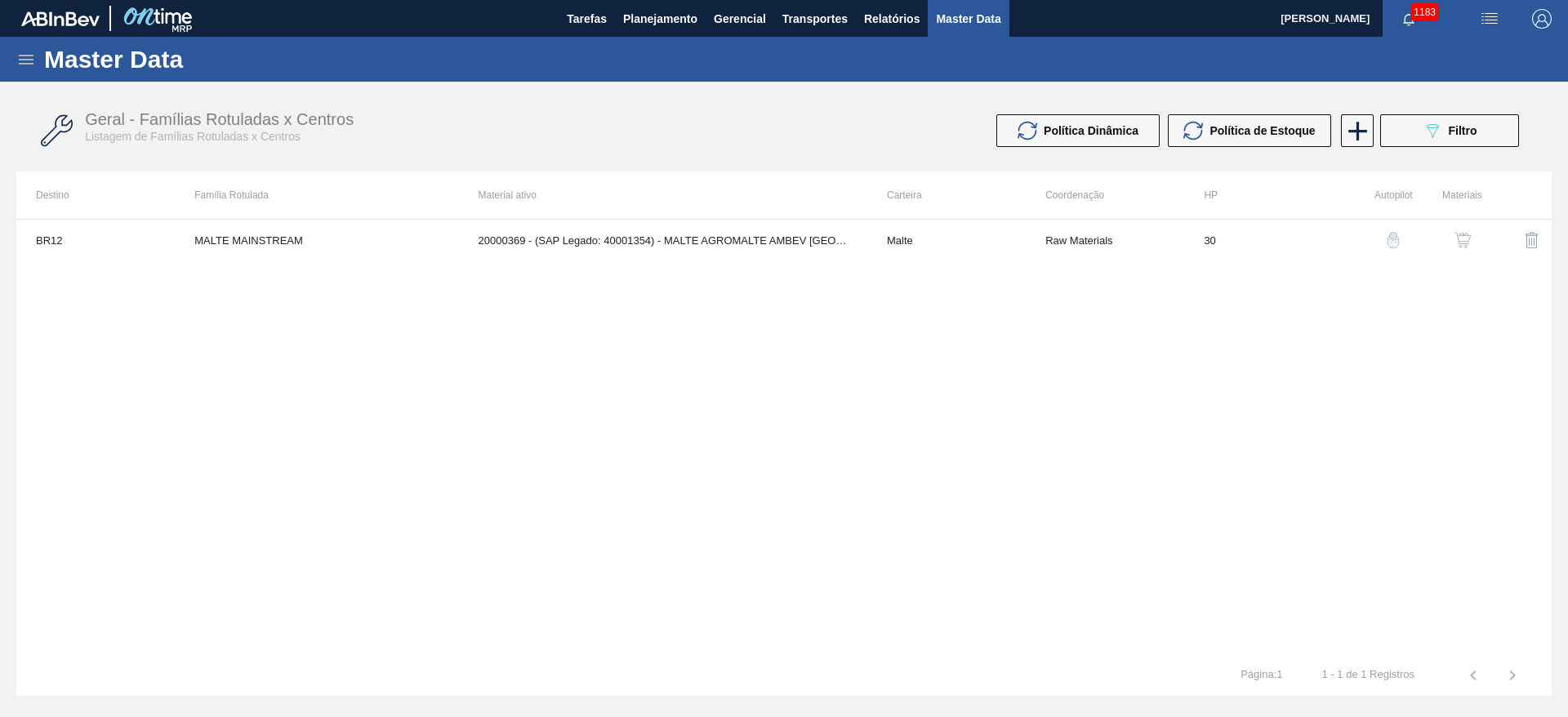
click at [1463, 241] on img "button" at bounding box center [1463, 240] width 17 height 17
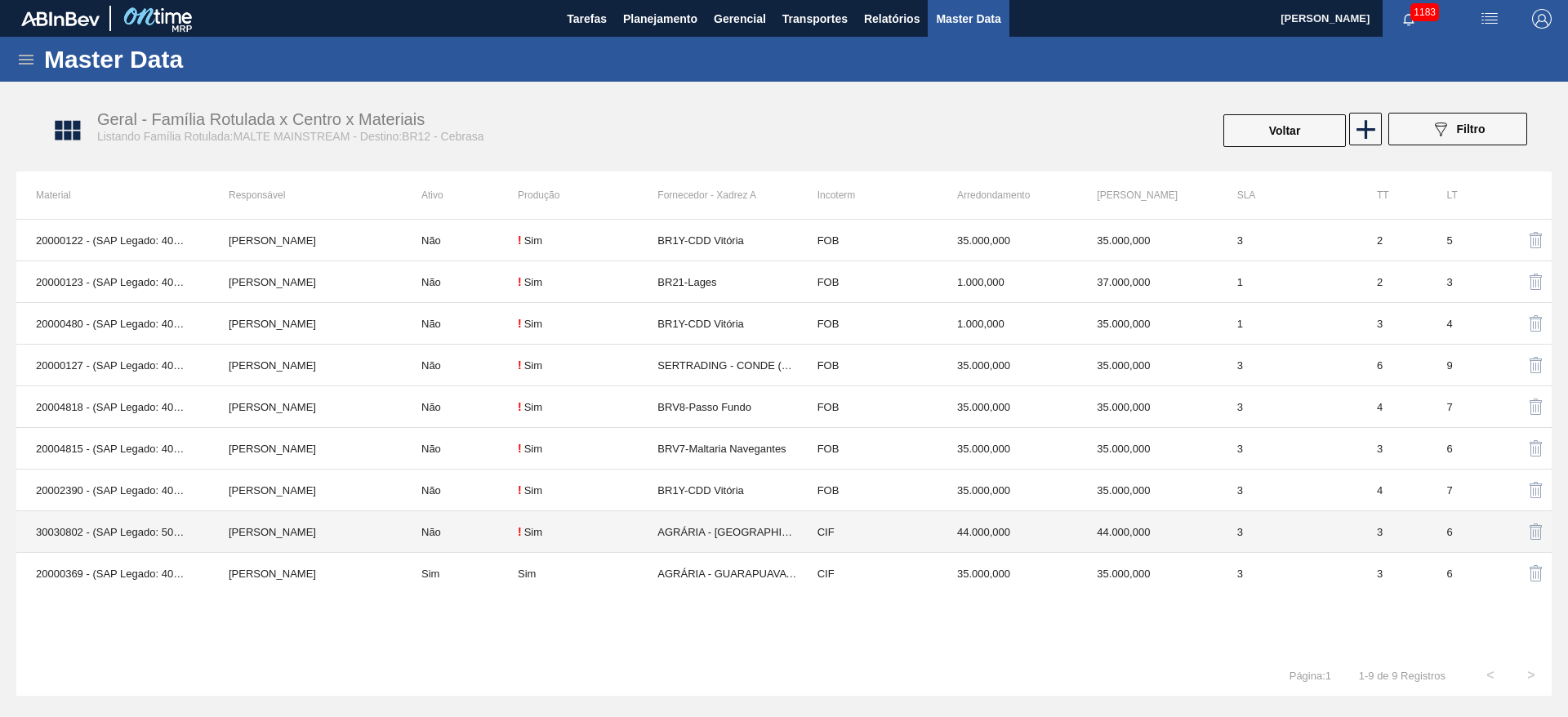
click at [565, 534] on div "! Sim" at bounding box center [587, 531] width 140 height 13
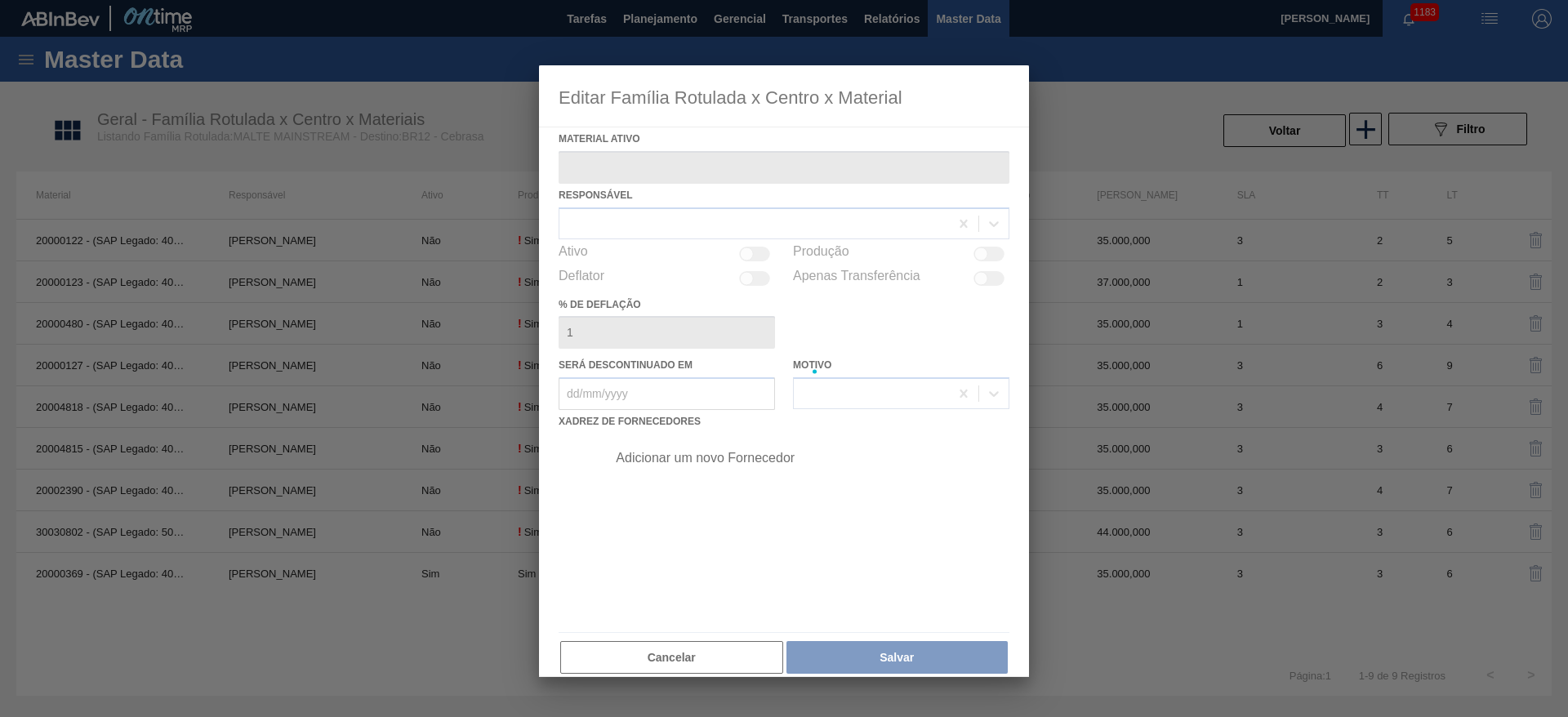
type ativo "30030802 - (SAP Legado: 50826780) - MALTE STANDARD AGRARIA [PERSON_NAME][GEOGRA…"
checkbox input "true"
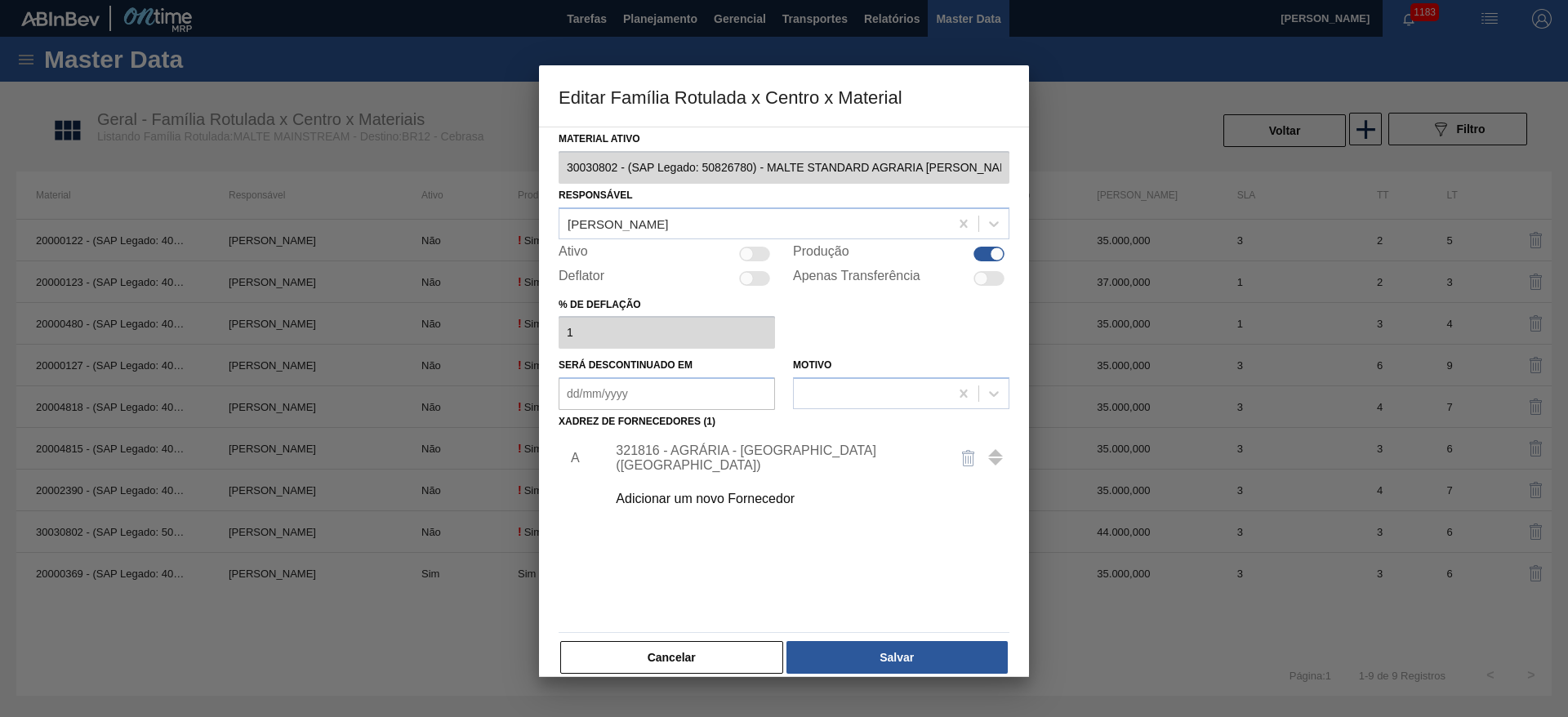
click at [670, 458] on div "321816 - AGRÁRIA - [GEOGRAPHIC_DATA] ([GEOGRAPHIC_DATA])" at bounding box center [776, 458] width 320 height 29
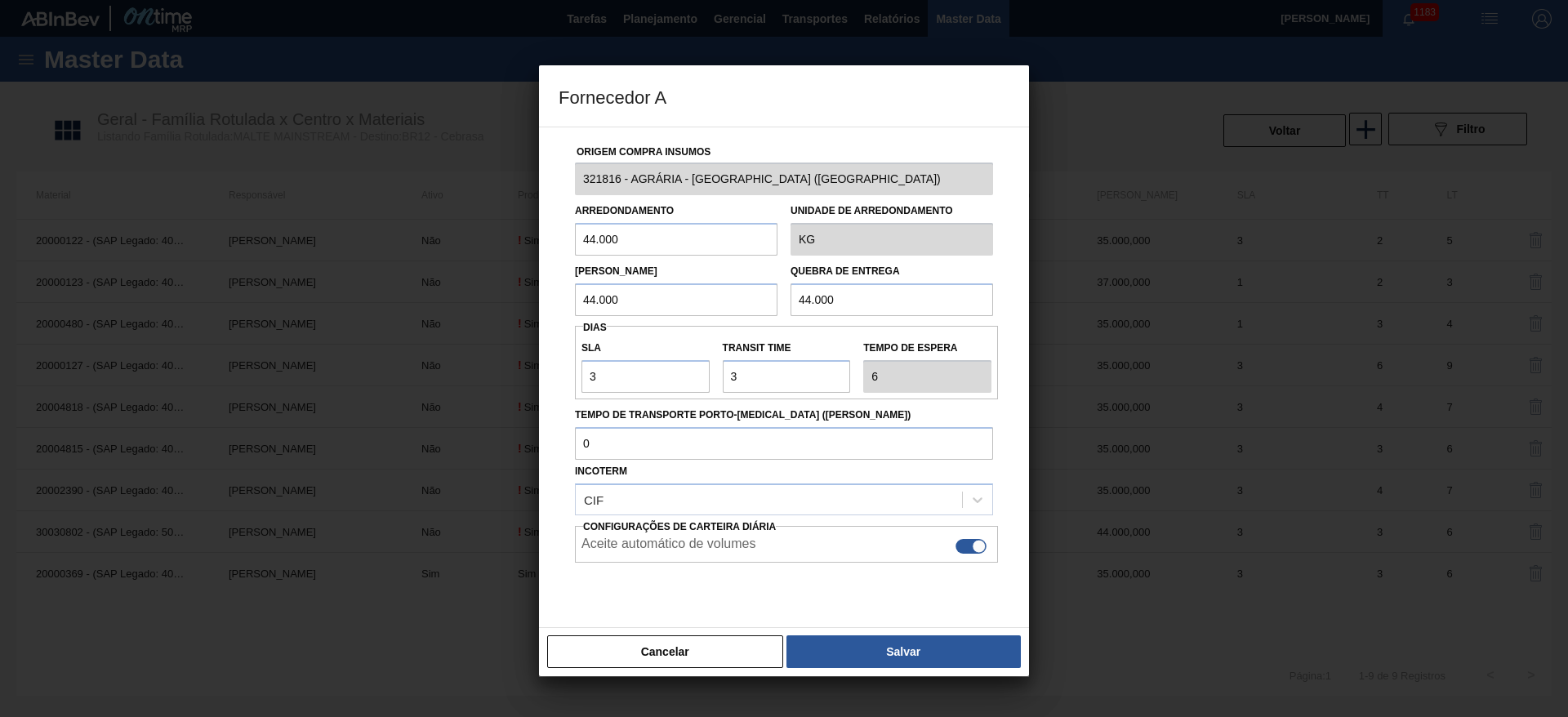
drag, startPoint x: 621, startPoint y: 235, endPoint x: 447, endPoint y: 240, distance: 174.1
click at [454, 240] on div "Fornecedor A Origem Compra Insumos 321816 - AGRÁRIA - [GEOGRAPHIC_DATA] ([GEOGR…" at bounding box center [784, 358] width 1568 height 717
type input "35.000"
drag, startPoint x: 639, startPoint y: 230, endPoint x: 460, endPoint y: 263, distance: 182.0
click at [463, 262] on div "Fornecedor A Origem Compra Insumos 321816 - AGRÁRIA - [GEOGRAPHIC_DATA] (PR) Ar…" at bounding box center [784, 358] width 1568 height 717
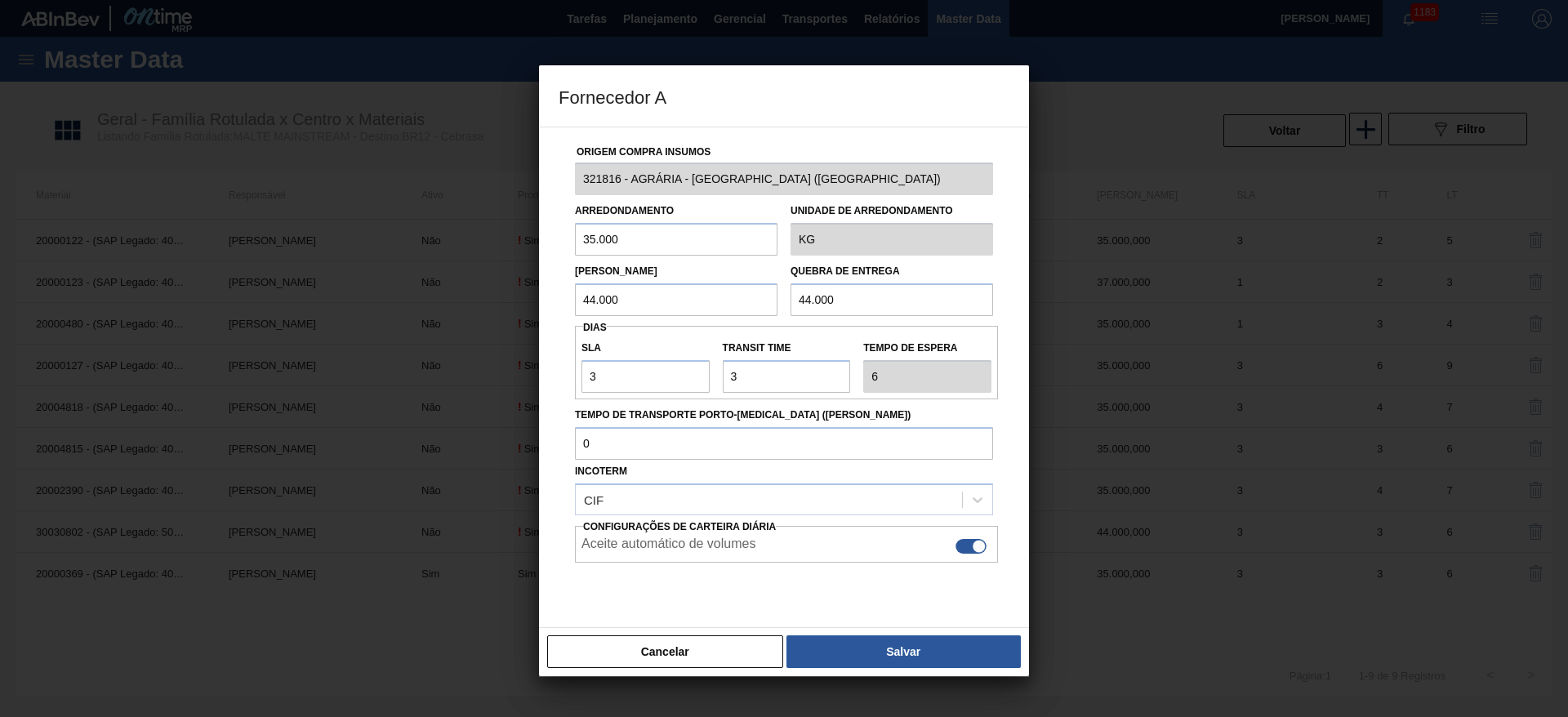
drag, startPoint x: 640, startPoint y: 306, endPoint x: 426, endPoint y: 316, distance: 214.2
click at [426, 316] on div "Fornecedor A Origem Compra Insumos 321816 - AGRÁRIA - [GEOGRAPHIC_DATA] (PR) Ar…" at bounding box center [784, 358] width 1568 height 717
paste input "35"
type input "35.000"
drag, startPoint x: 843, startPoint y: 298, endPoint x: 663, endPoint y: 271, distance: 182.0
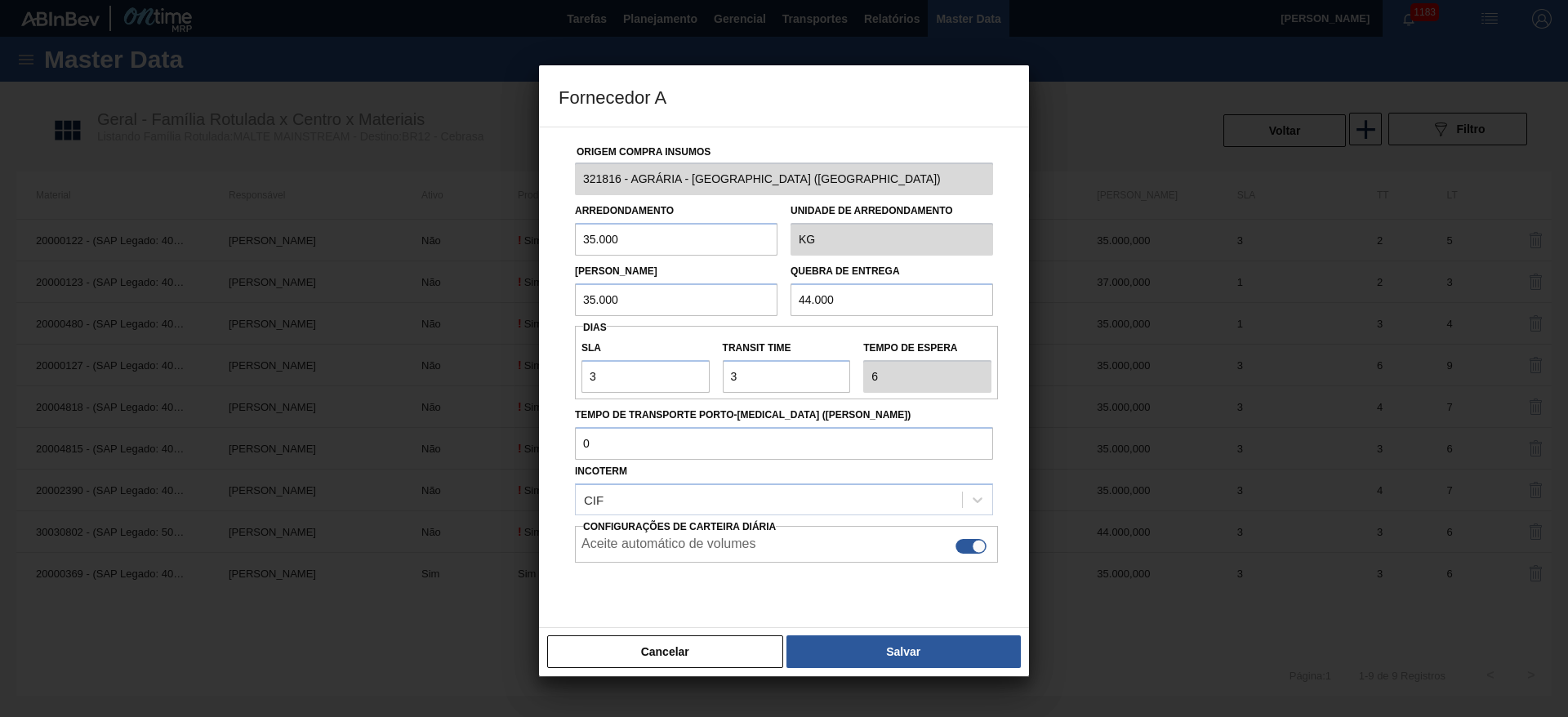
click at [663, 271] on div "Lote Mínimo 35.000 Quebra de entrega 44.000" at bounding box center [784, 286] width 431 height 60
paste input "35"
type input "35.000"
click at [851, 628] on div "Cancelar Salvar" at bounding box center [784, 652] width 490 height 49
click at [872, 649] on button "Salvar" at bounding box center [904, 651] width 234 height 32
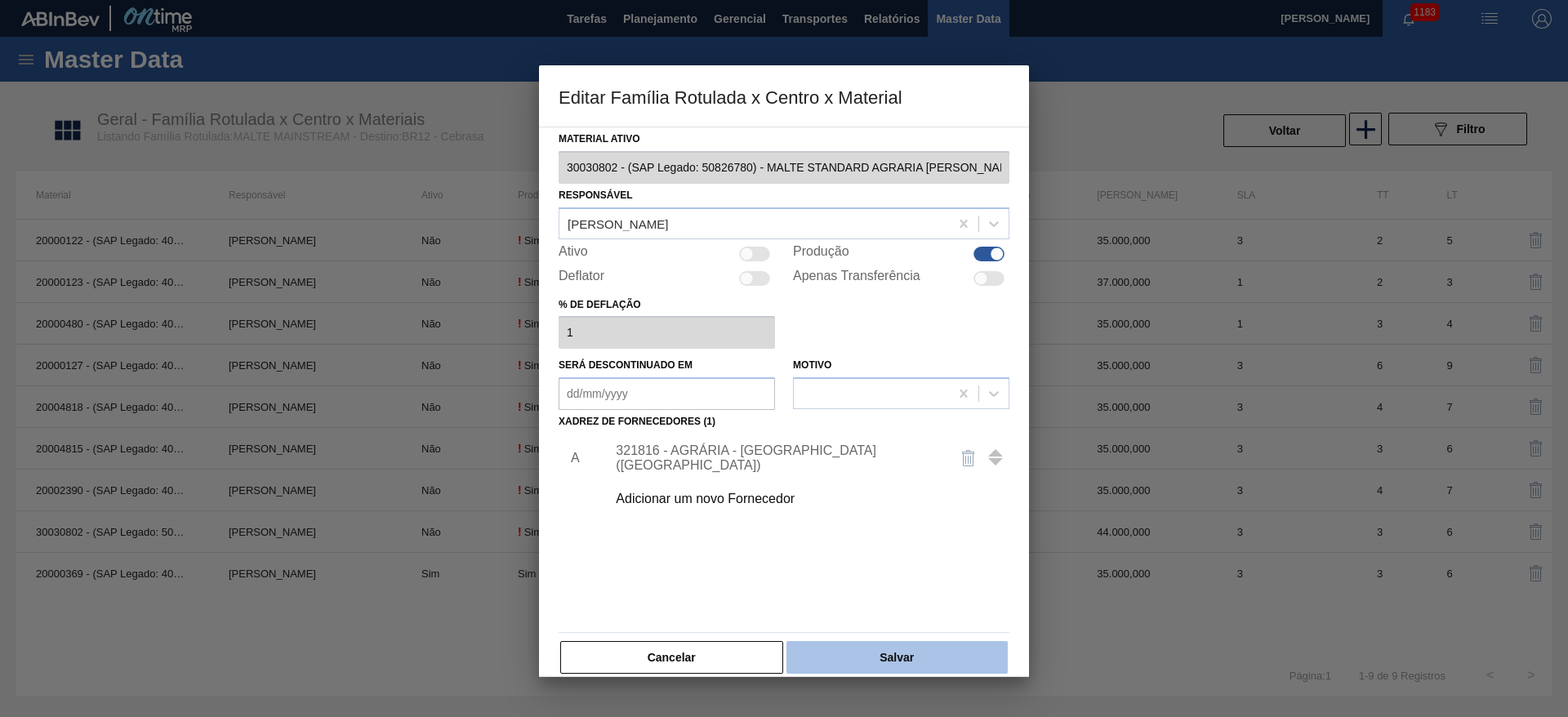
click at [871, 650] on button "Salvar" at bounding box center [897, 657] width 221 height 32
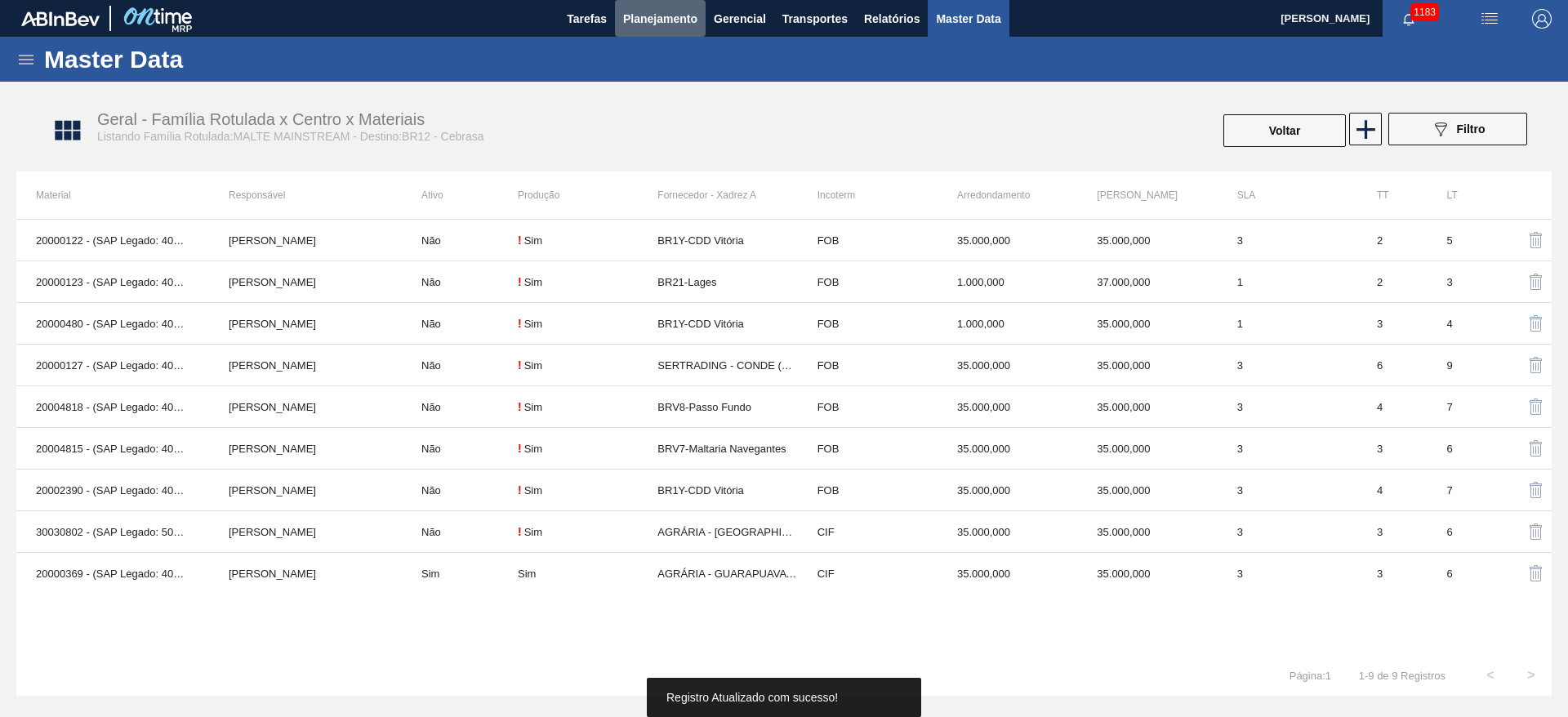
drag, startPoint x: 649, startPoint y: 18, endPoint x: 618, endPoint y: 39, distance: 37.4
click at [646, 17] on span "Planejamento" at bounding box center [661, 19] width 74 height 20
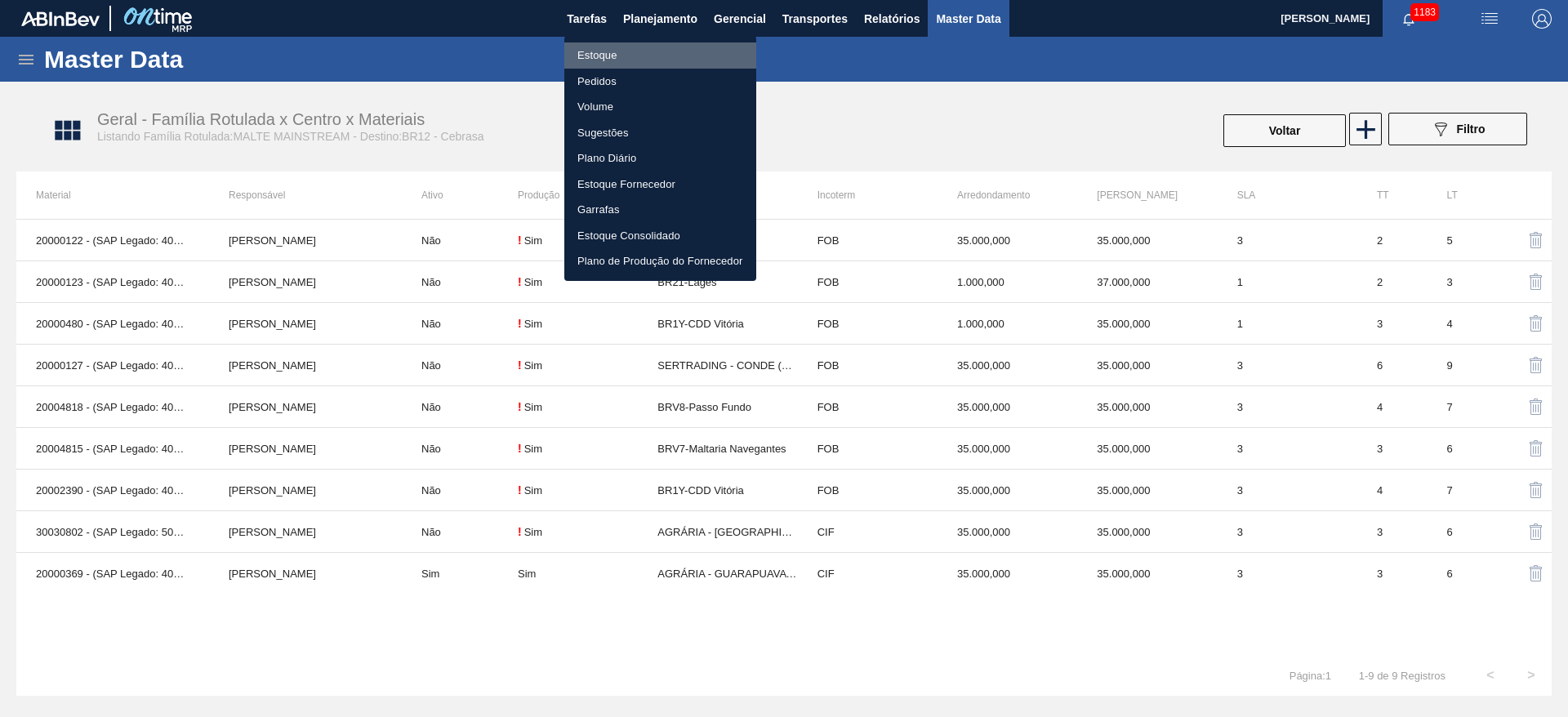
click at [588, 51] on li "Estoque" at bounding box center [660, 56] width 192 height 26
